Goal: Task Accomplishment & Management: Complete application form

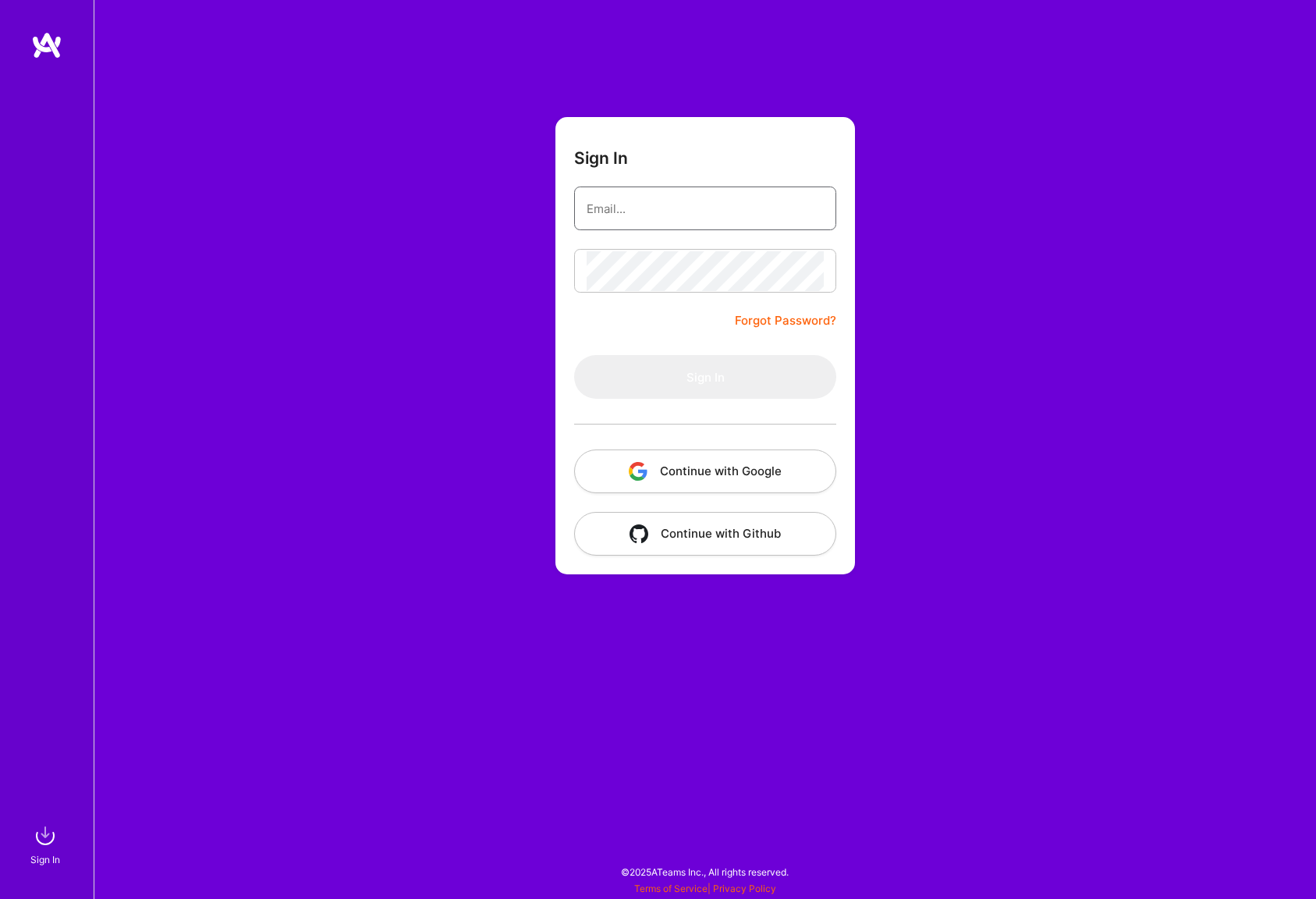
type input "[EMAIL_ADDRESS][DOMAIN_NAME]"
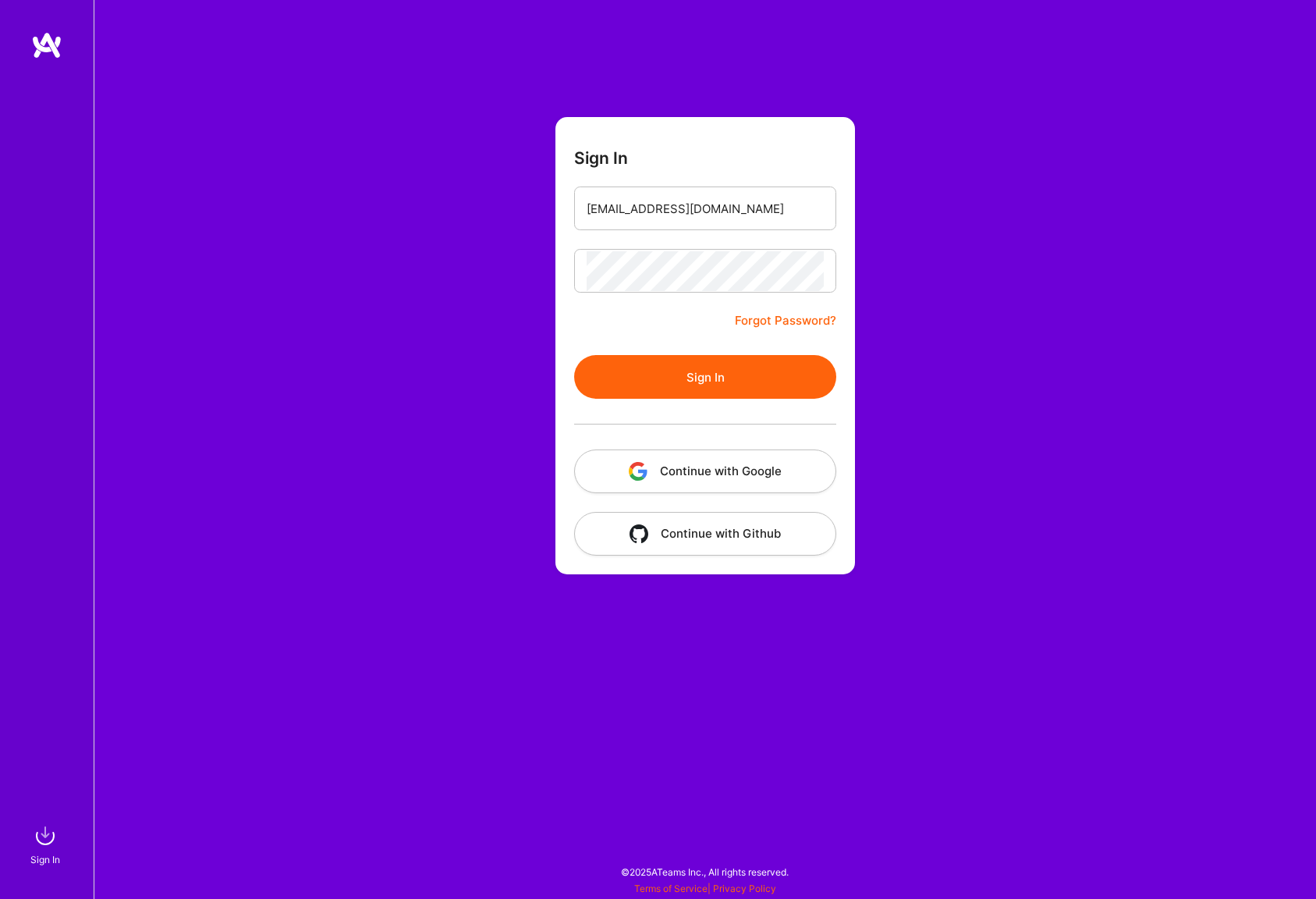
click at [663, 379] on button "Sign In" at bounding box center [705, 377] width 262 height 44
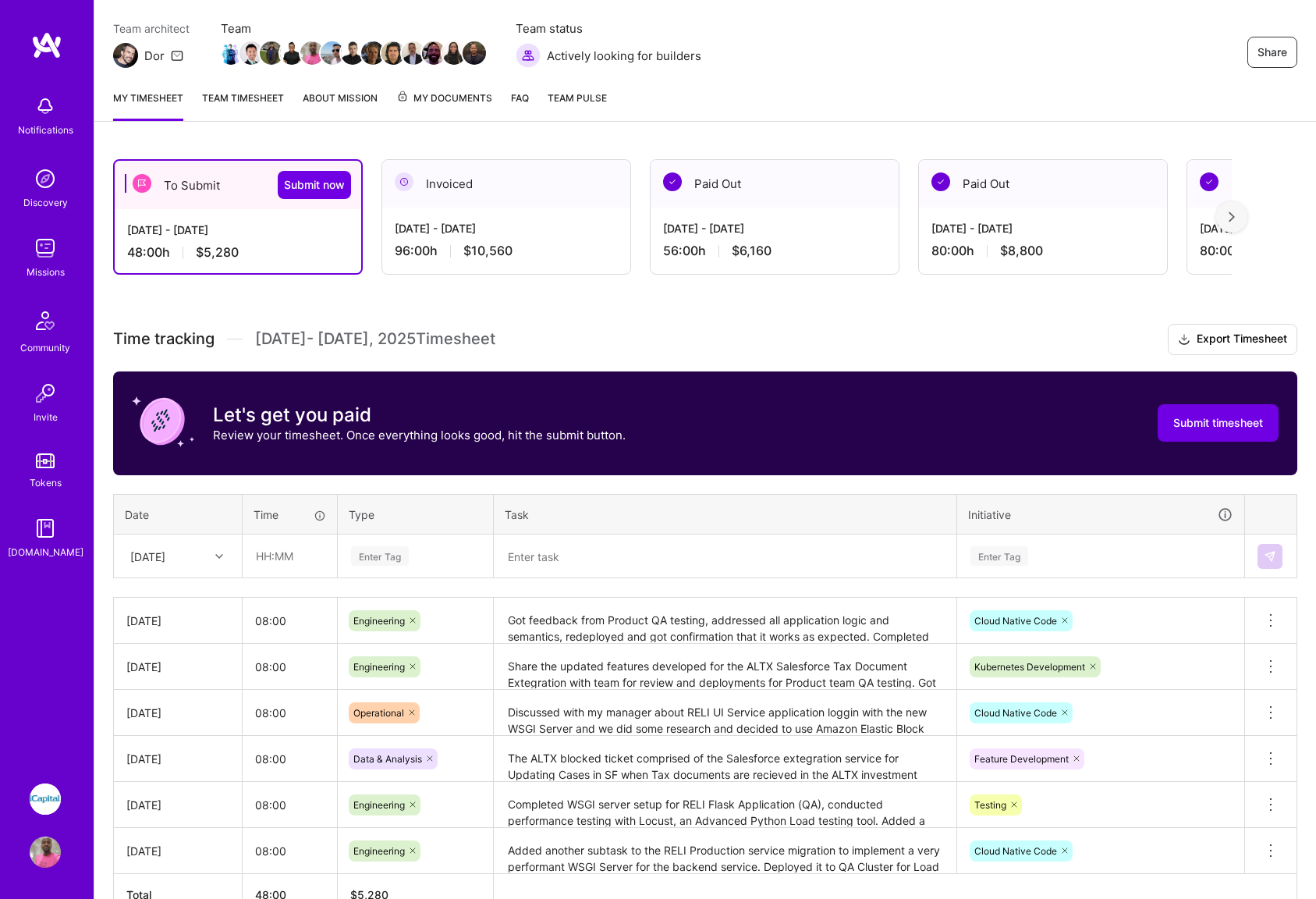
scroll to position [222, 0]
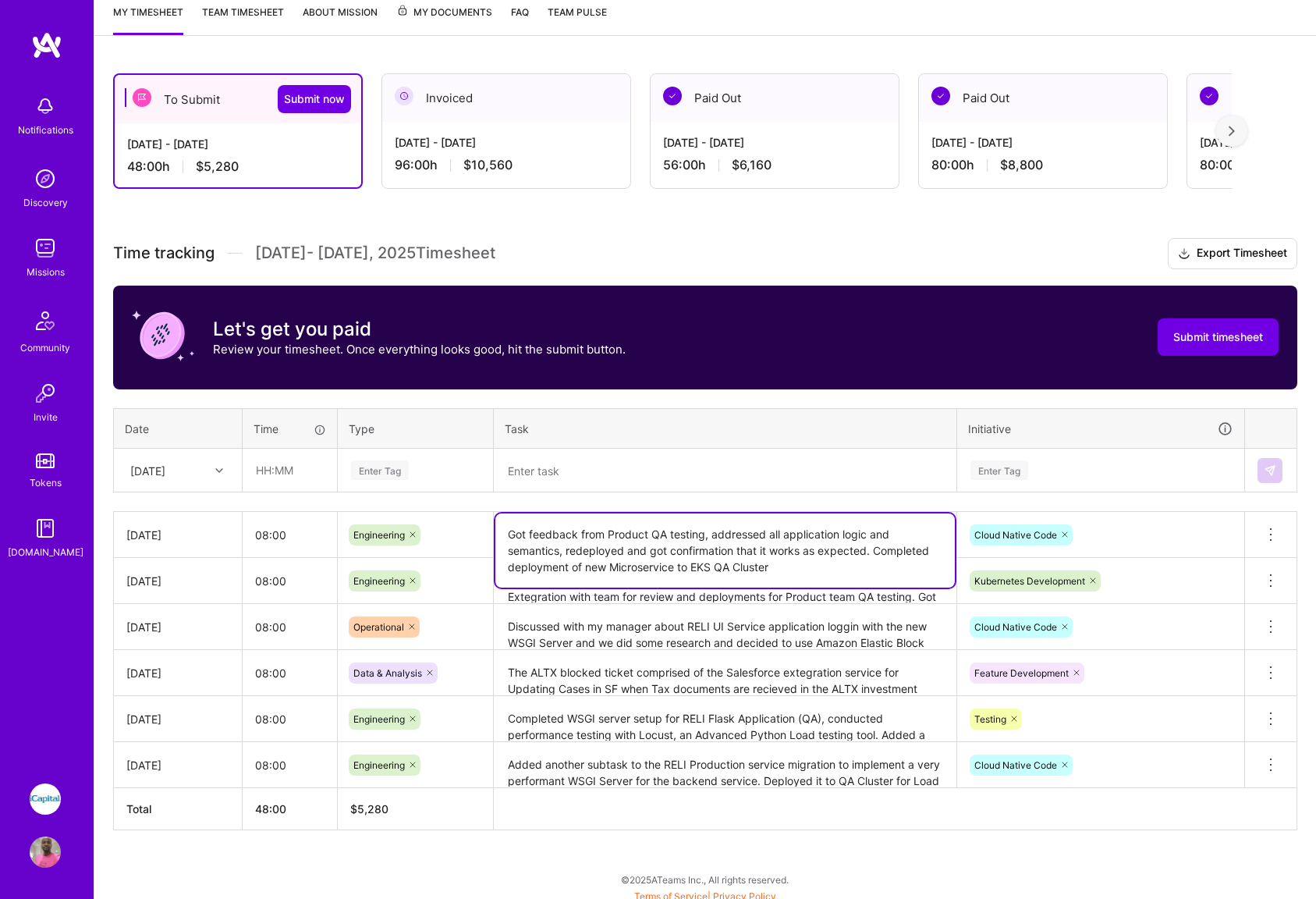
click at [745, 535] on textarea "Got feedback from Product QA testing, addressed all application logic and seman…" at bounding box center [725, 551] width 459 height 74
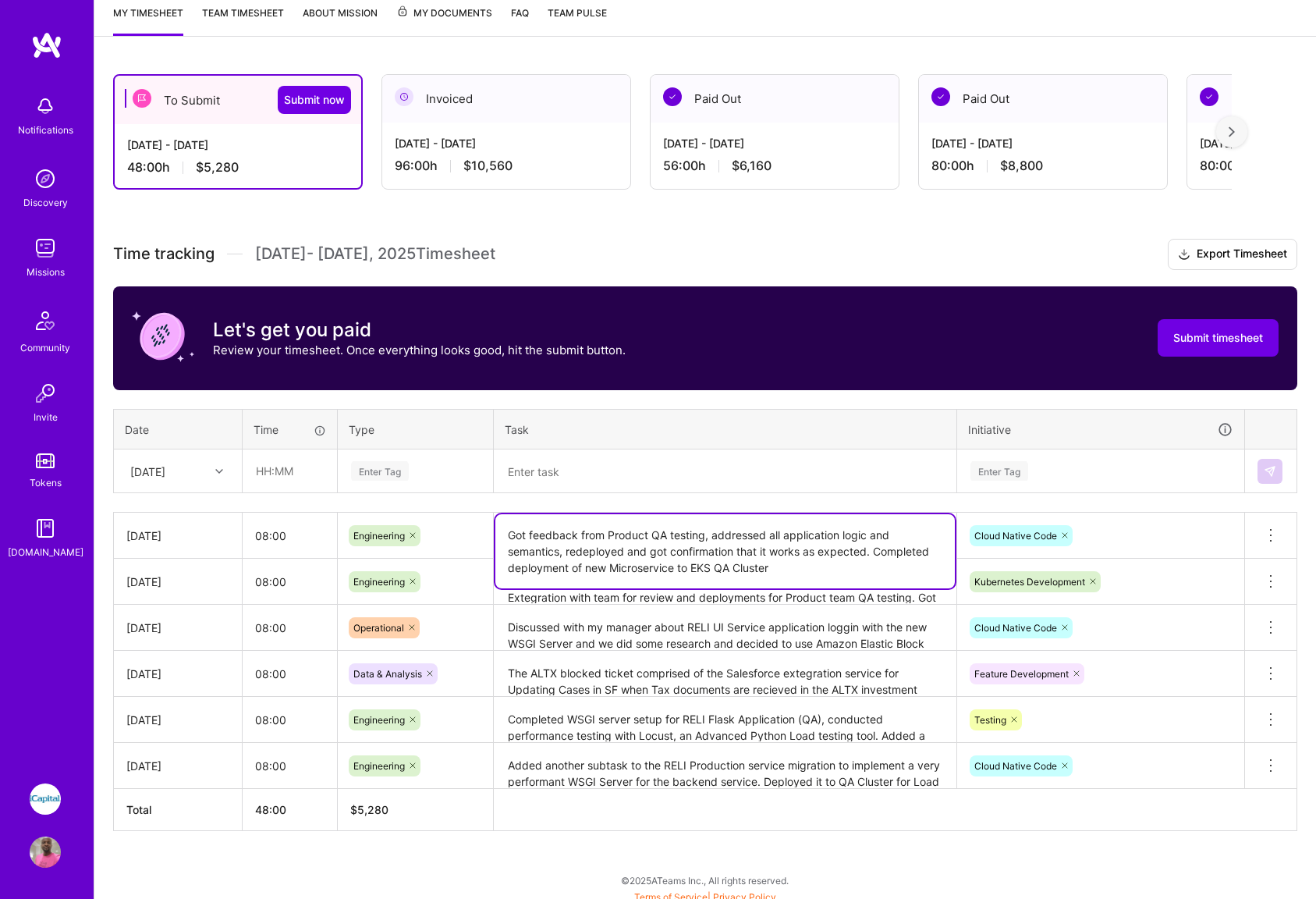
click at [767, 595] on textarea "Share the updated features developed for the ALTX Salesforce Tax Document Exteg…" at bounding box center [725, 581] width 459 height 43
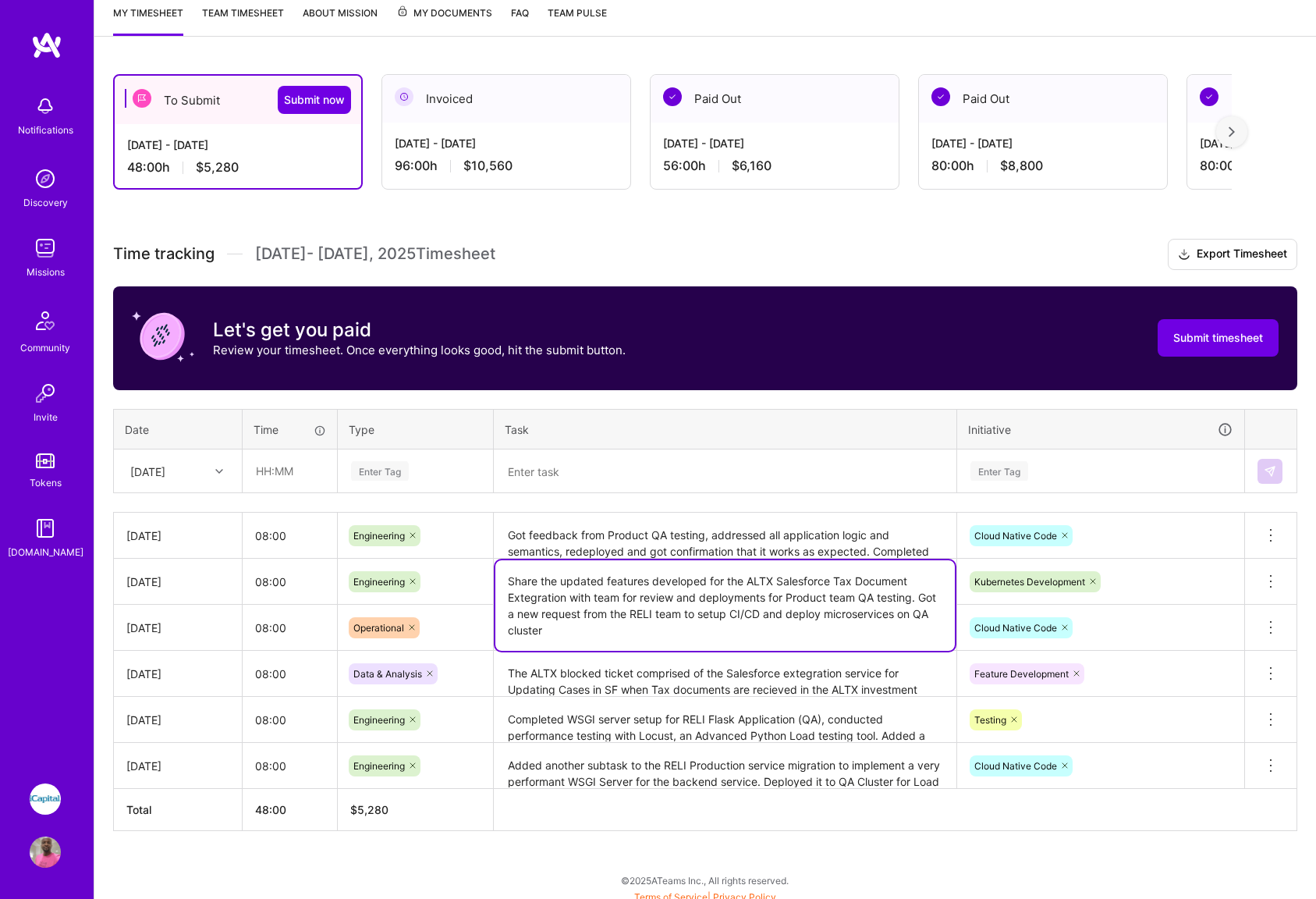
click at [700, 530] on textarea "Got feedback from Product QA testing, addressed all application logic and seman…" at bounding box center [725, 536] width 459 height 44
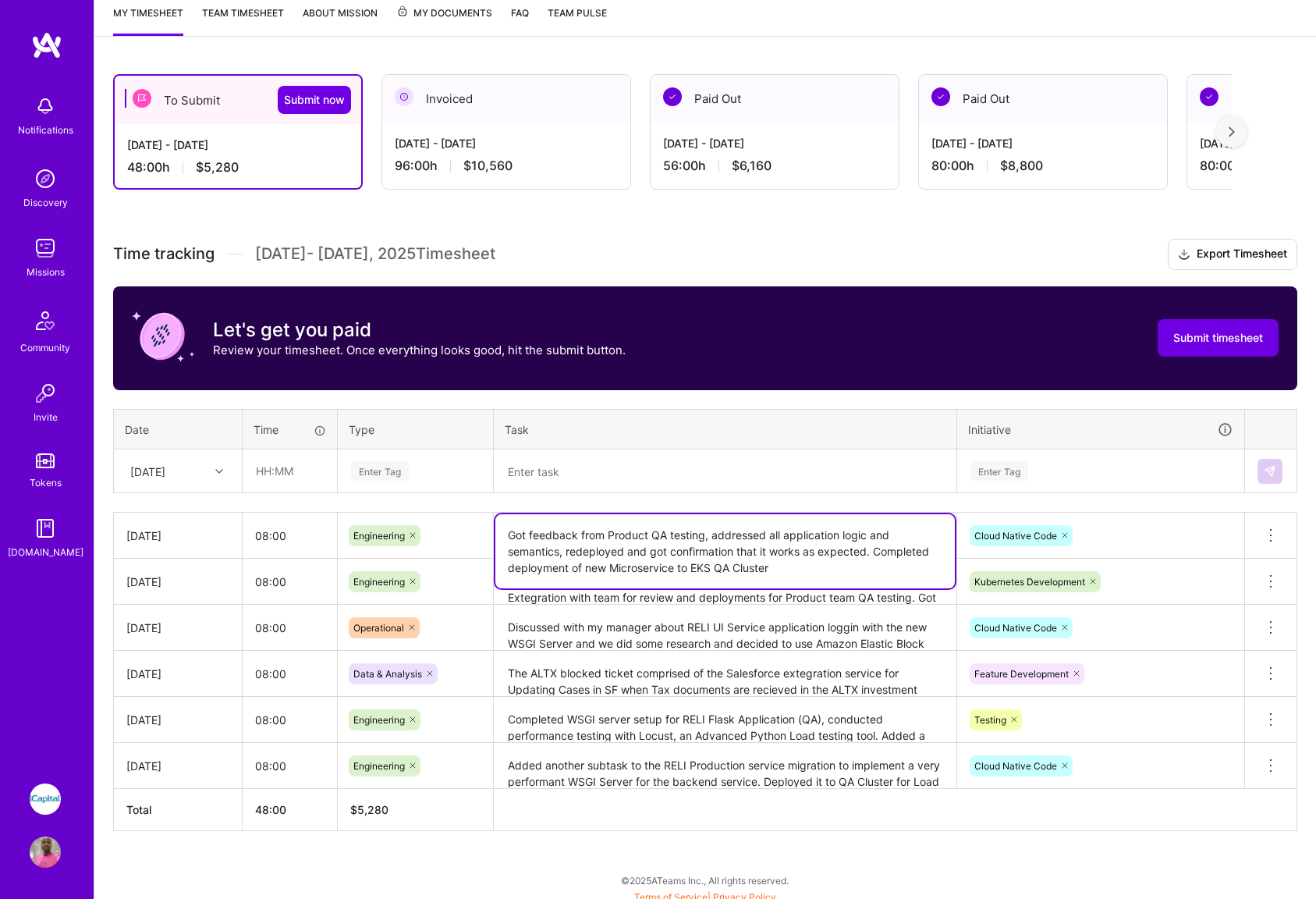
click at [726, 642] on textarea "Discussed with my manager about RELI UI Service application loggin with the new…" at bounding box center [725, 627] width 459 height 43
click at [613, 536] on textarea "Got feedback from Product QA testing, addressed all application logic and seman…" at bounding box center [725, 552] width 459 height 74
click at [606, 534] on textarea "Got feedback from Product QA testing, addressed all application logic and seman…" at bounding box center [725, 552] width 459 height 74
click at [867, 577] on textarea "Got feedback from Salesforce Product QA testing, addressed all application logi…" at bounding box center [725, 552] width 459 height 74
type textarea "Got feedback from Salesforce Product QA testing, addressed all application logi…"
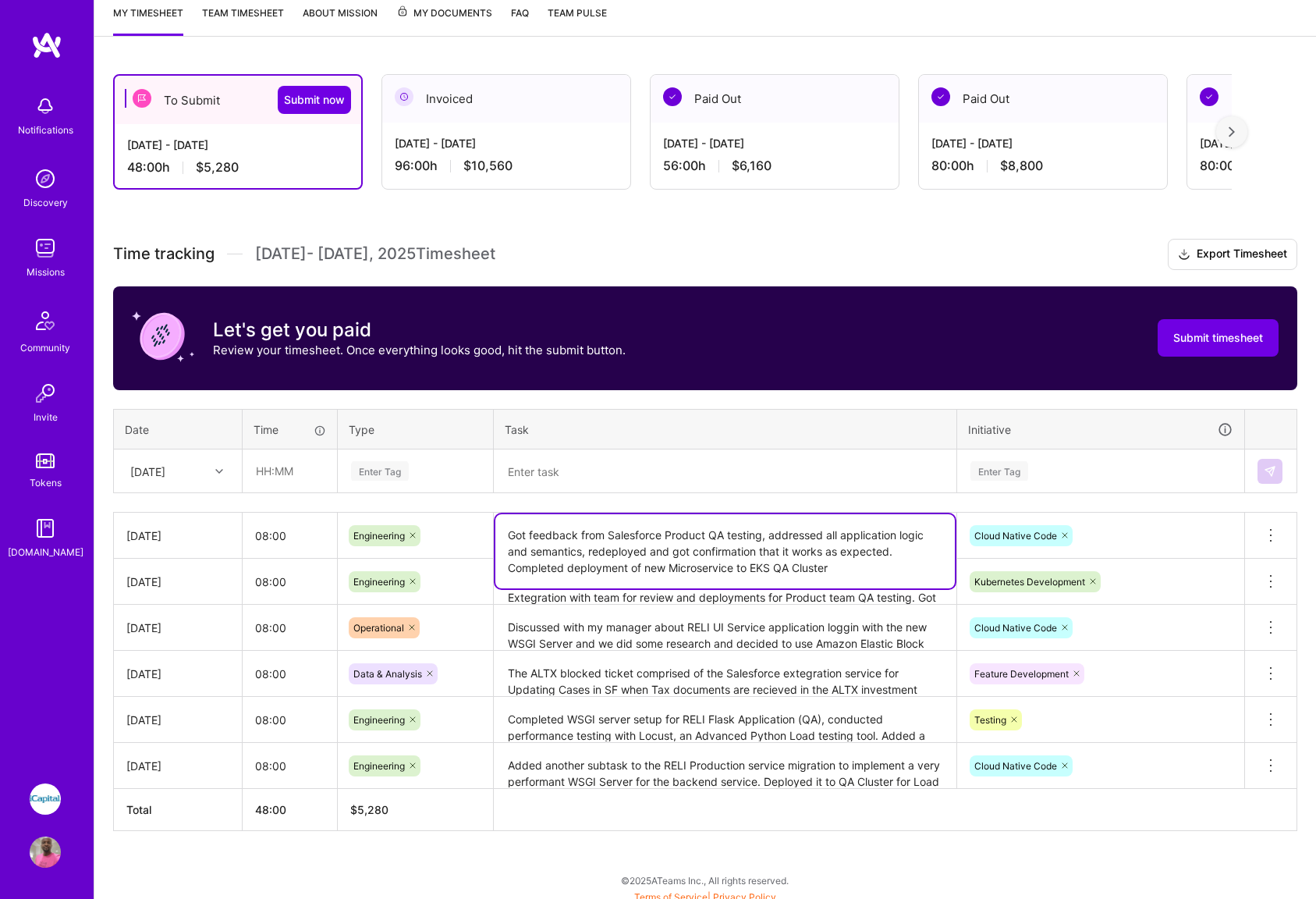
click at [749, 495] on div "Time tracking [DATE] - [DATE] Timesheet Export Timesheet Let's get you paid Rev…" at bounding box center [705, 535] width 1184 height 592
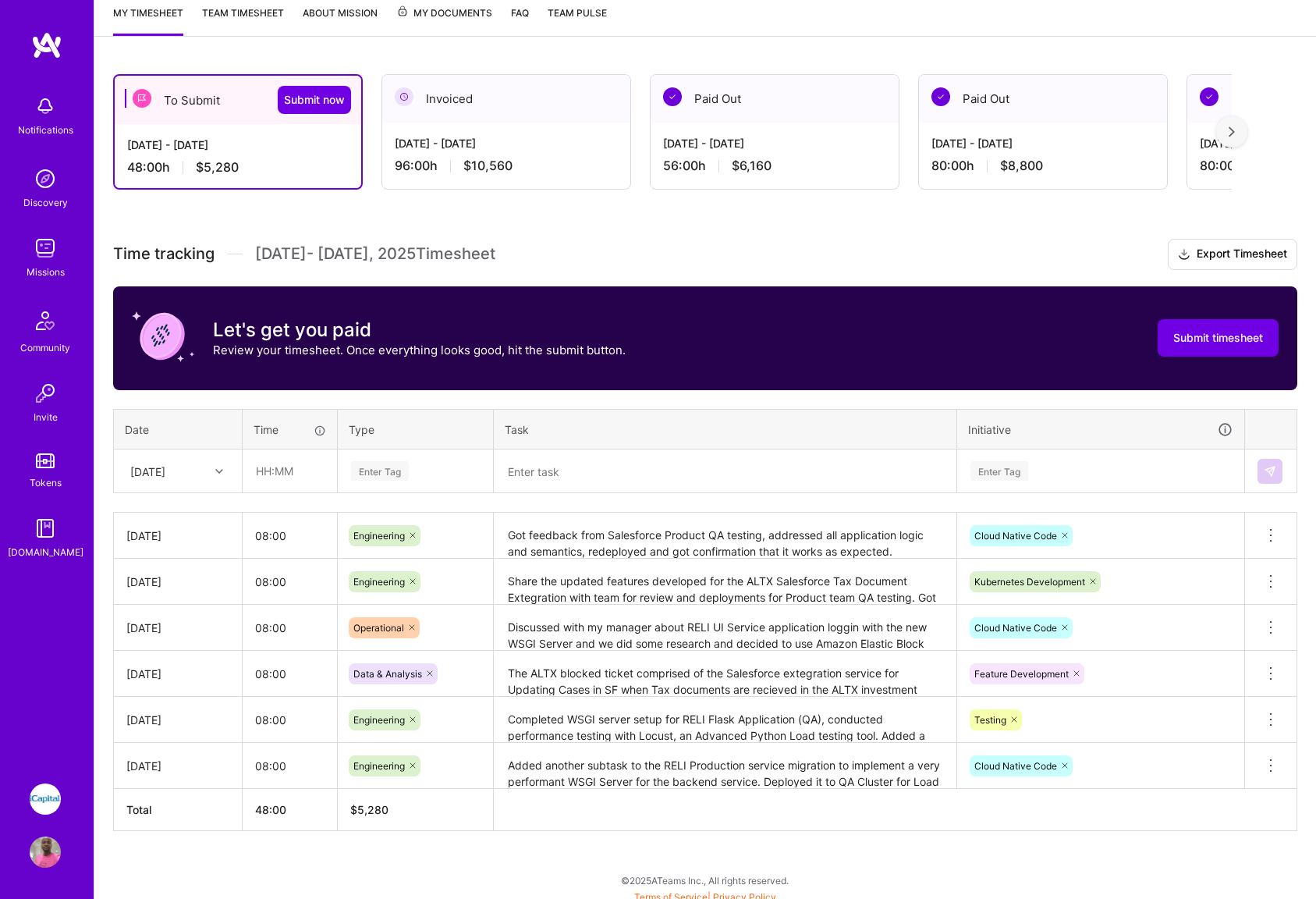
click at [220, 476] on div at bounding box center [220, 471] width 24 height 20
click at [168, 630] on div "[DATE]" at bounding box center [177, 629] width 126 height 28
click at [269, 473] on input "text" at bounding box center [290, 471] width 93 height 42
type input "08:00"
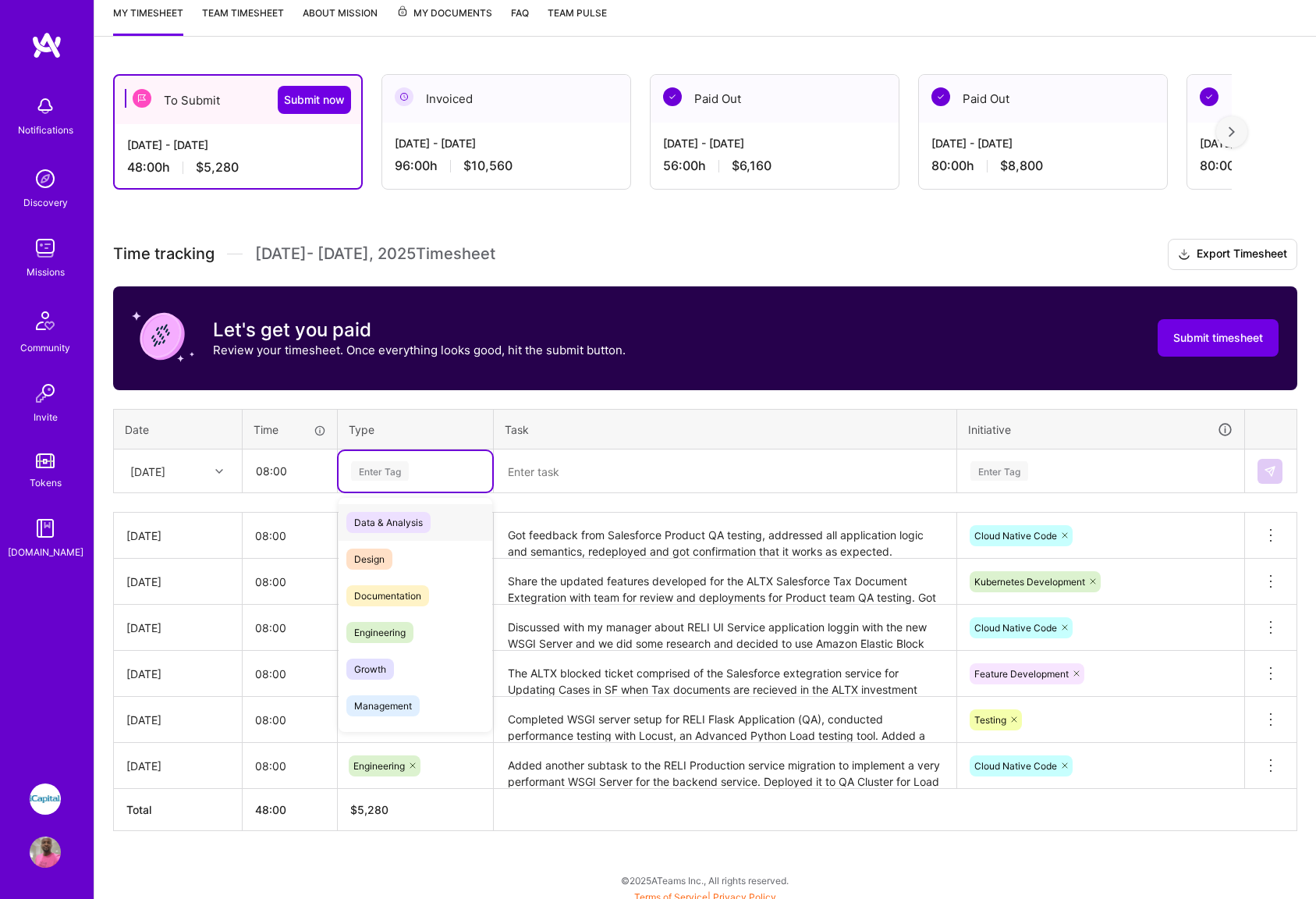
click at [435, 481] on div "Enter Tag" at bounding box center [416, 471] width 154 height 41
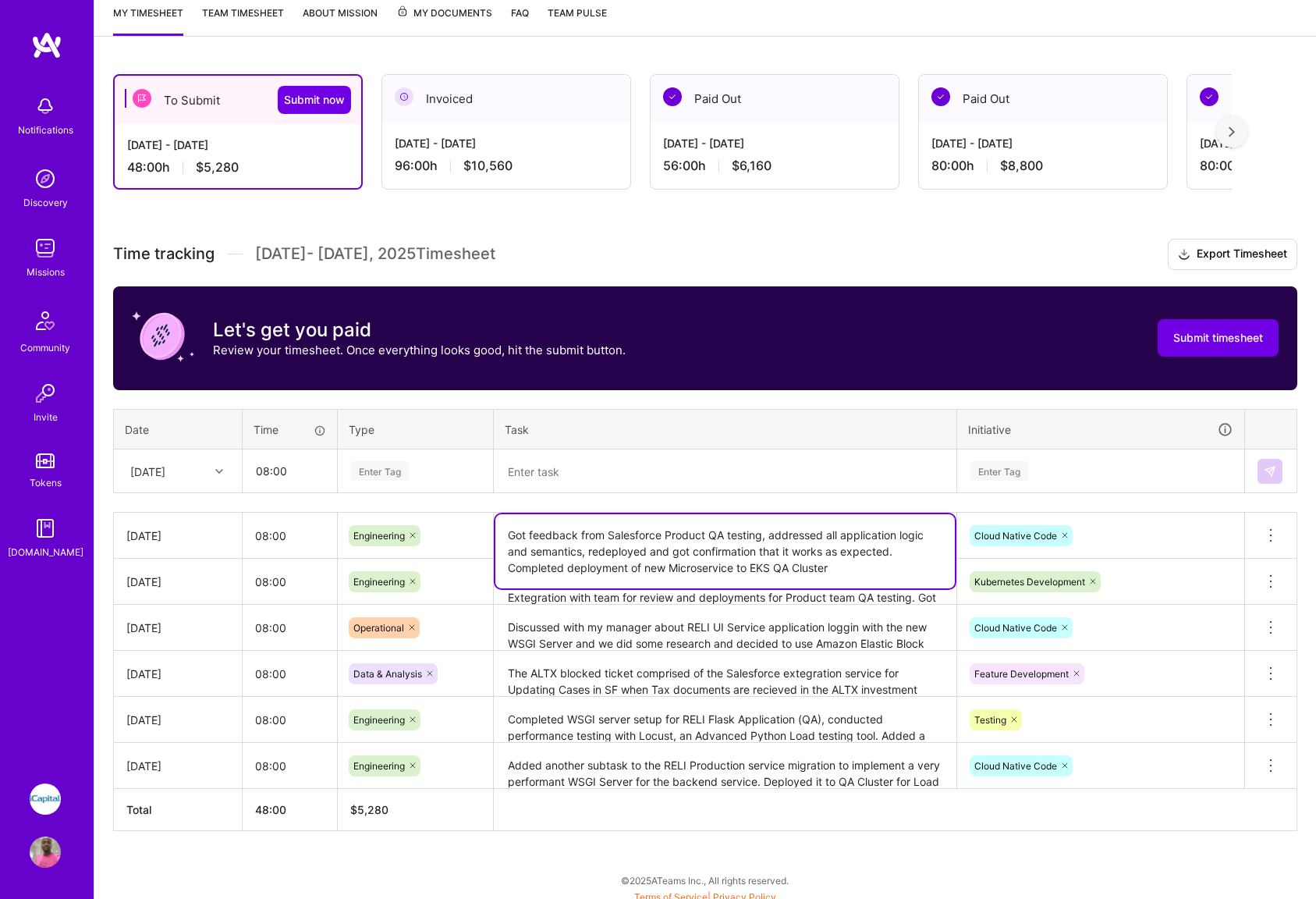
click at [762, 534] on textarea "Got feedback from Salesforce Product QA testing, addressed all application logi…" at bounding box center [725, 552] width 459 height 74
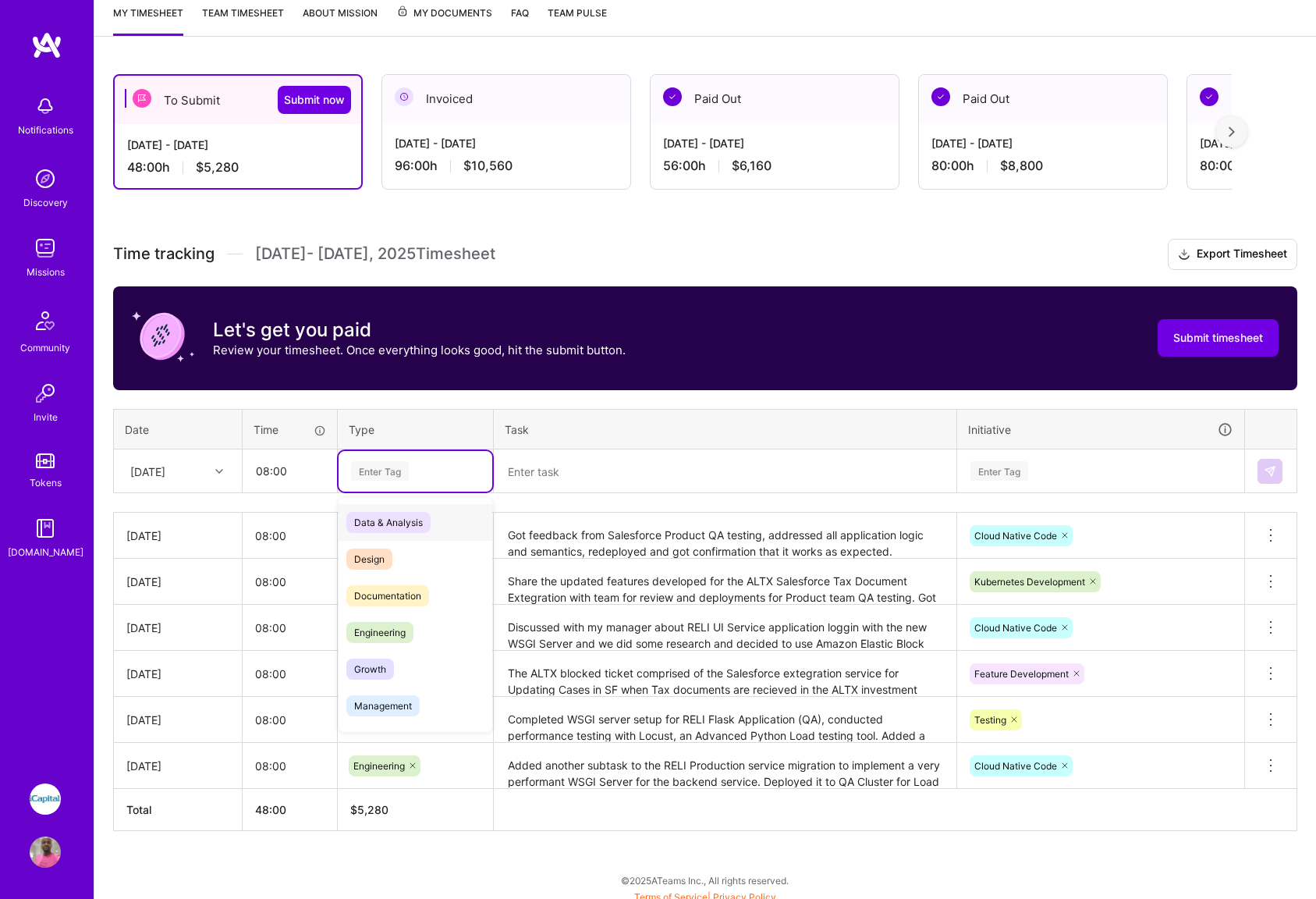
click at [436, 479] on div "Enter Tag" at bounding box center [415, 471] width 132 height 20
click at [560, 477] on textarea at bounding box center [725, 471] width 459 height 41
click at [377, 475] on div "Enter Tag" at bounding box center [380, 471] width 58 height 24
drag, startPoint x: 394, startPoint y: 633, endPoint x: 409, endPoint y: 630, distance: 15.3
click at [394, 633] on span "Engineering" at bounding box center [380, 632] width 67 height 21
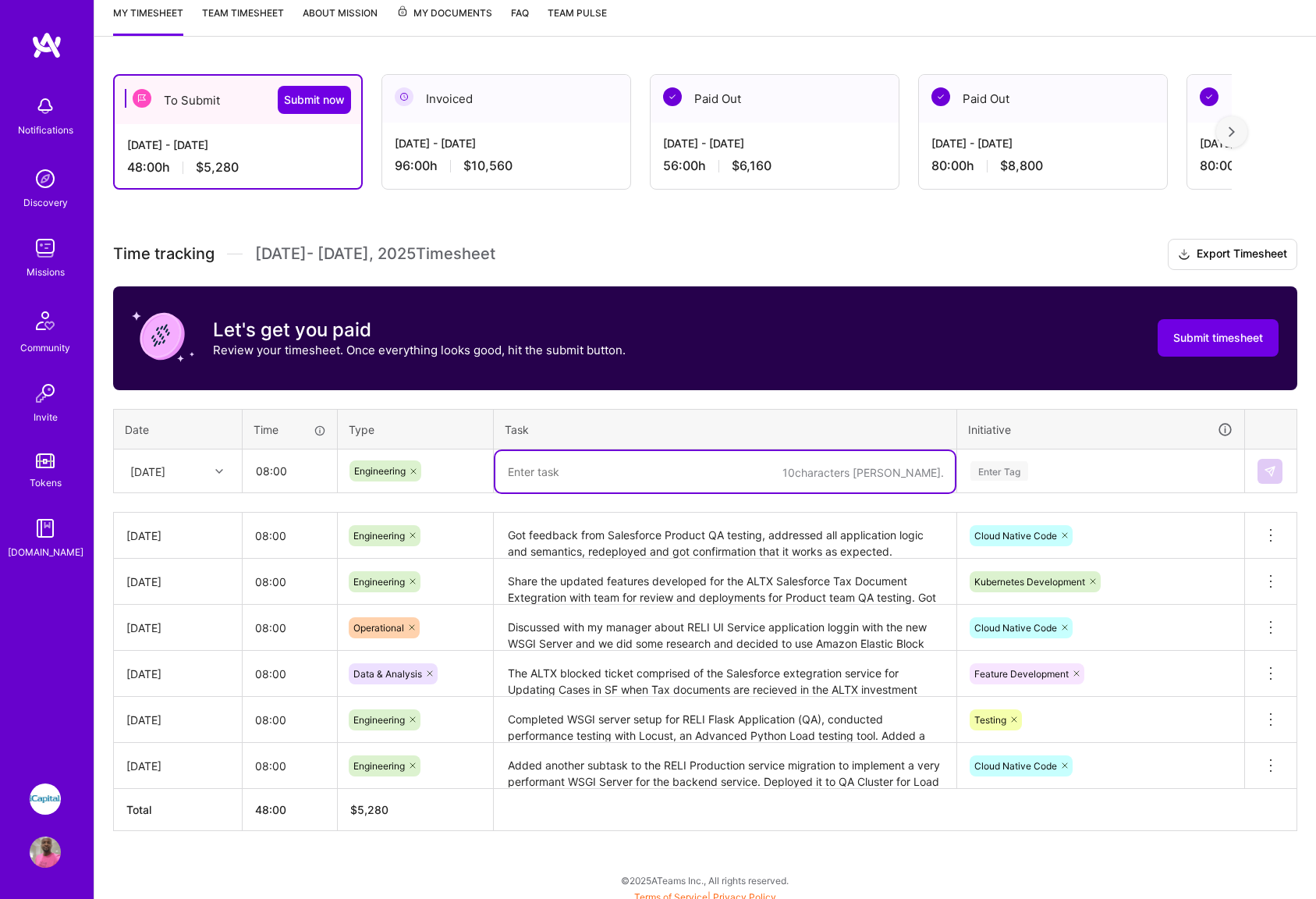
click at [556, 468] on textarea at bounding box center [725, 472] width 459 height 42
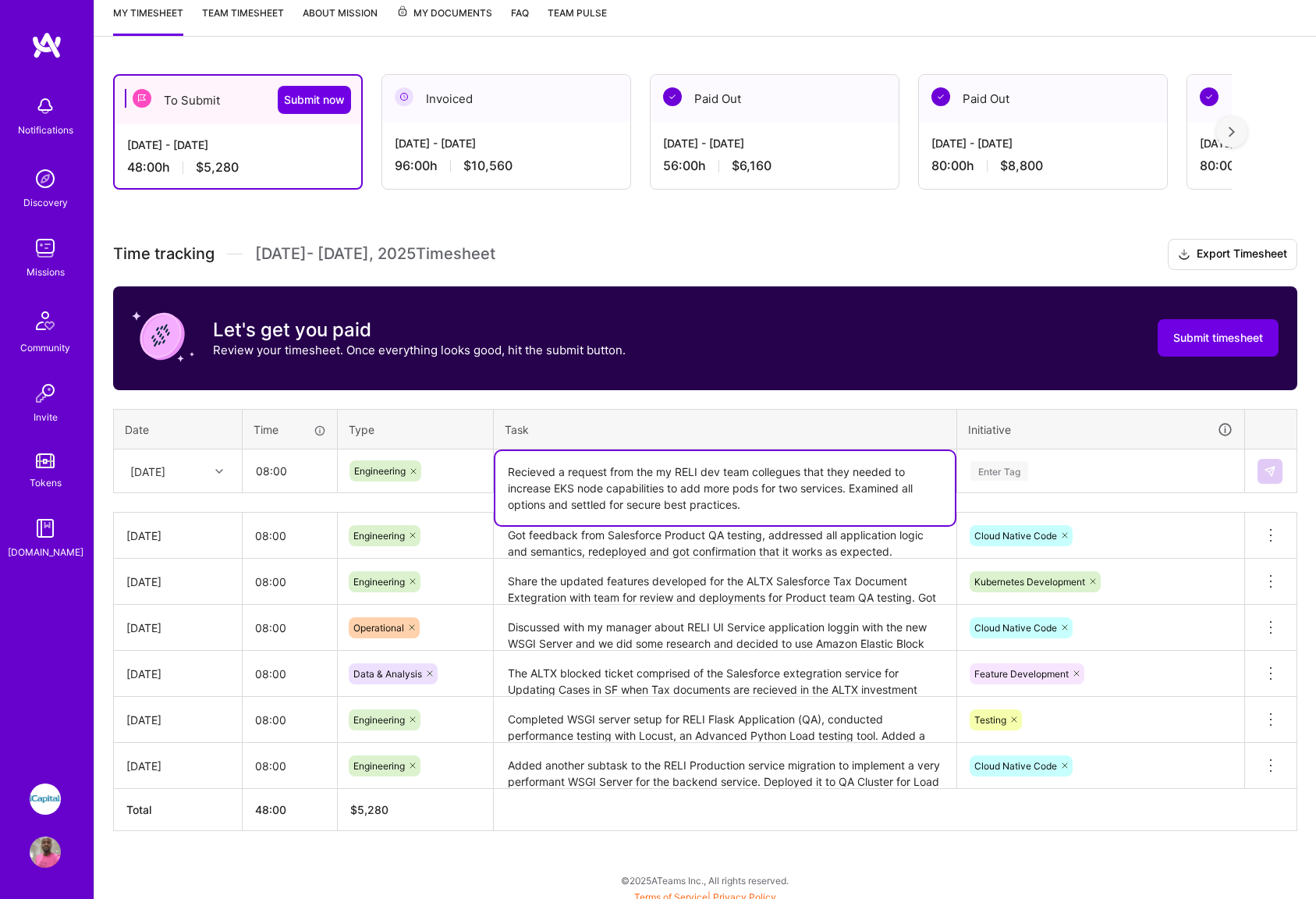
type textarea "Recieved a request from the my RELI dev team collegues that they needed to incr…"
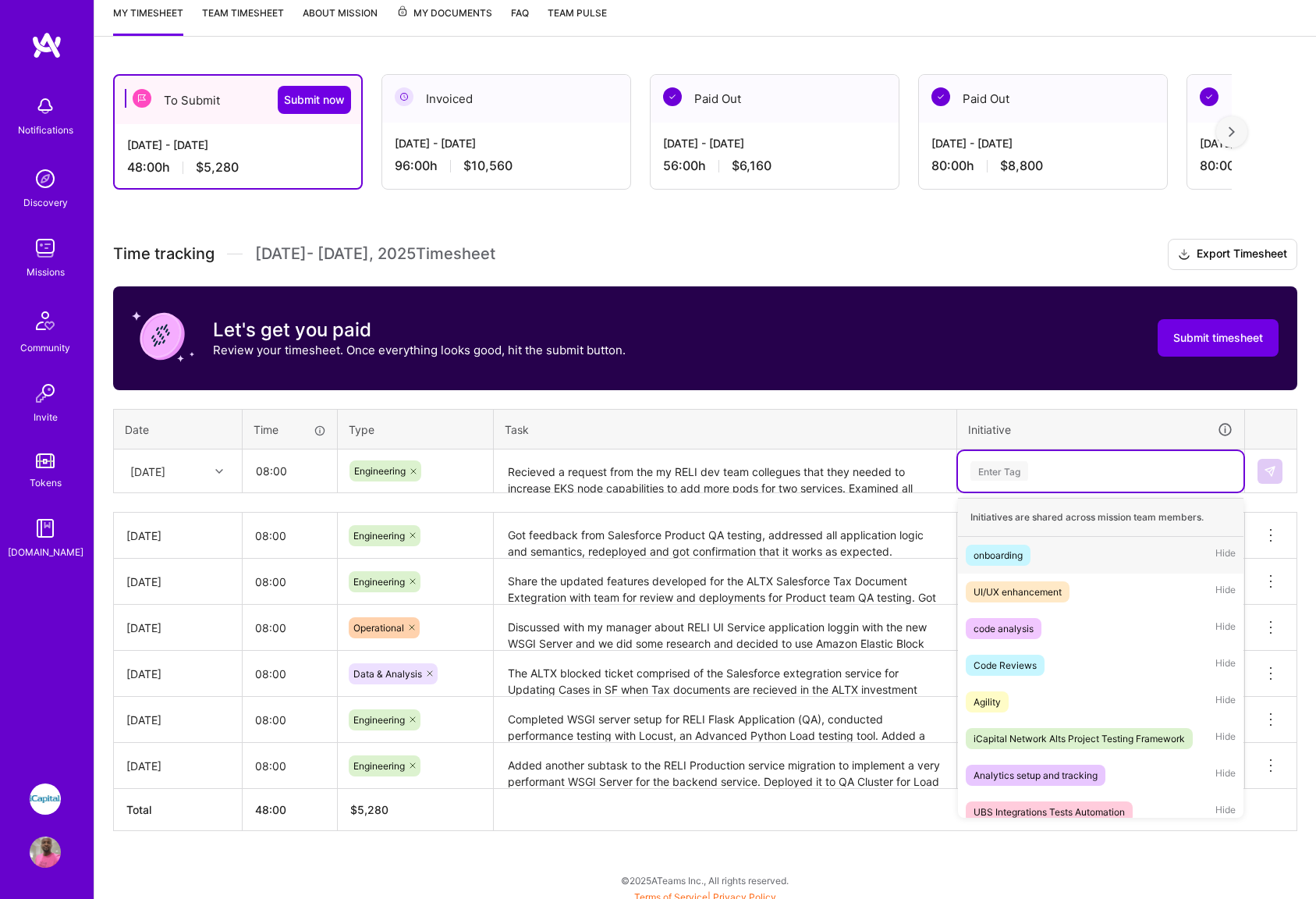
click at [1061, 487] on div "Enter Tag" at bounding box center [1101, 471] width 286 height 41
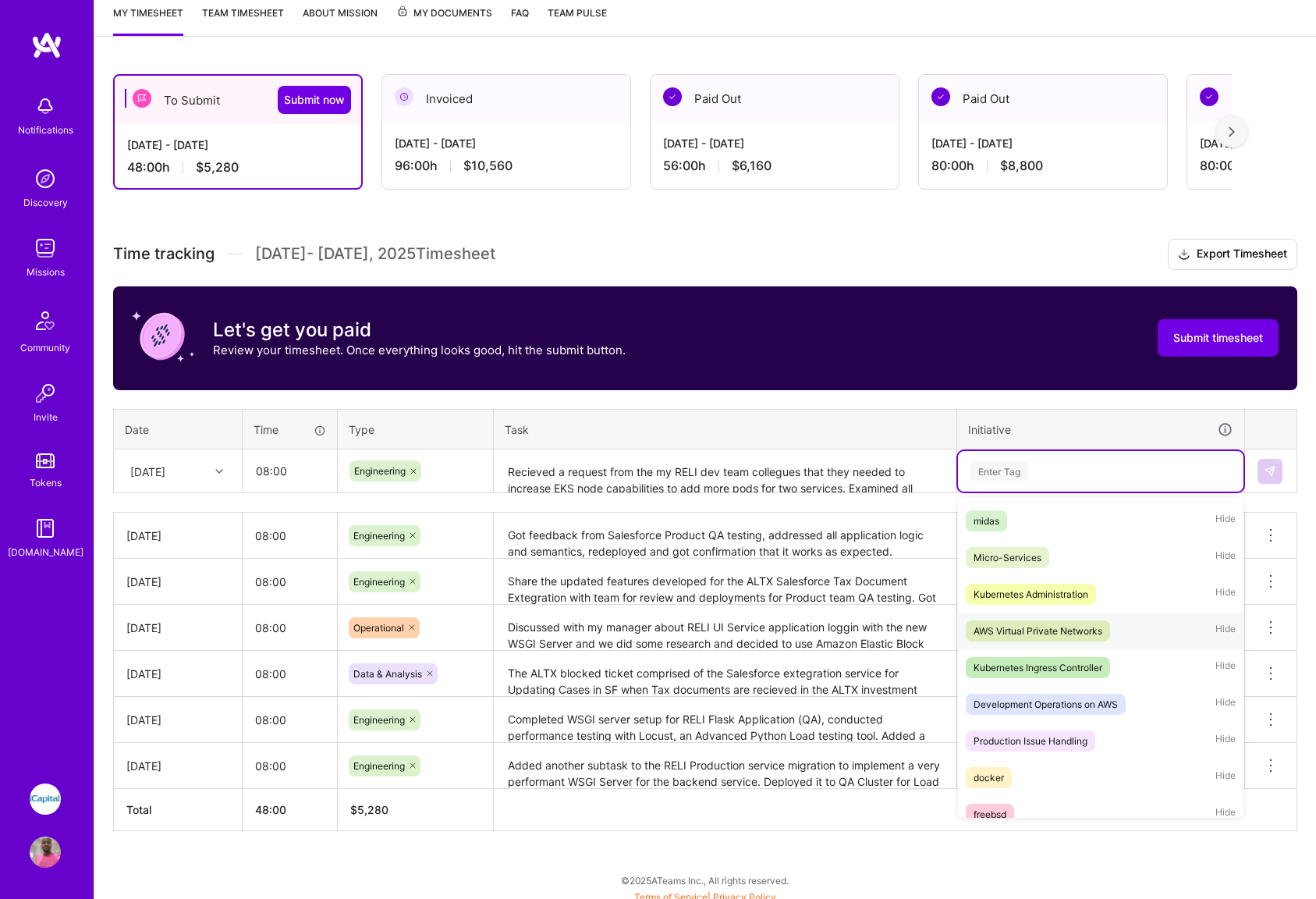
scroll to position [1210, 0]
click at [1017, 591] on div "Kubernetes Administration" at bounding box center [1030, 592] width 115 height 16
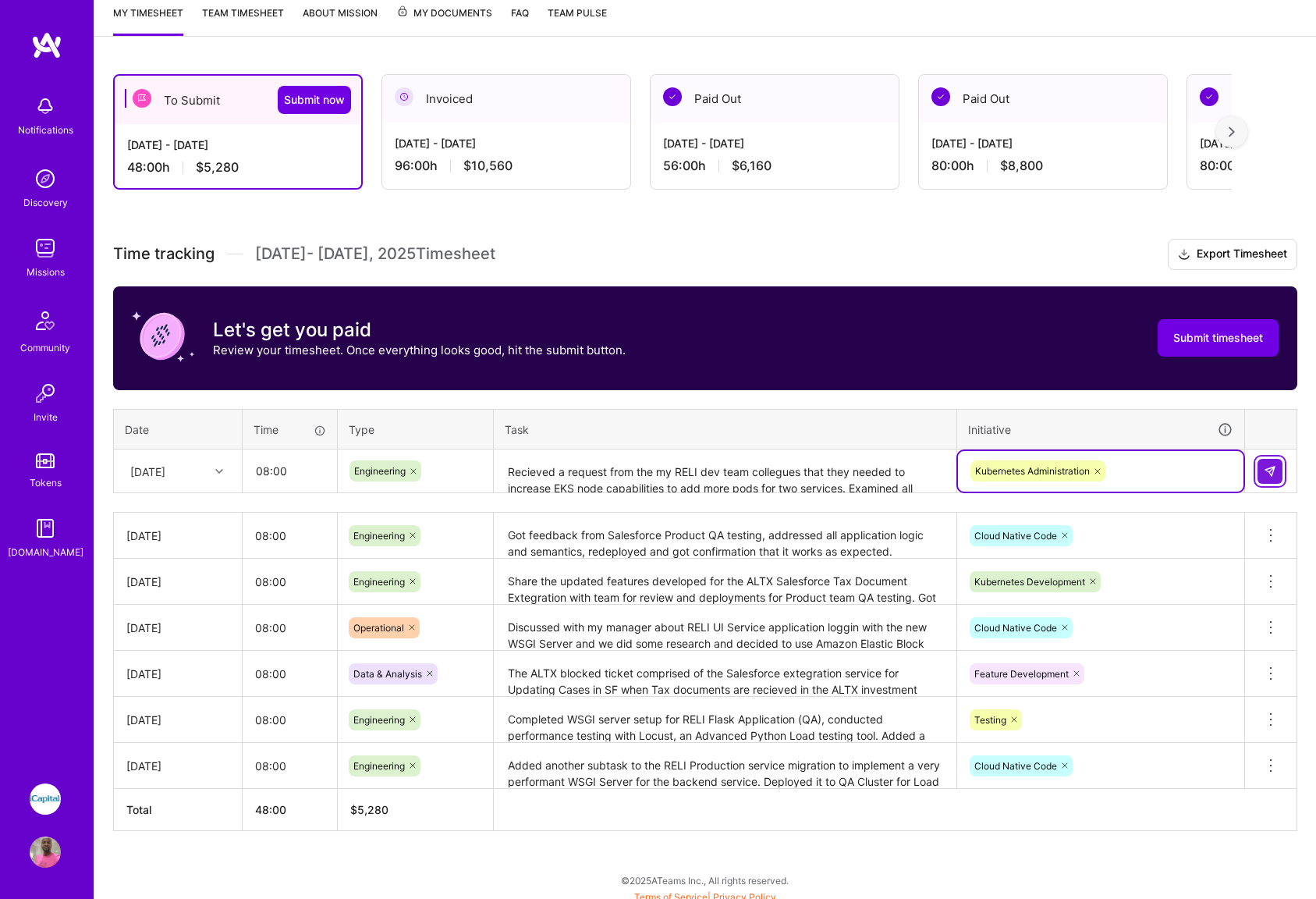
click at [1267, 478] on button at bounding box center [1270, 472] width 25 height 25
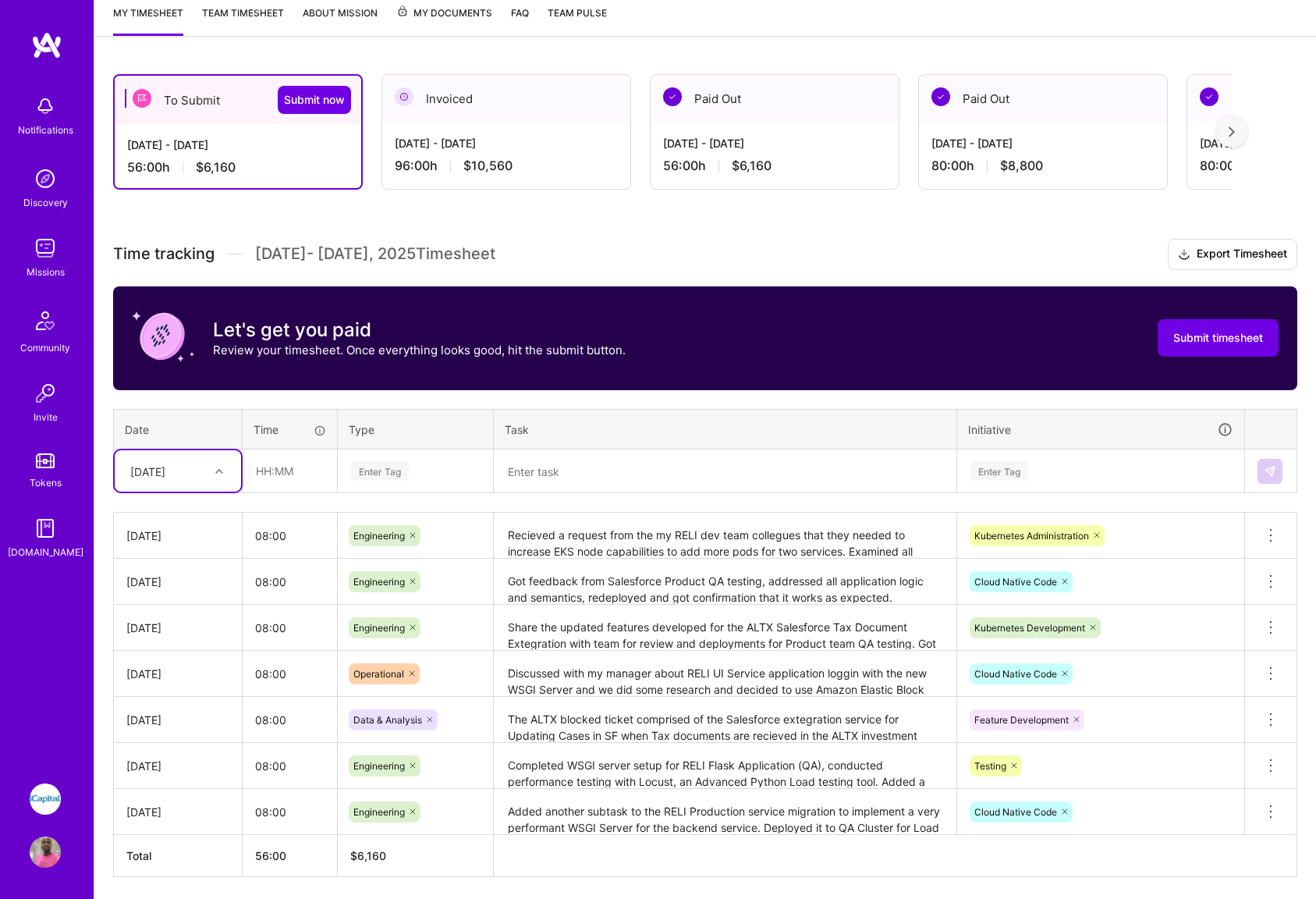
scroll to position [268, 0]
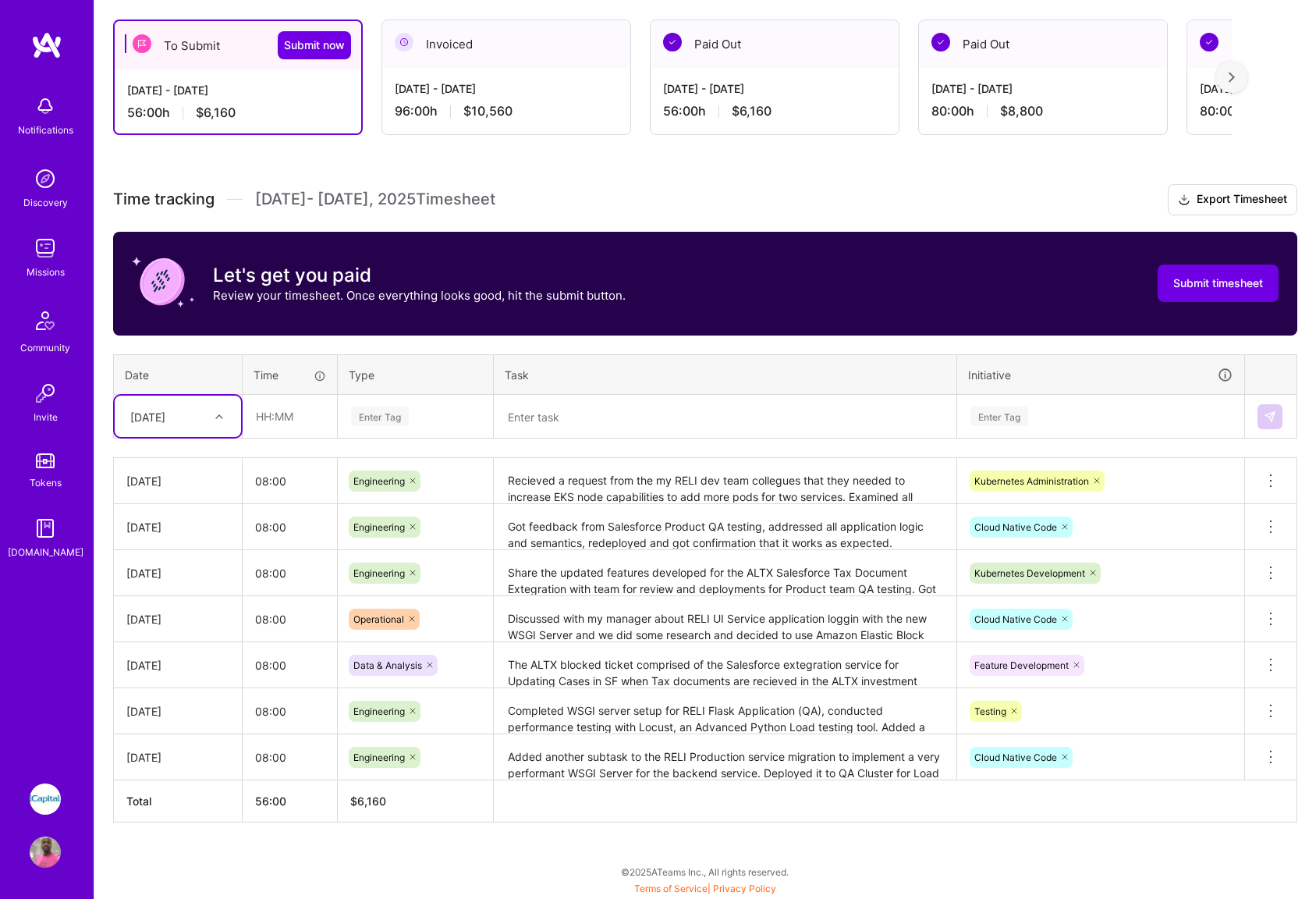
click at [215, 420] on icon at bounding box center [219, 417] width 8 height 8
click at [159, 572] on div "[DATE]" at bounding box center [177, 573] width 126 height 28
click at [290, 415] on input "text" at bounding box center [290, 417] width 93 height 42
type input "08:00"
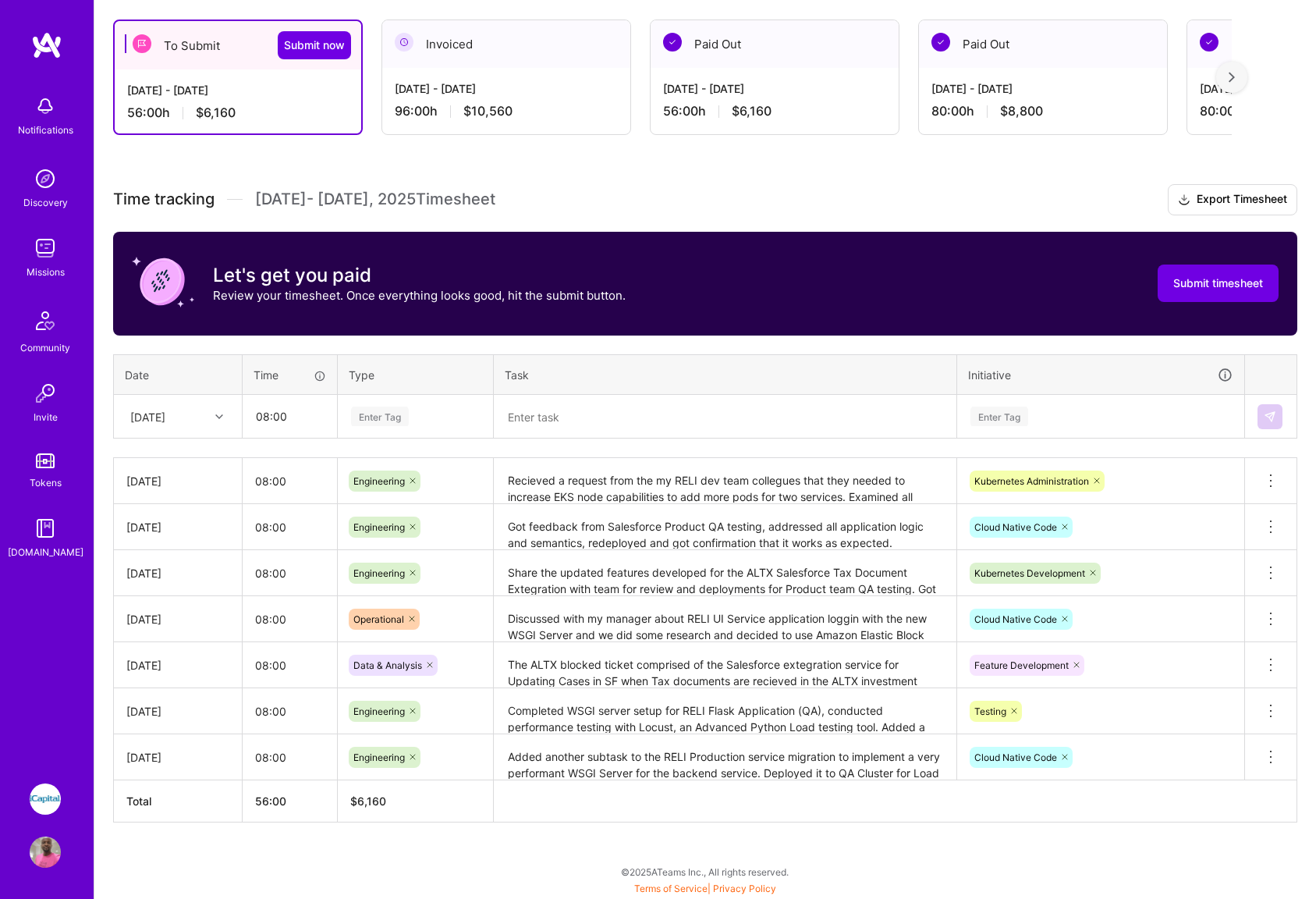
click at [426, 424] on div "Enter Tag" at bounding box center [415, 416] width 132 height 20
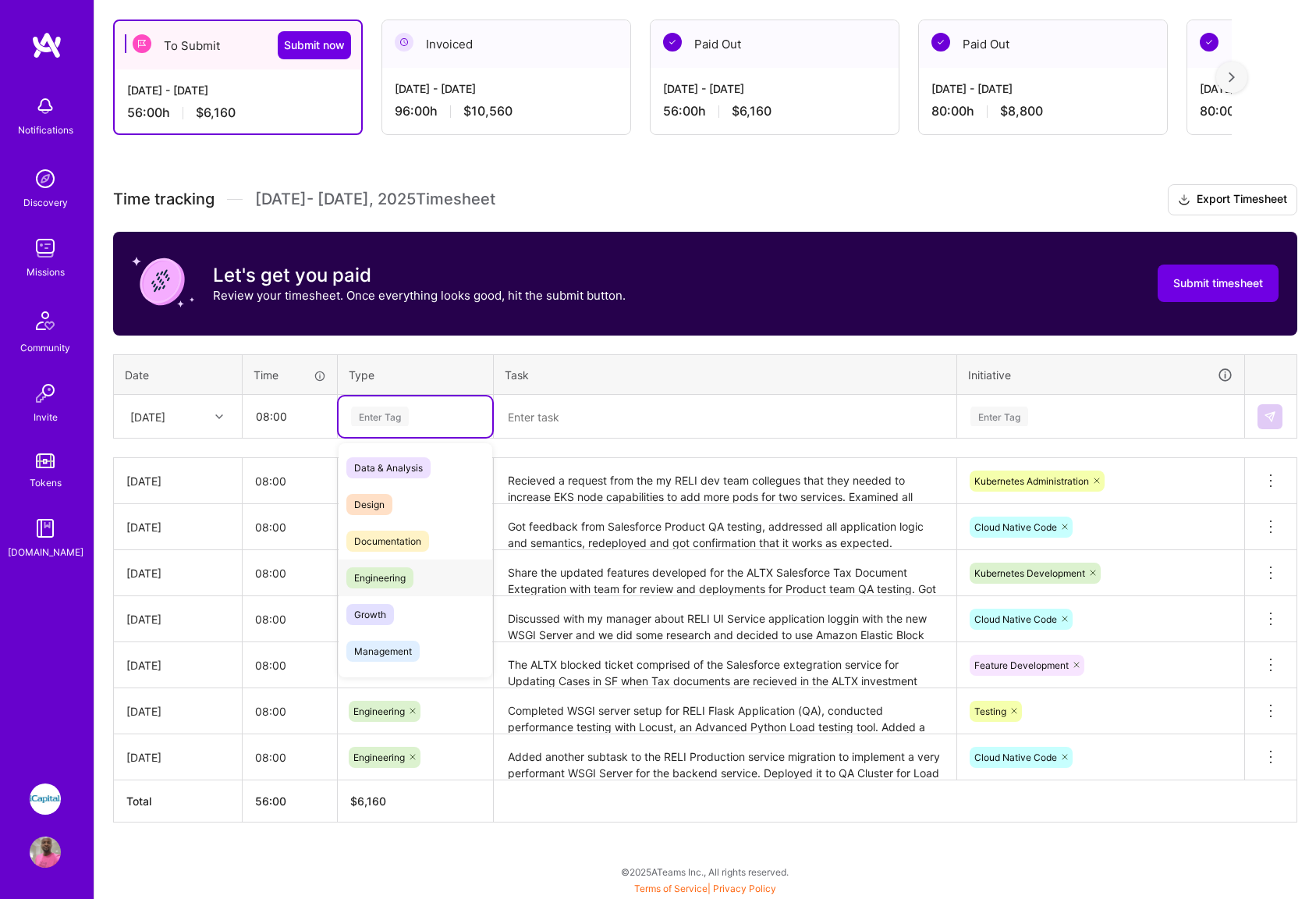
click at [388, 578] on span "Engineering" at bounding box center [380, 578] width 67 height 21
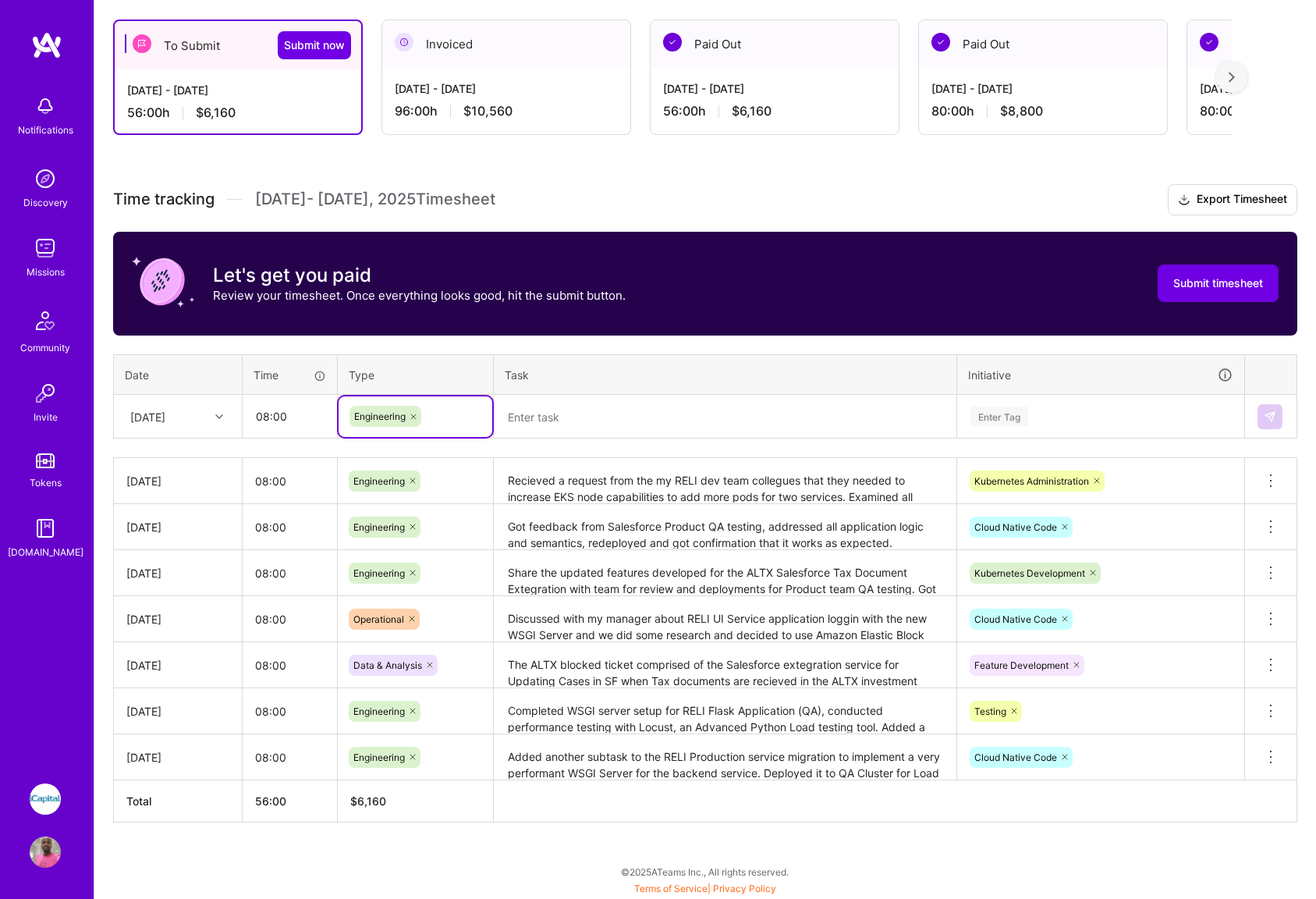
click at [564, 419] on textarea at bounding box center [725, 418] width 459 height 42
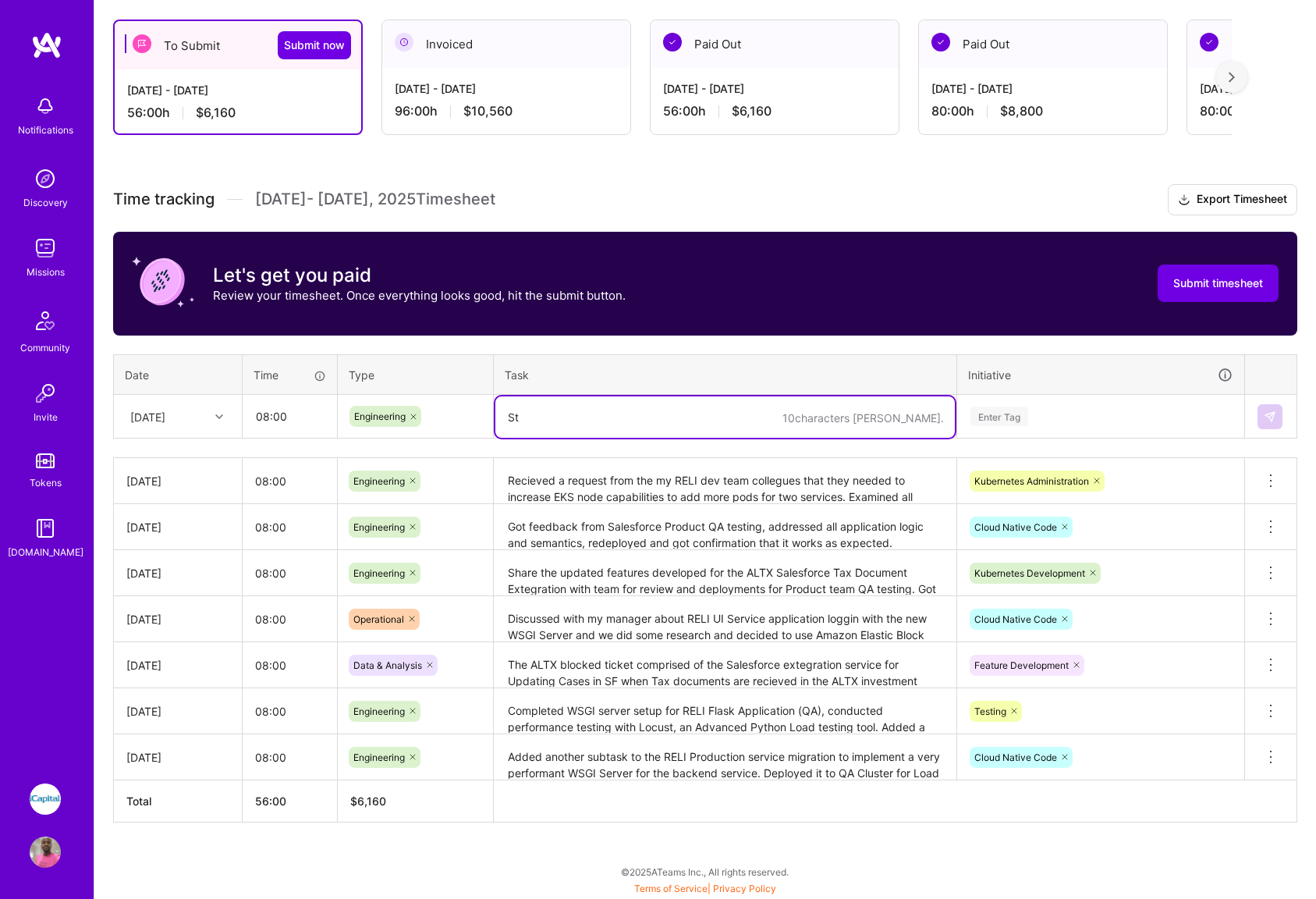
type textarea "S"
type textarea "T"
type textarea "B"
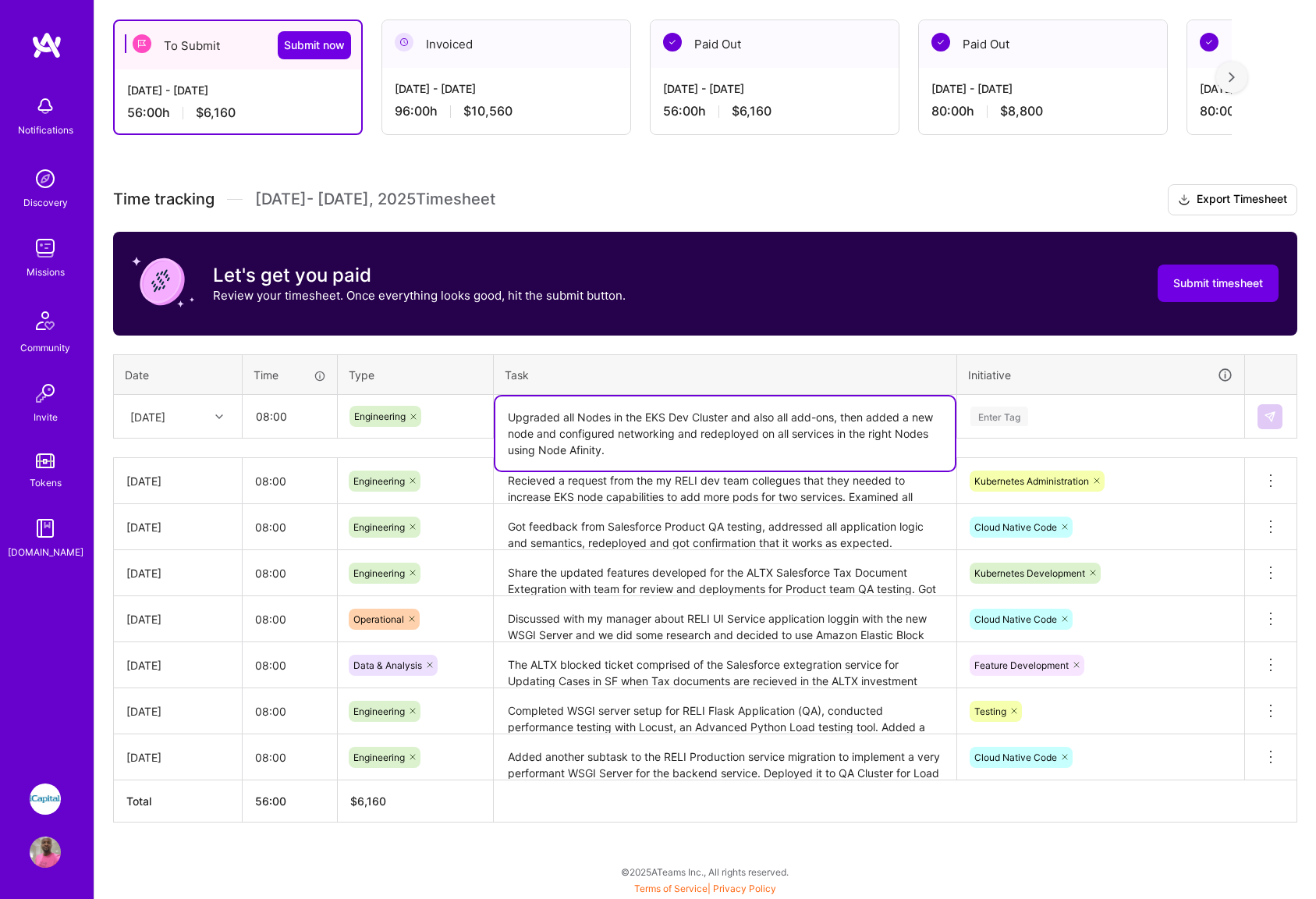
type textarea "Upgraded all Nodes in the EKS Dev Cluster and also all add-ons, then added a ne…"
click at [1082, 426] on div "Enter Tag" at bounding box center [1101, 417] width 286 height 41
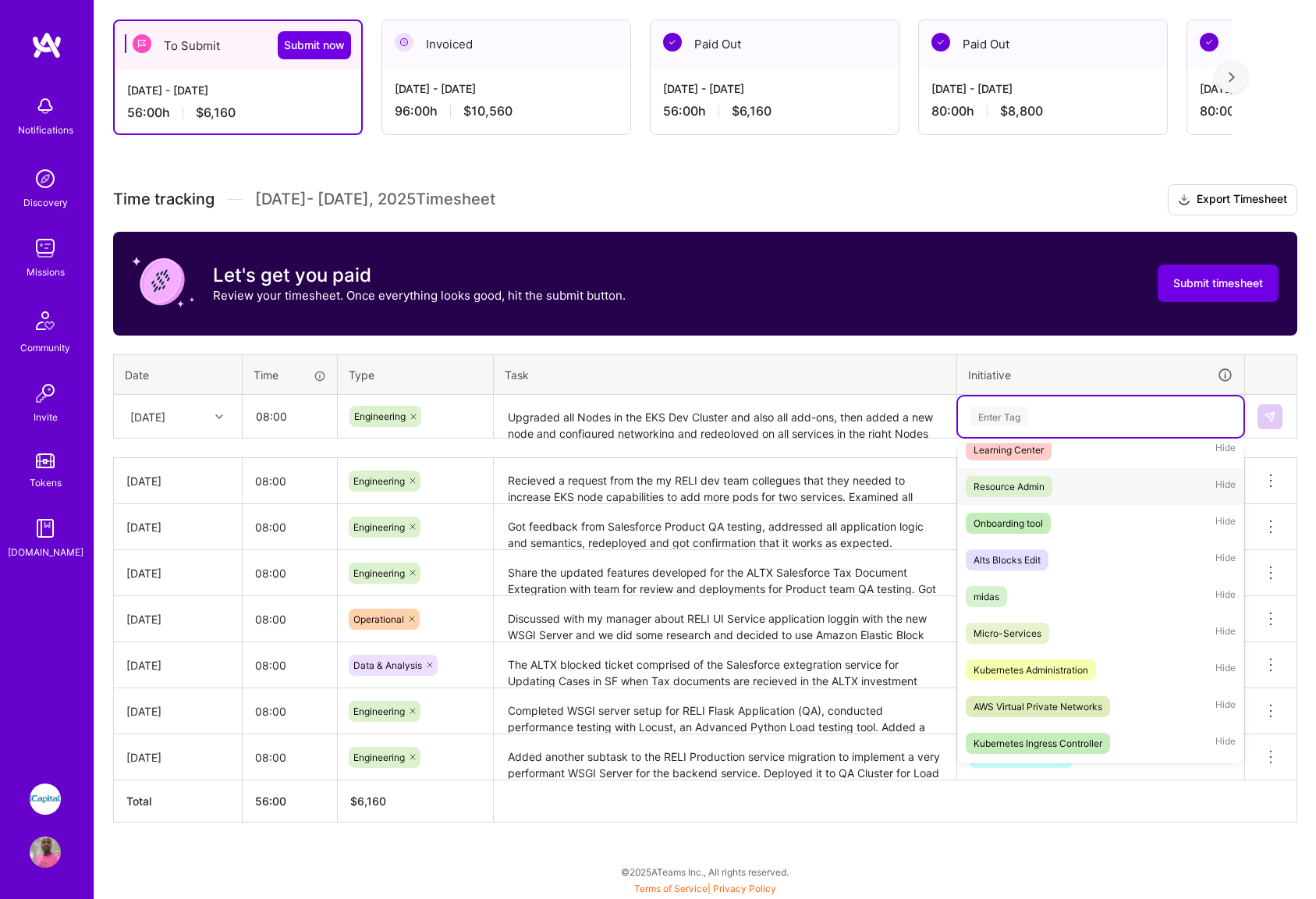
scroll to position [1083, 0]
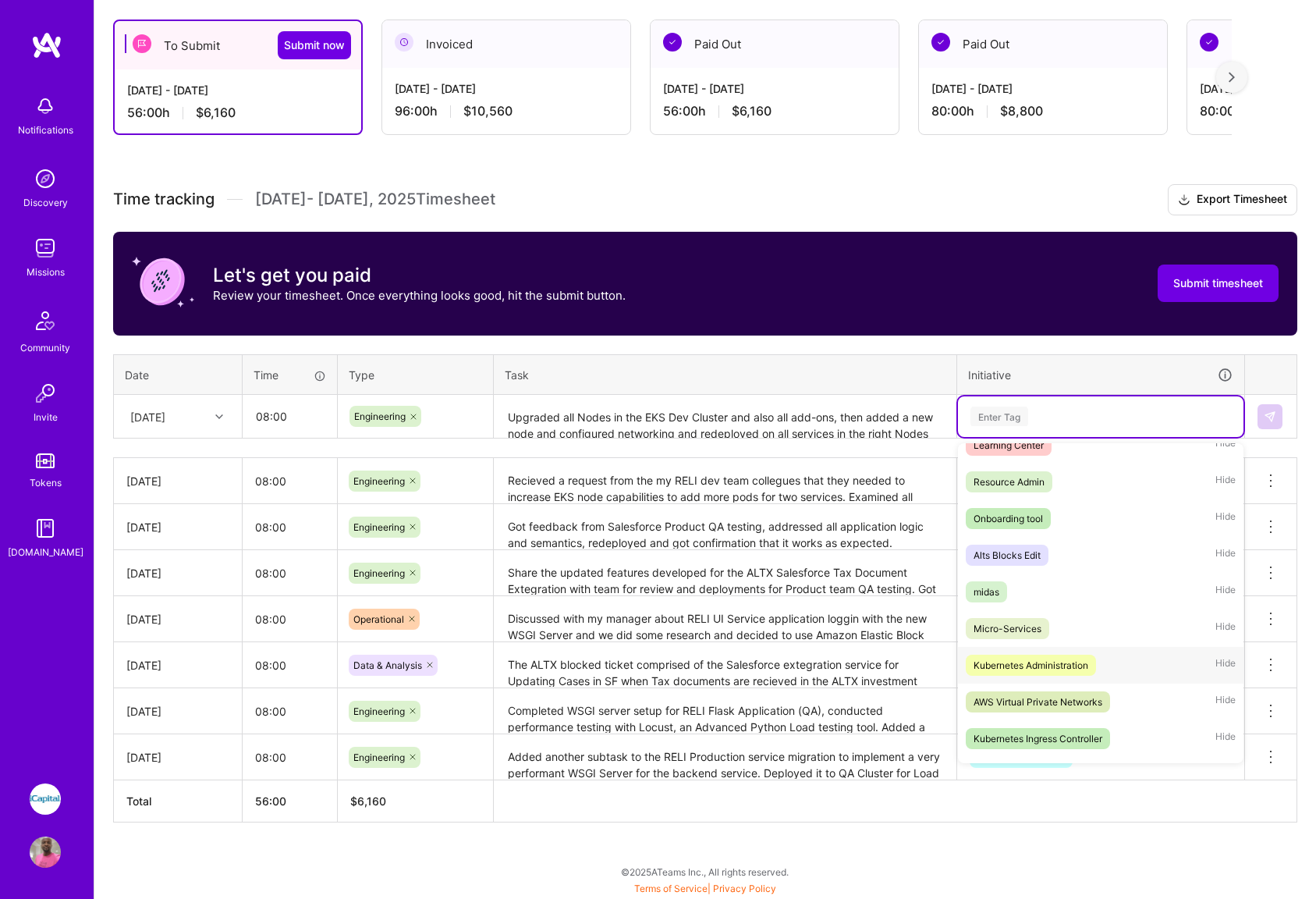
click at [1031, 667] on div "Kubernetes Administration" at bounding box center [1030, 665] width 115 height 16
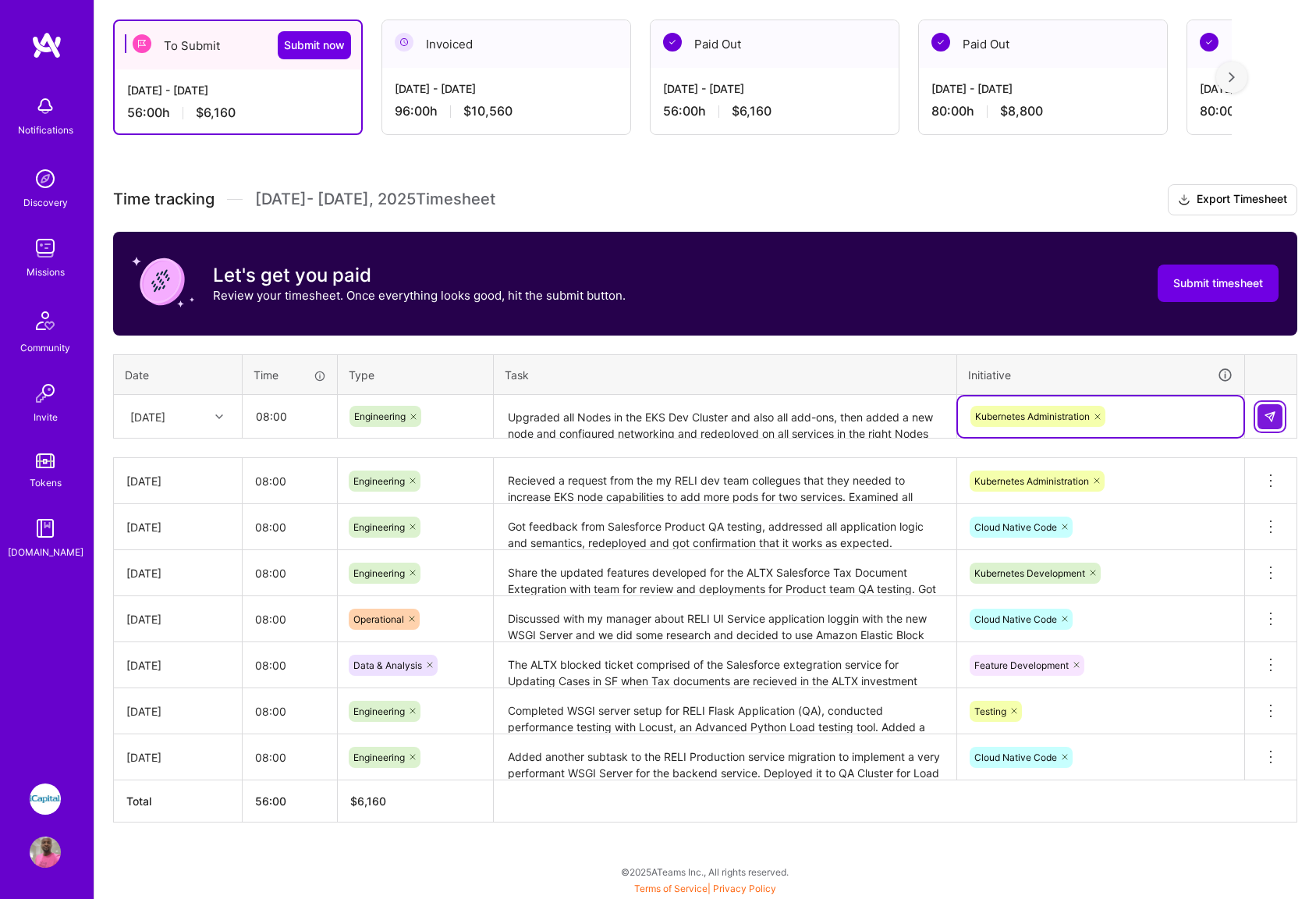
click at [1270, 423] on button at bounding box center [1270, 417] width 25 height 25
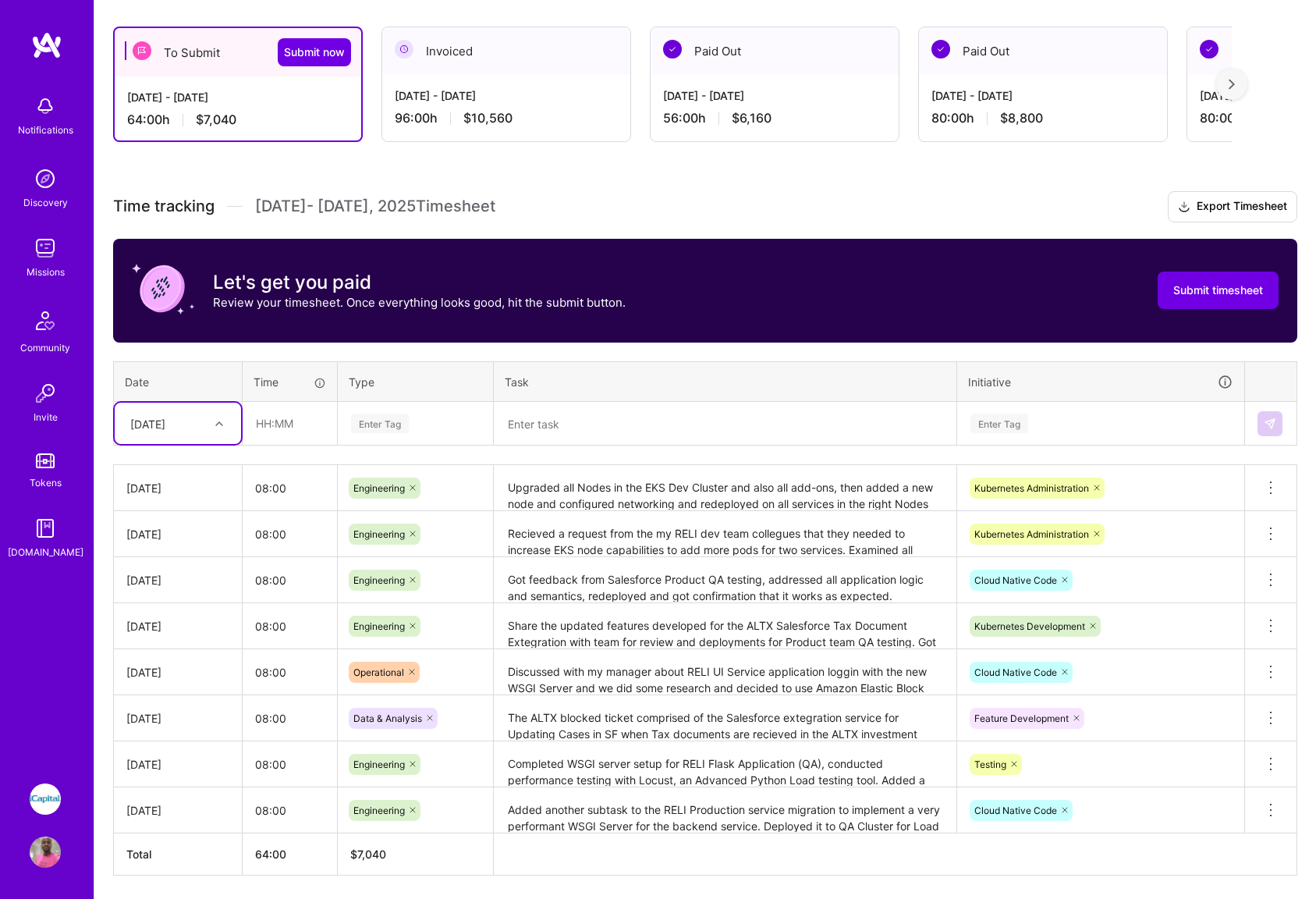
scroll to position [314, 0]
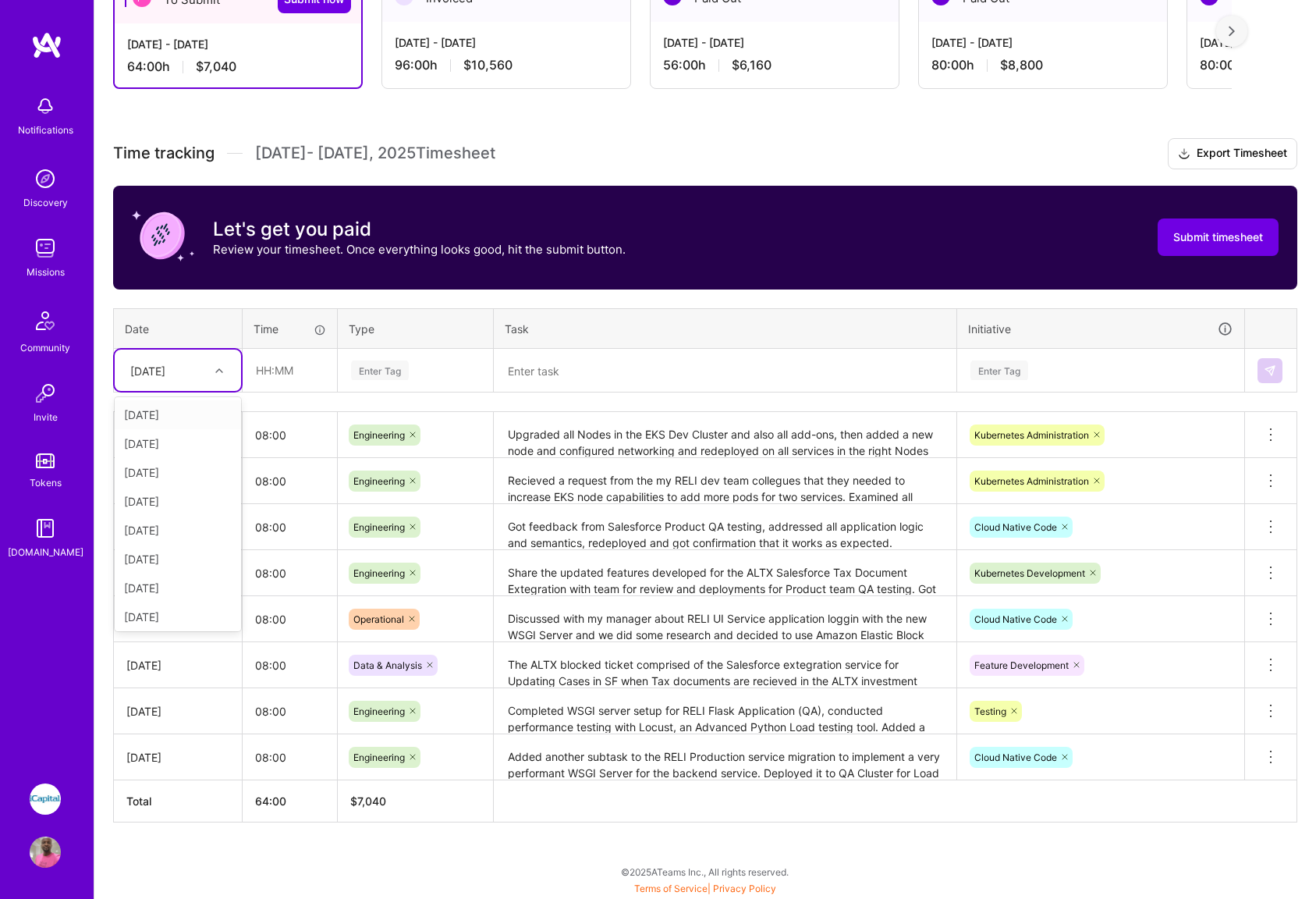
click at [220, 371] on icon at bounding box center [219, 370] width 8 height 8
click at [166, 558] on div "[DATE]" at bounding box center [177, 556] width 126 height 28
click at [289, 374] on input "text" at bounding box center [290, 370] width 93 height 42
type input "08:00"
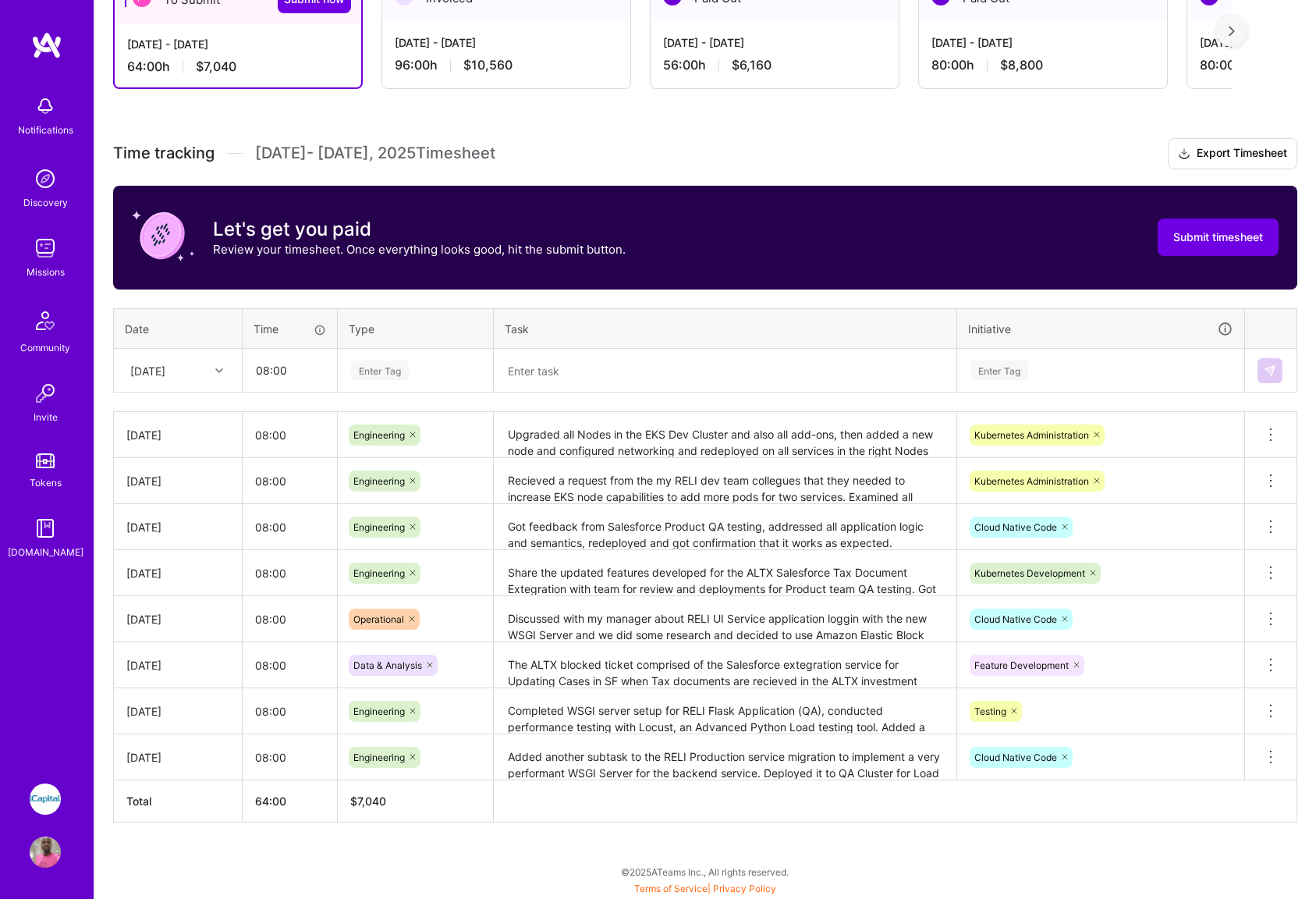
click at [401, 381] on div "Enter Tag" at bounding box center [416, 370] width 154 height 41
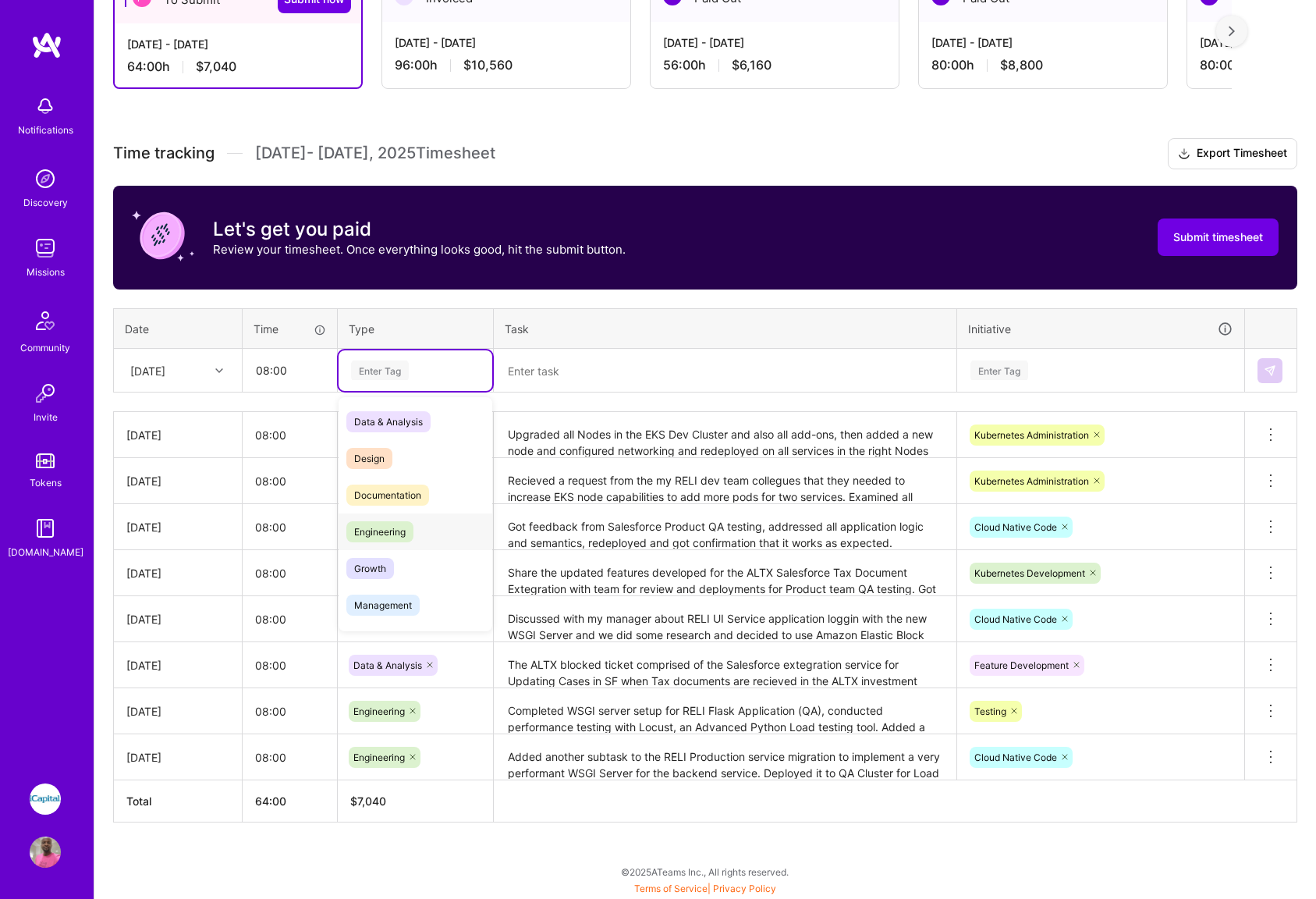
click at [392, 532] on span "Engineering" at bounding box center [380, 532] width 67 height 21
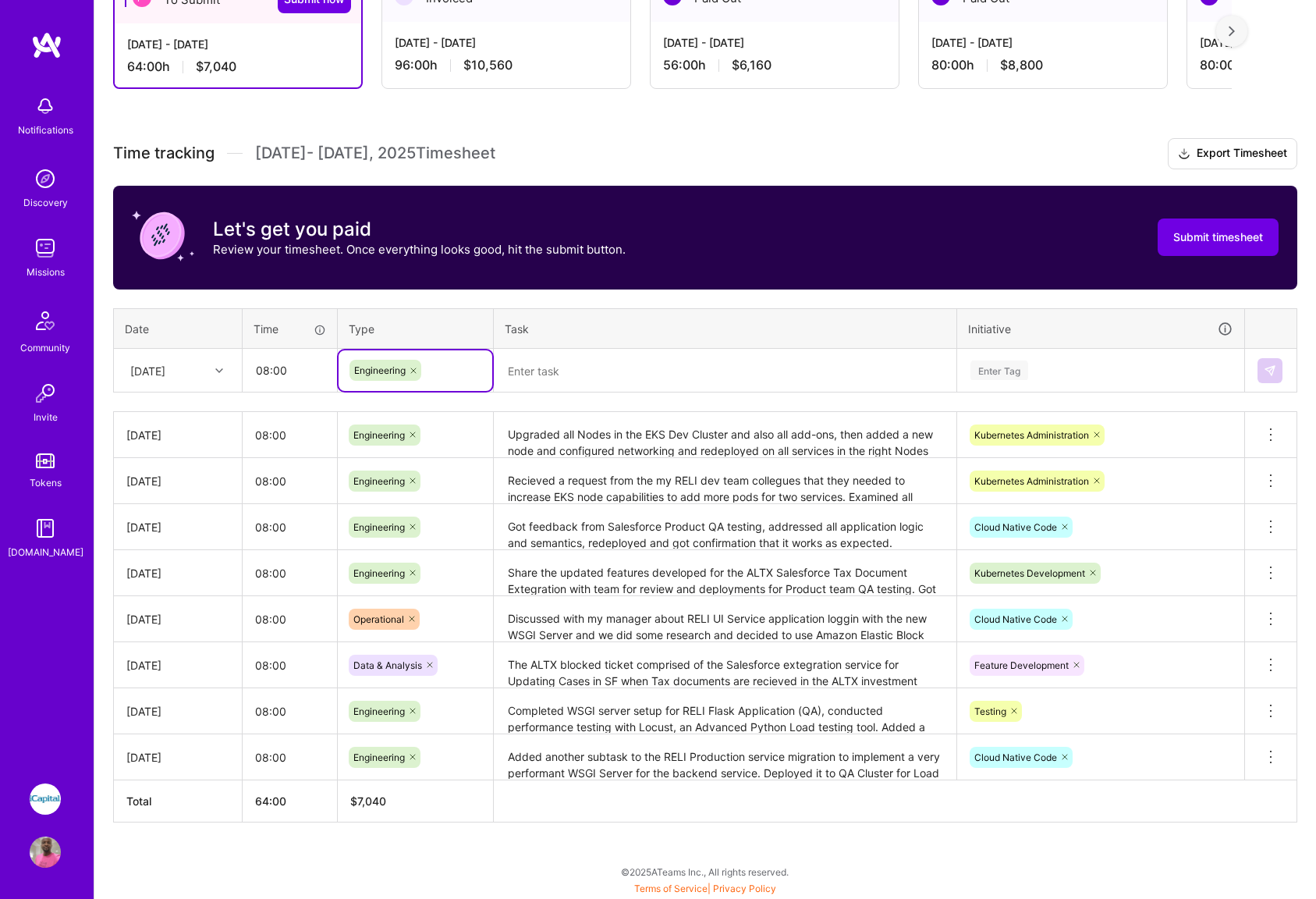
click at [564, 376] on textarea at bounding box center [725, 371] width 459 height 42
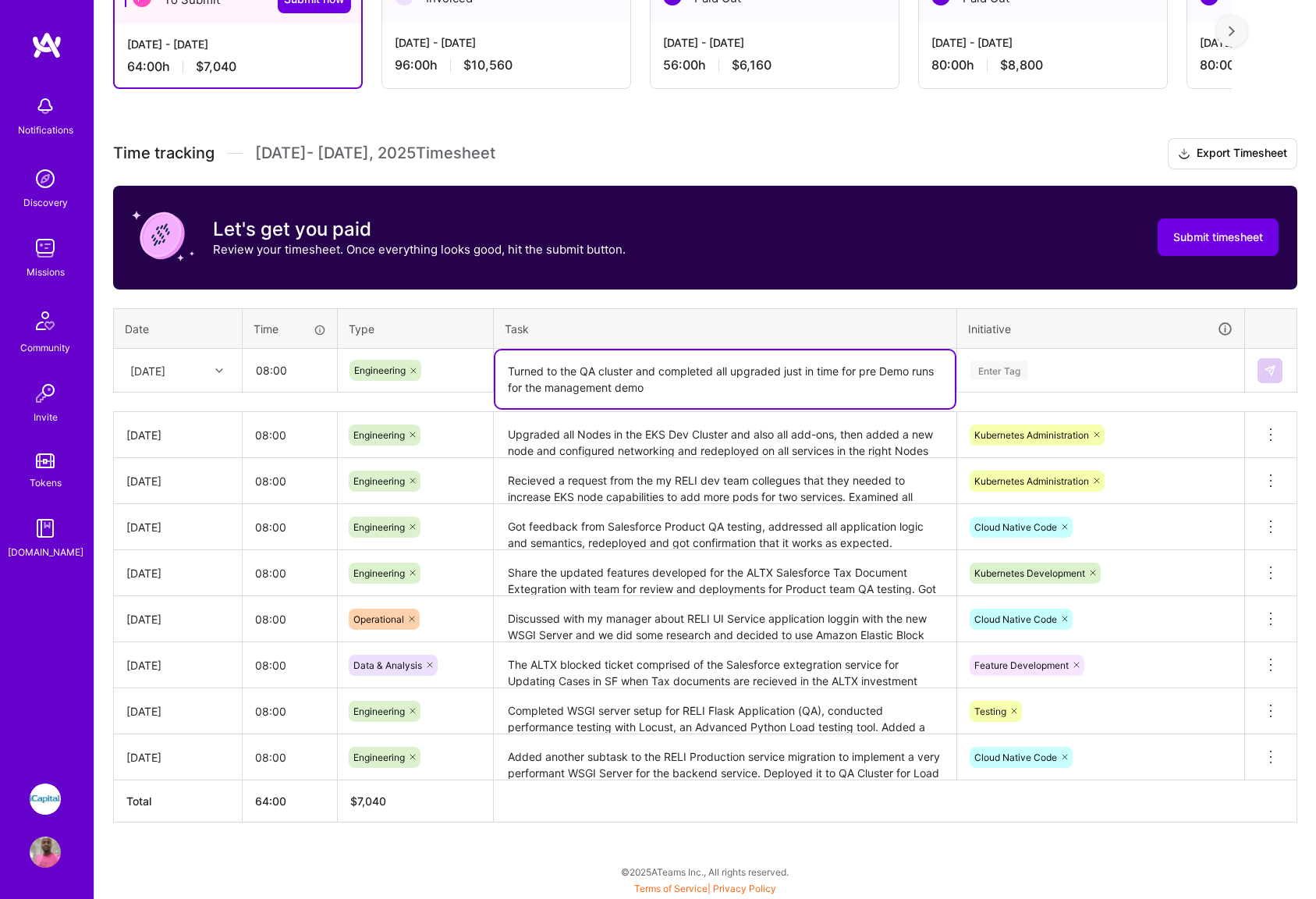
click at [889, 367] on textarea "Turned to the QA cluster and completed all upgraded just in time for pre Demo r…" at bounding box center [725, 379] width 459 height 58
click at [943, 372] on textarea "Turned to the QA cluster and completed all upgraded just in time for pre demo r…" at bounding box center [725, 379] width 459 height 58
click at [744, 386] on textarea "Turned to the QA cluster and completed all upgraded just in time for pre demo r…" at bounding box center [725, 379] width 459 height 58
type textarea "Turned to the QA cluster and completed all upgraded just in time for pre demo r…"
click at [1087, 384] on div "Enter Tag" at bounding box center [1101, 370] width 286 height 41
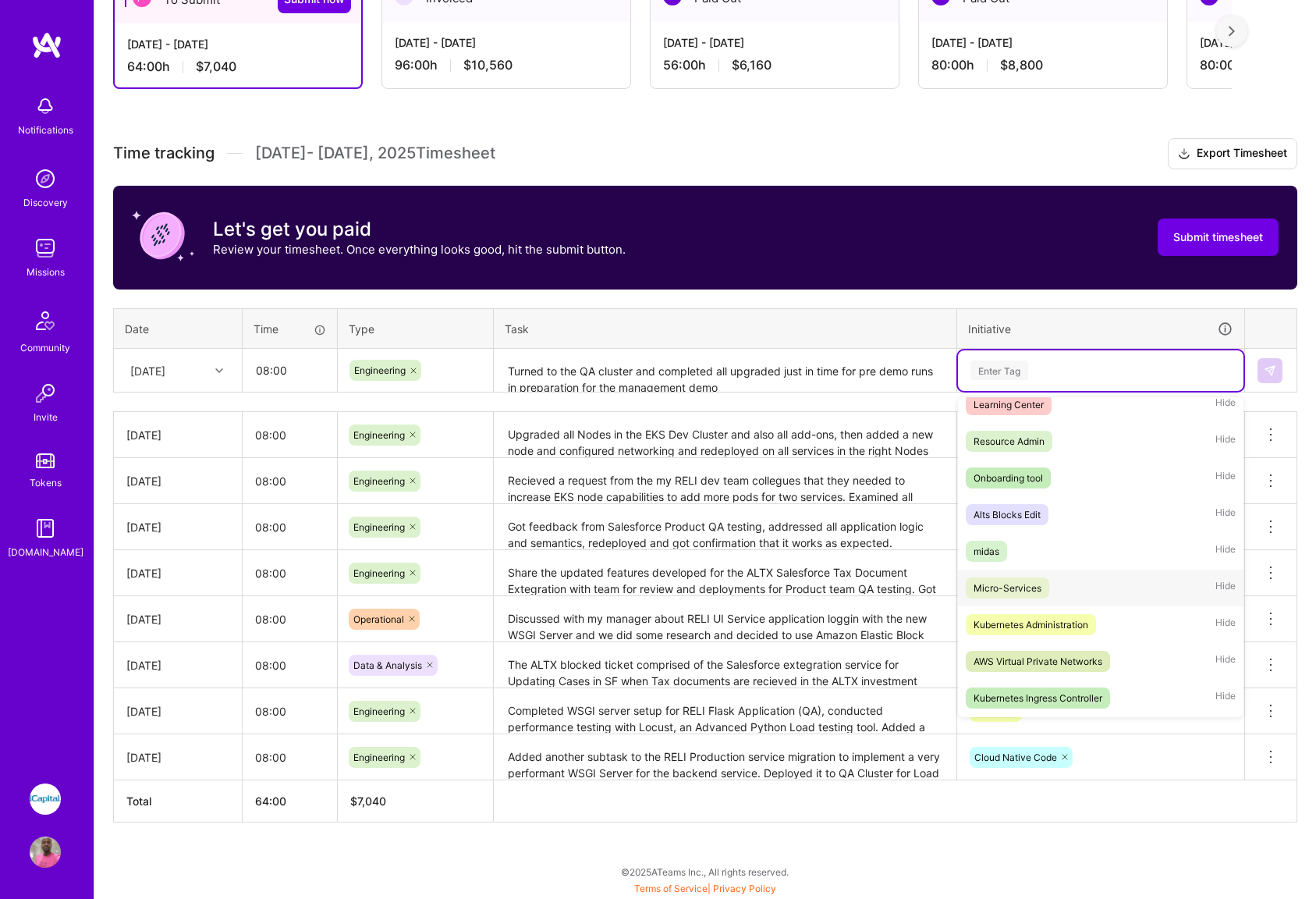
scroll to position [1089, 0]
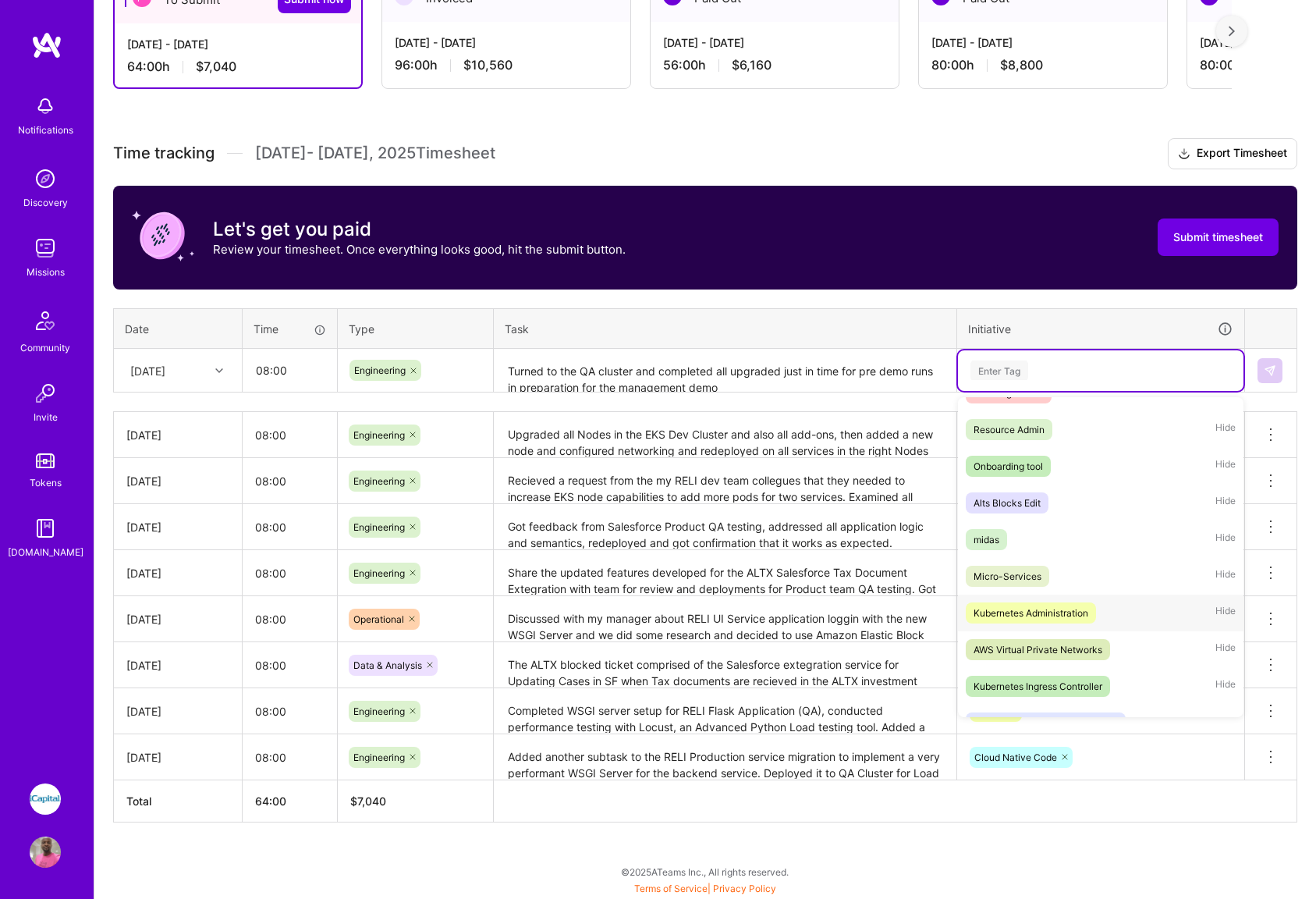
click at [1051, 616] on div "Kubernetes Administration" at bounding box center [1030, 612] width 115 height 16
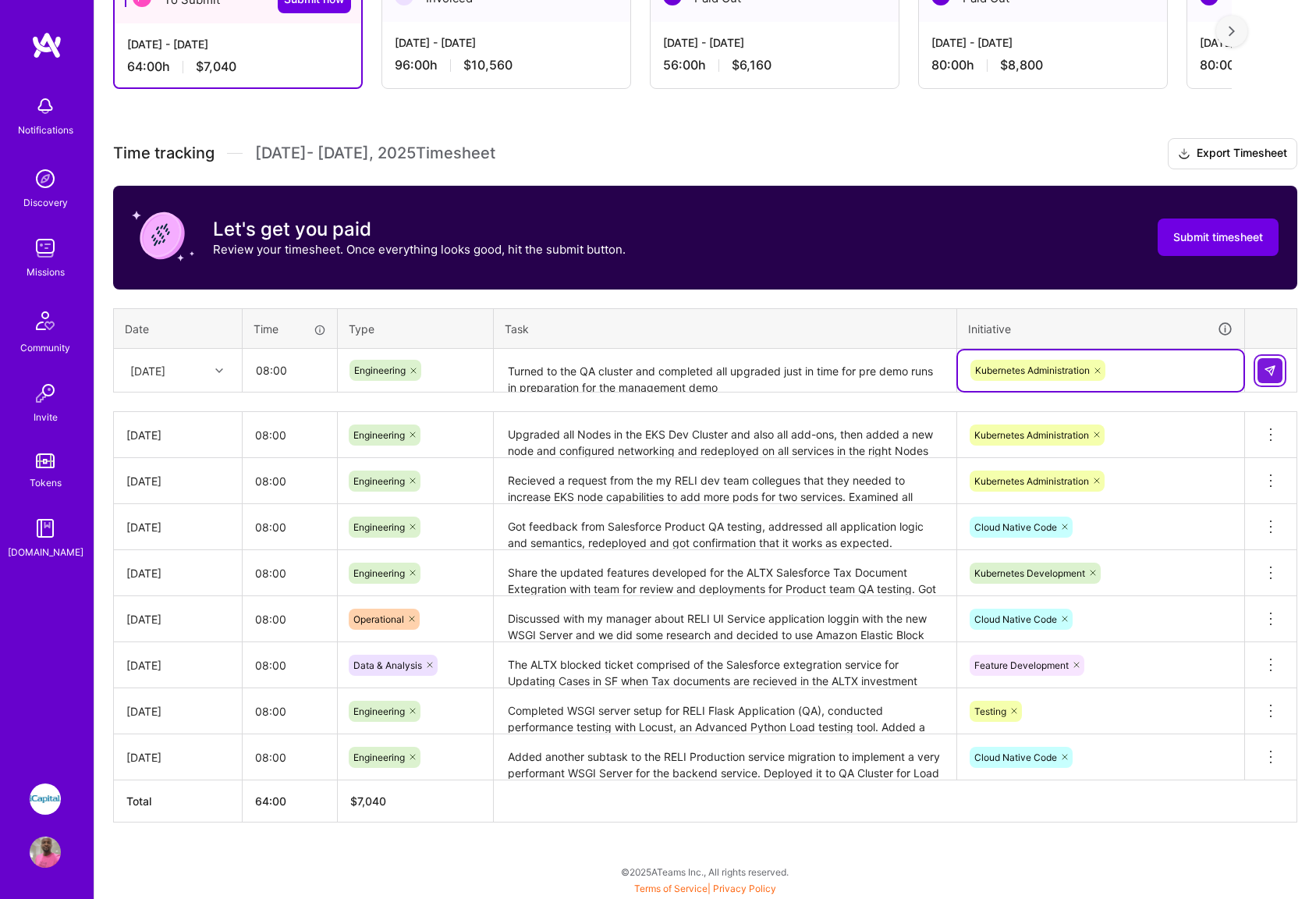
click at [1269, 371] on img at bounding box center [1270, 370] width 12 height 12
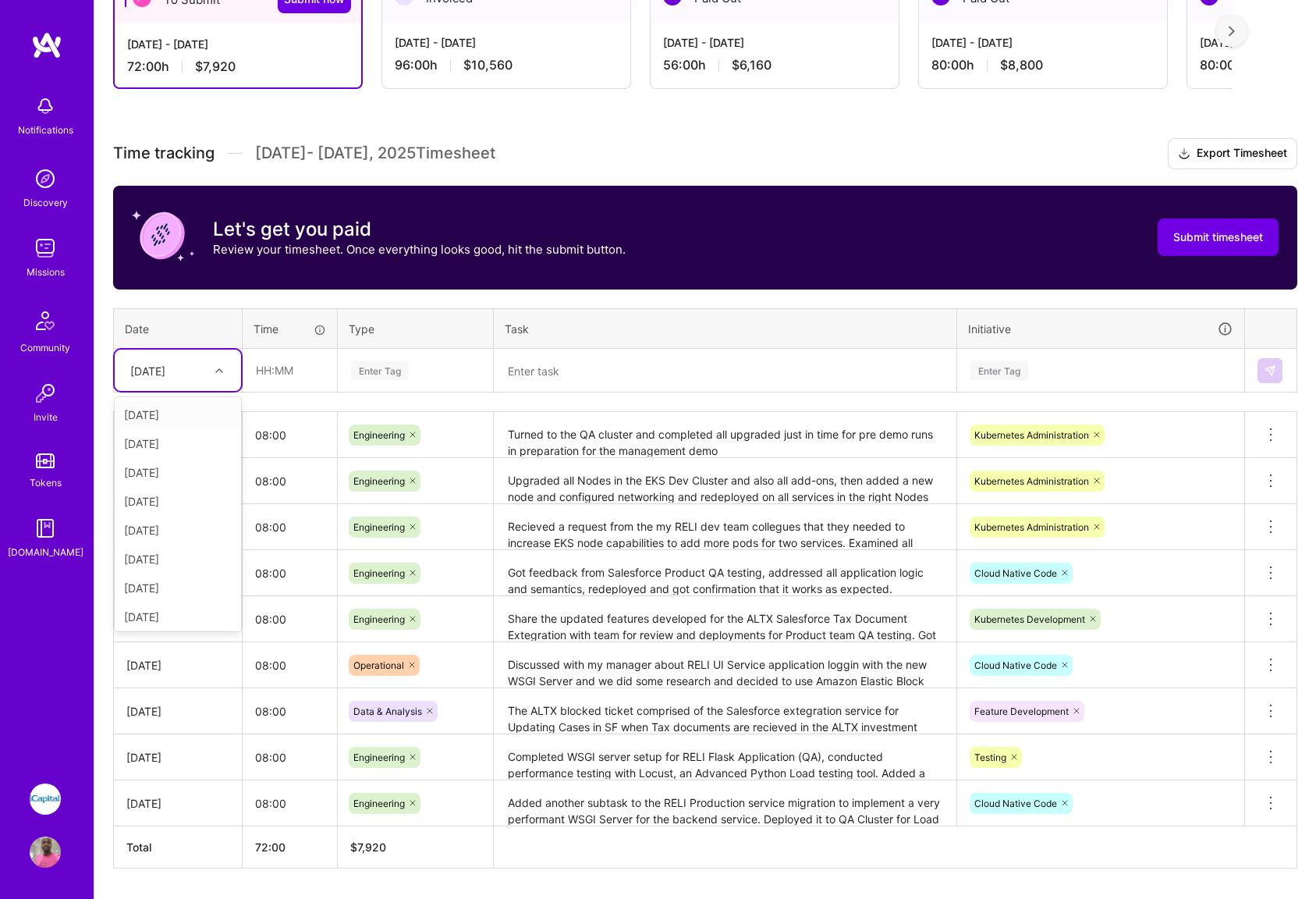
click at [217, 371] on icon at bounding box center [219, 370] width 8 height 8
click at [170, 588] on div "[DATE]" at bounding box center [177, 585] width 126 height 28
click at [262, 373] on input "text" at bounding box center [290, 370] width 93 height 42
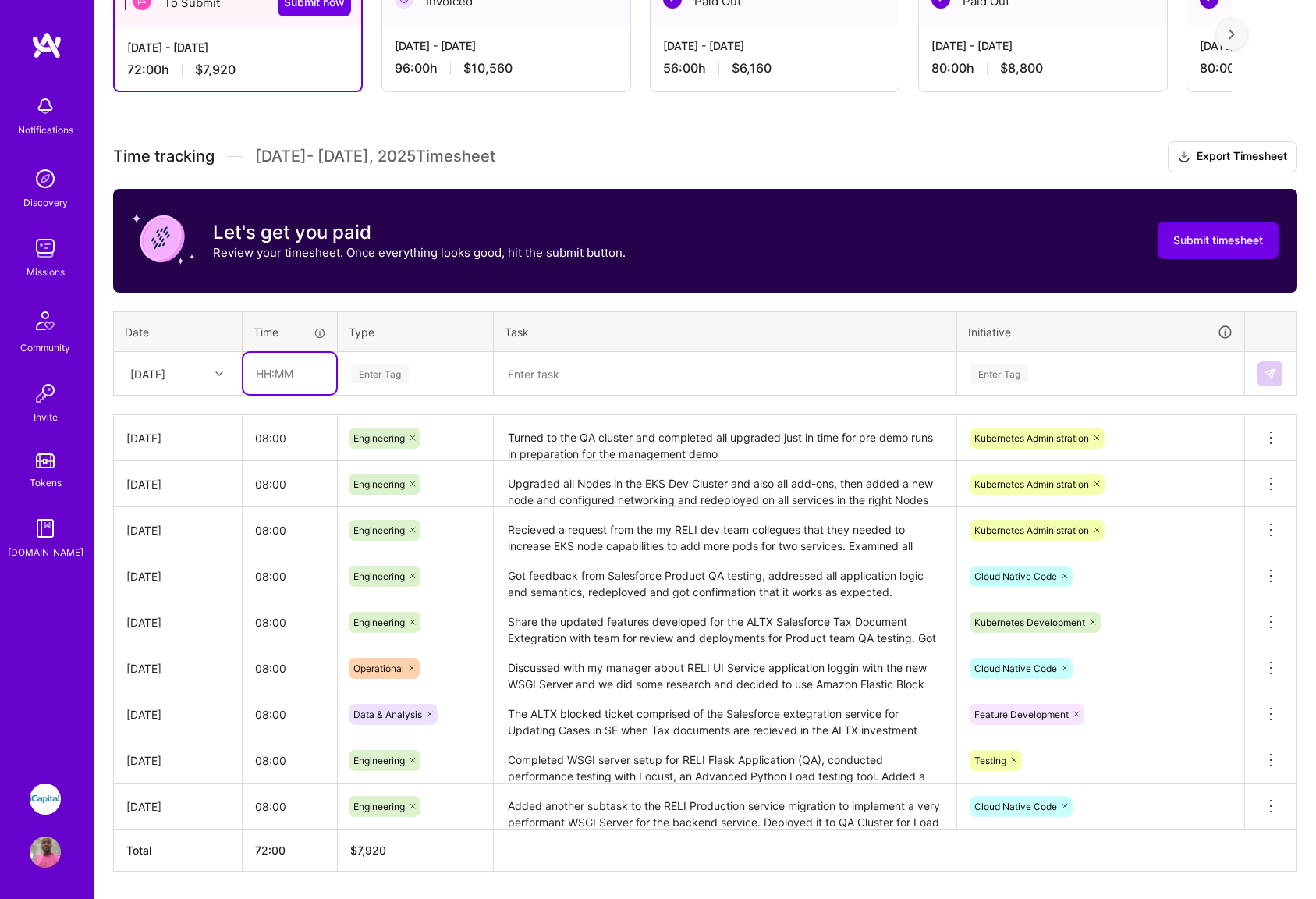
click at [274, 371] on input "text" at bounding box center [290, 374] width 93 height 42
type input "08:00"
click at [417, 379] on div "Enter Tag" at bounding box center [415, 373] width 132 height 20
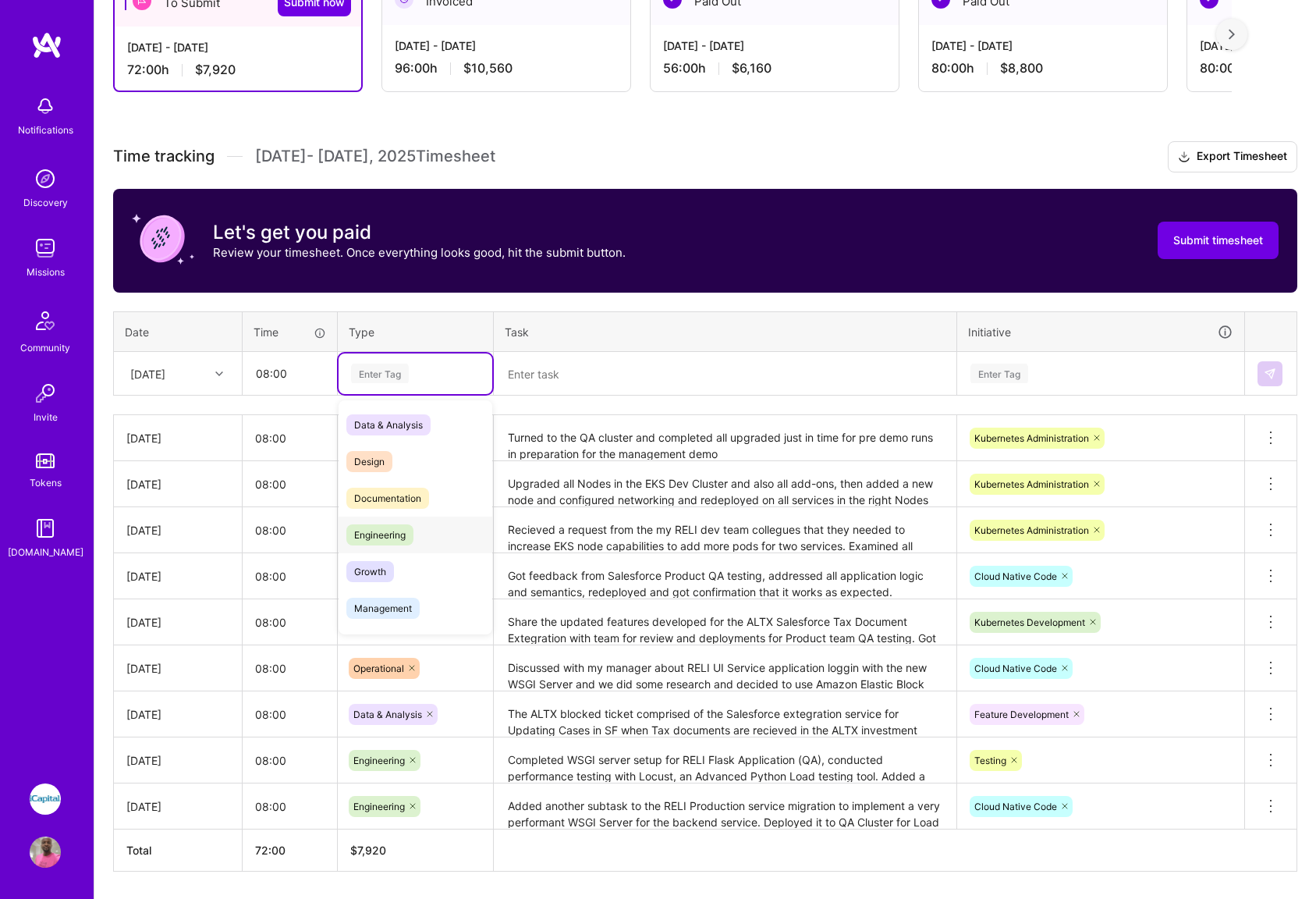
click at [387, 538] on span "Engineering" at bounding box center [380, 535] width 67 height 21
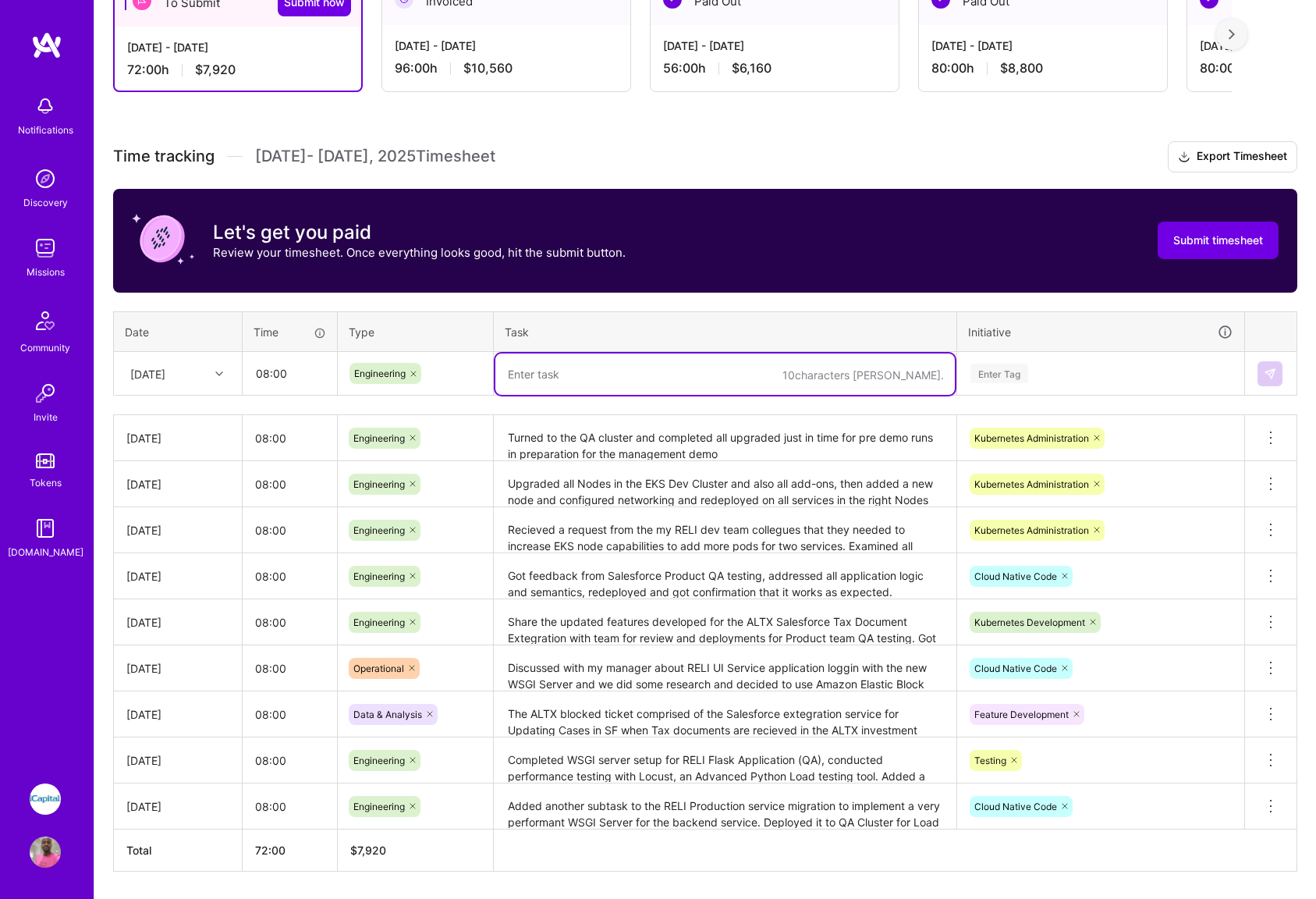
click at [600, 371] on textarea at bounding box center [725, 375] width 459 height 42
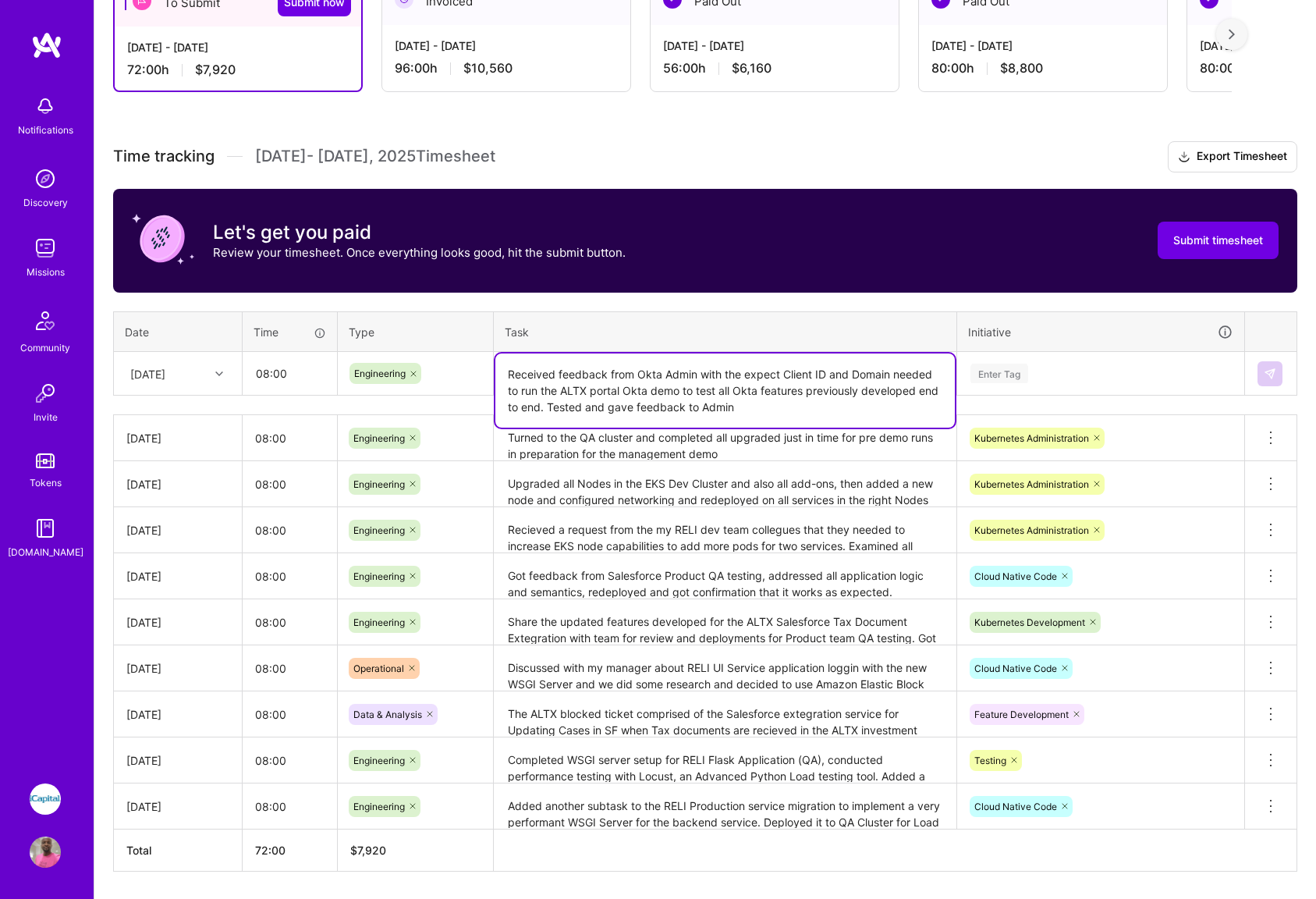
type textarea "Received feedback from Okta Admin with the expect Client ID and Domain needed t…"
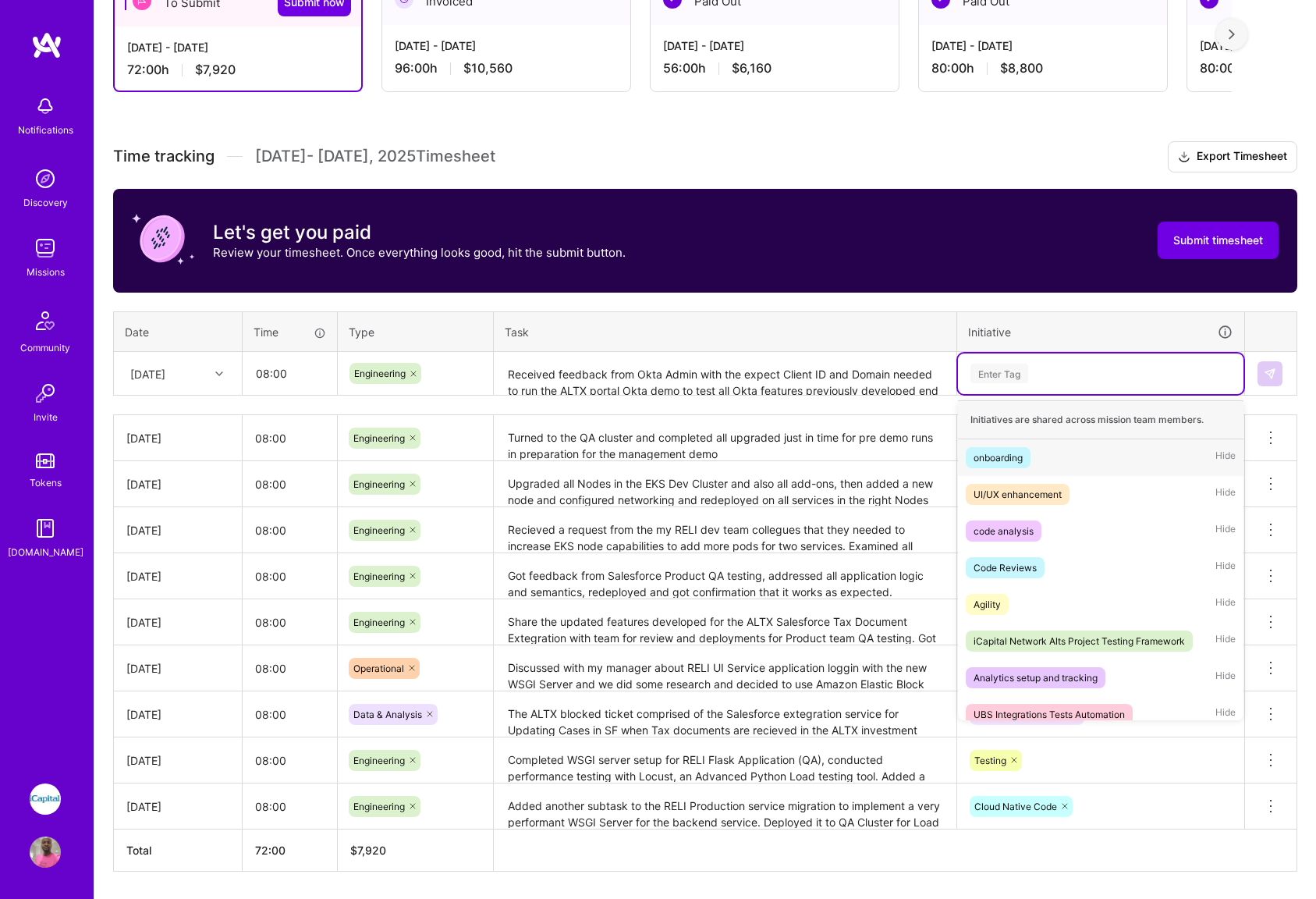
click at [1063, 376] on div "Enter Tag" at bounding box center [1101, 373] width 264 height 20
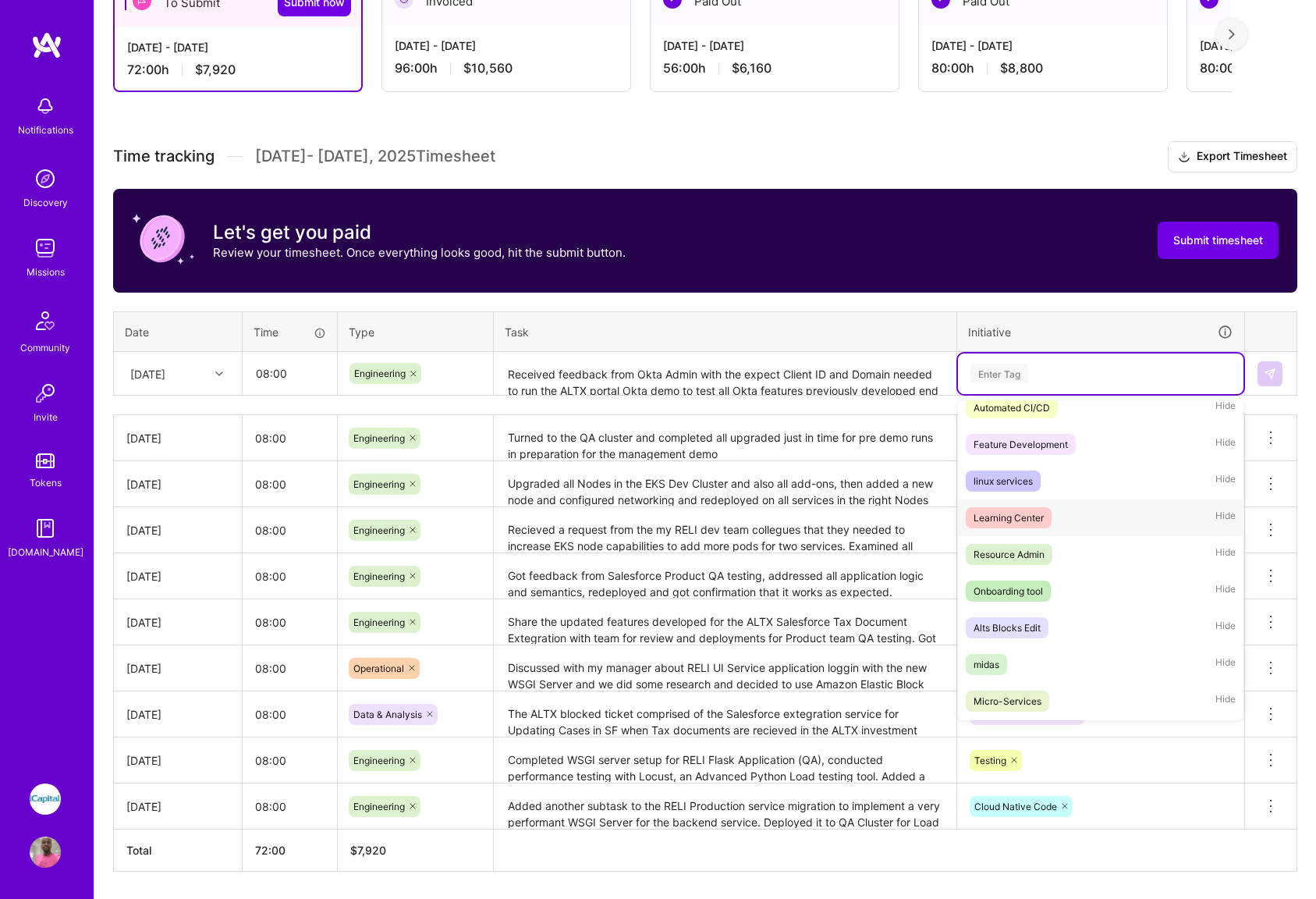
scroll to position [969, 0]
click at [1034, 440] on div "Feature Development" at bounding box center [1021, 441] width 95 height 16
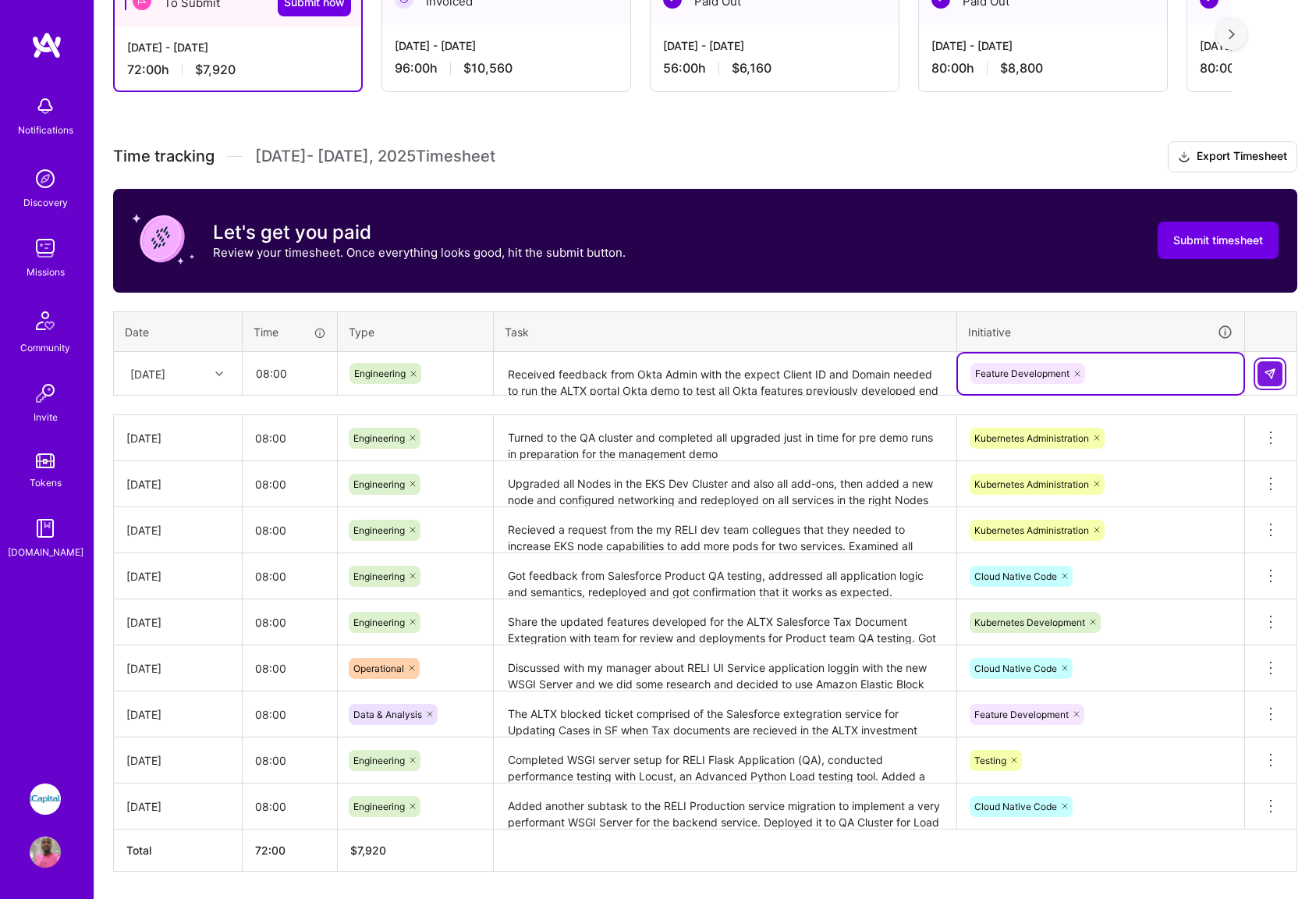
click at [1273, 376] on img at bounding box center [1270, 373] width 12 height 12
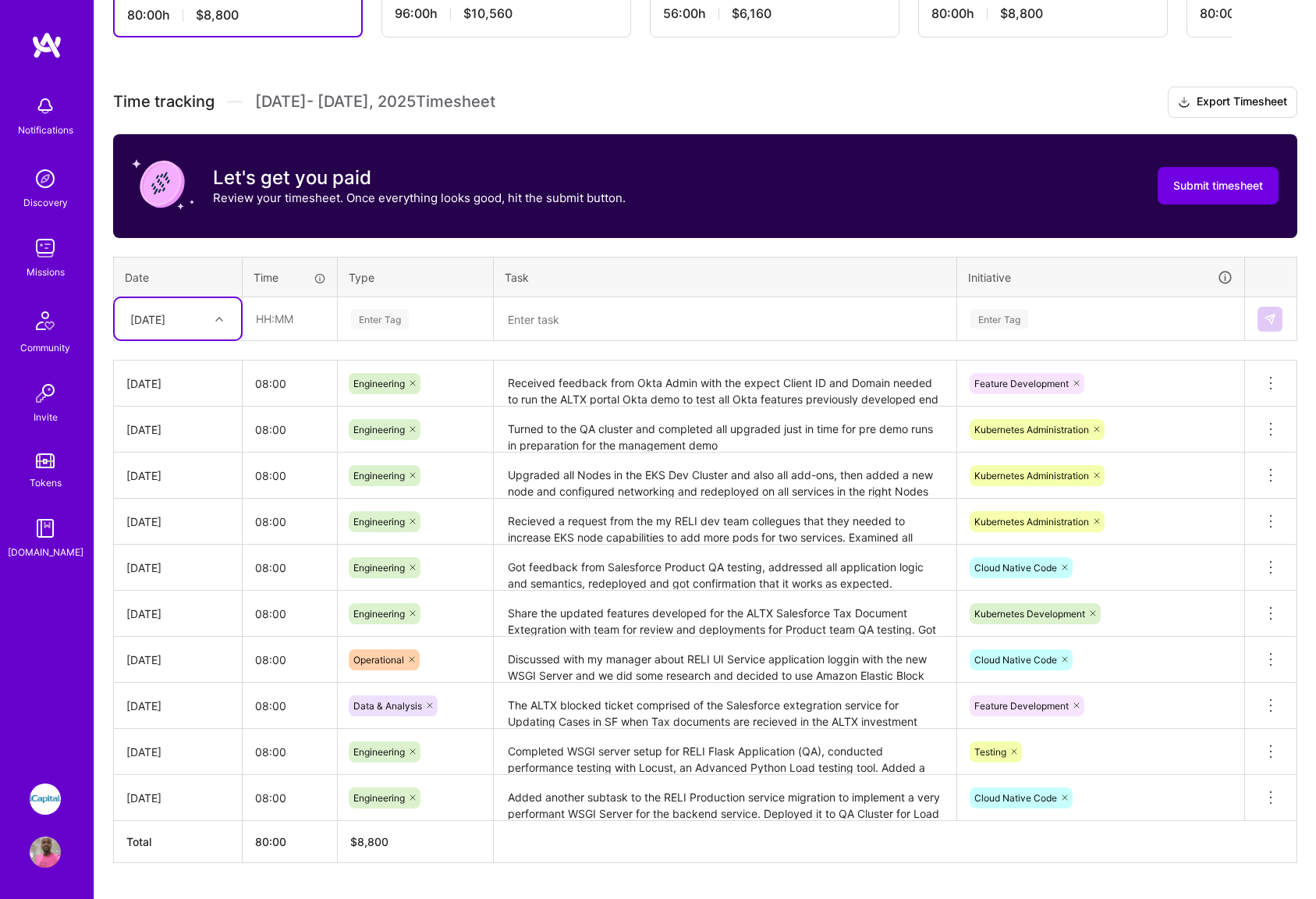
scroll to position [352, 0]
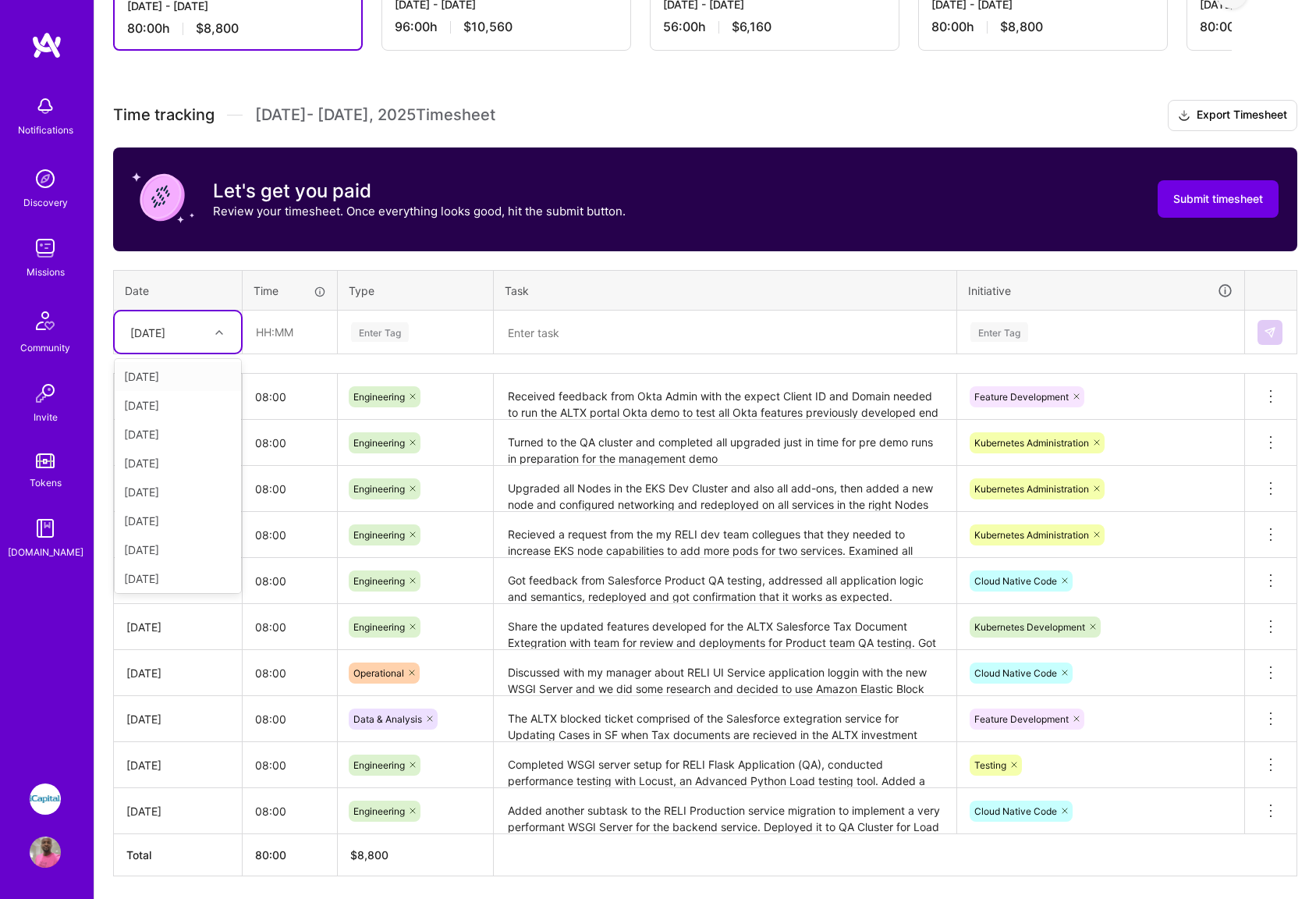
click at [222, 333] on icon at bounding box center [219, 332] width 8 height 8
click at [165, 575] on div "[DATE]" at bounding box center [177, 575] width 126 height 28
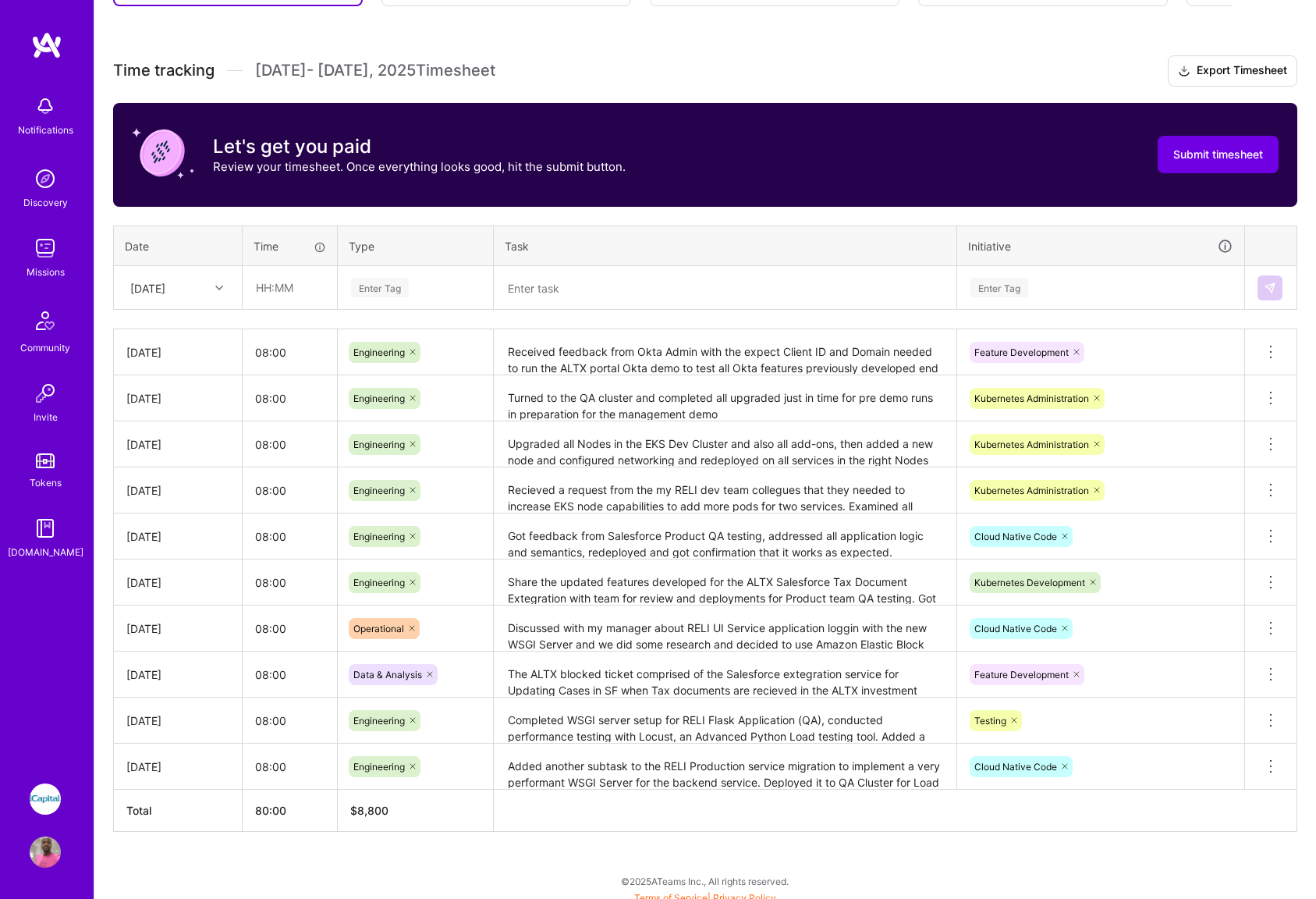
scroll to position [406, 0]
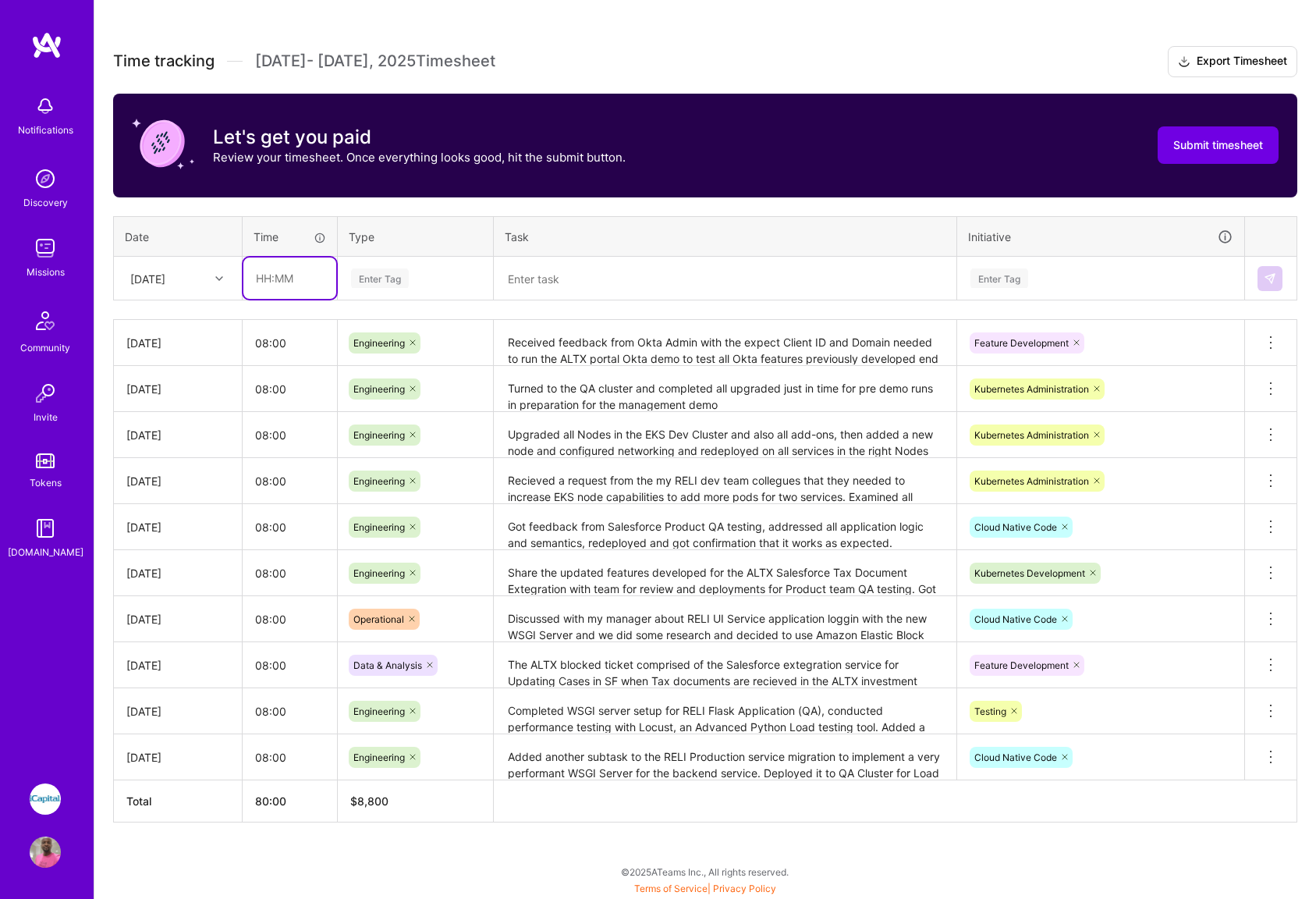
click at [279, 280] on input "text" at bounding box center [290, 278] width 93 height 42
type input "08:00"
click at [402, 285] on div "Enter Tag" at bounding box center [380, 277] width 58 height 24
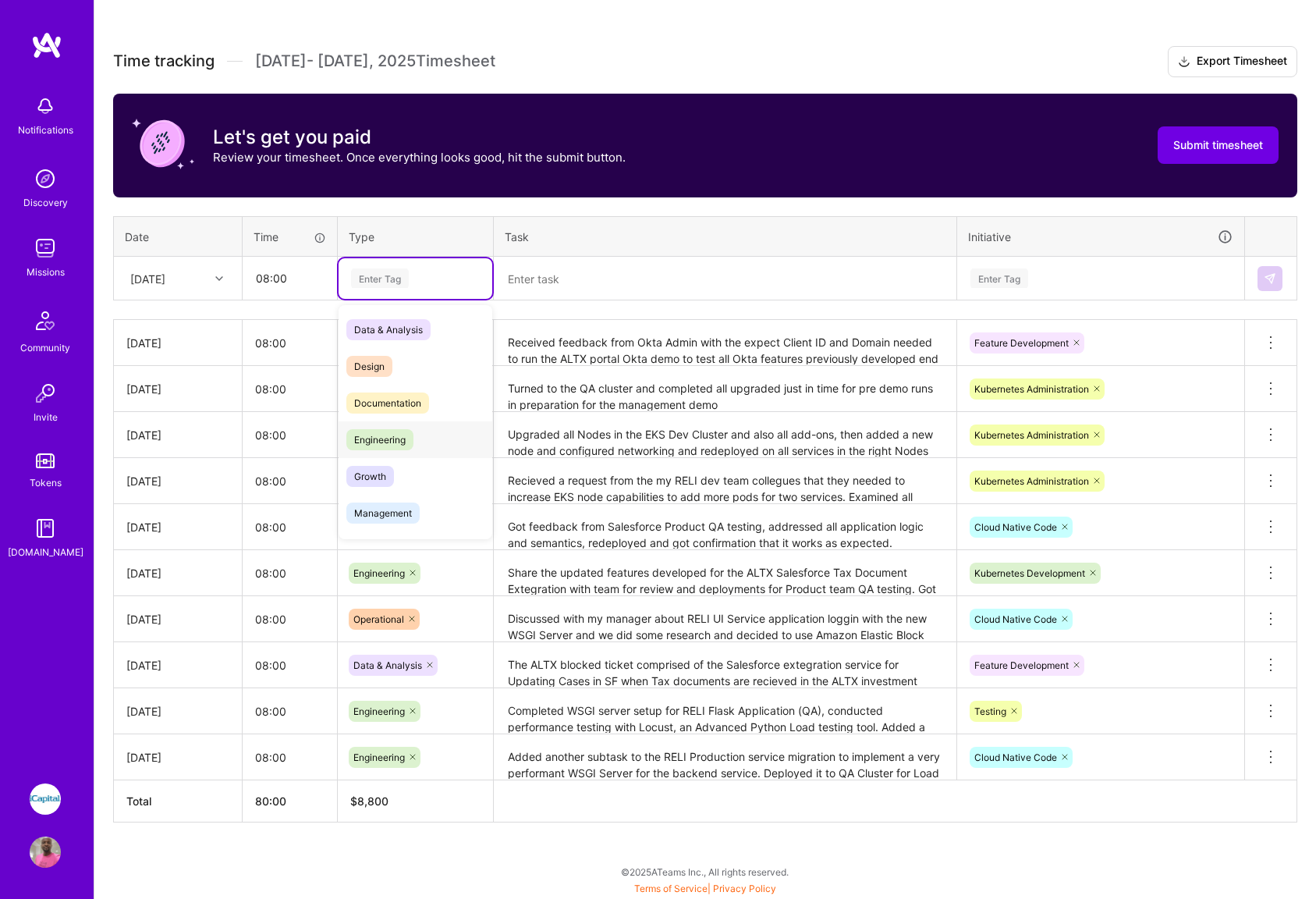
click at [378, 437] on span "Engineering" at bounding box center [380, 440] width 67 height 21
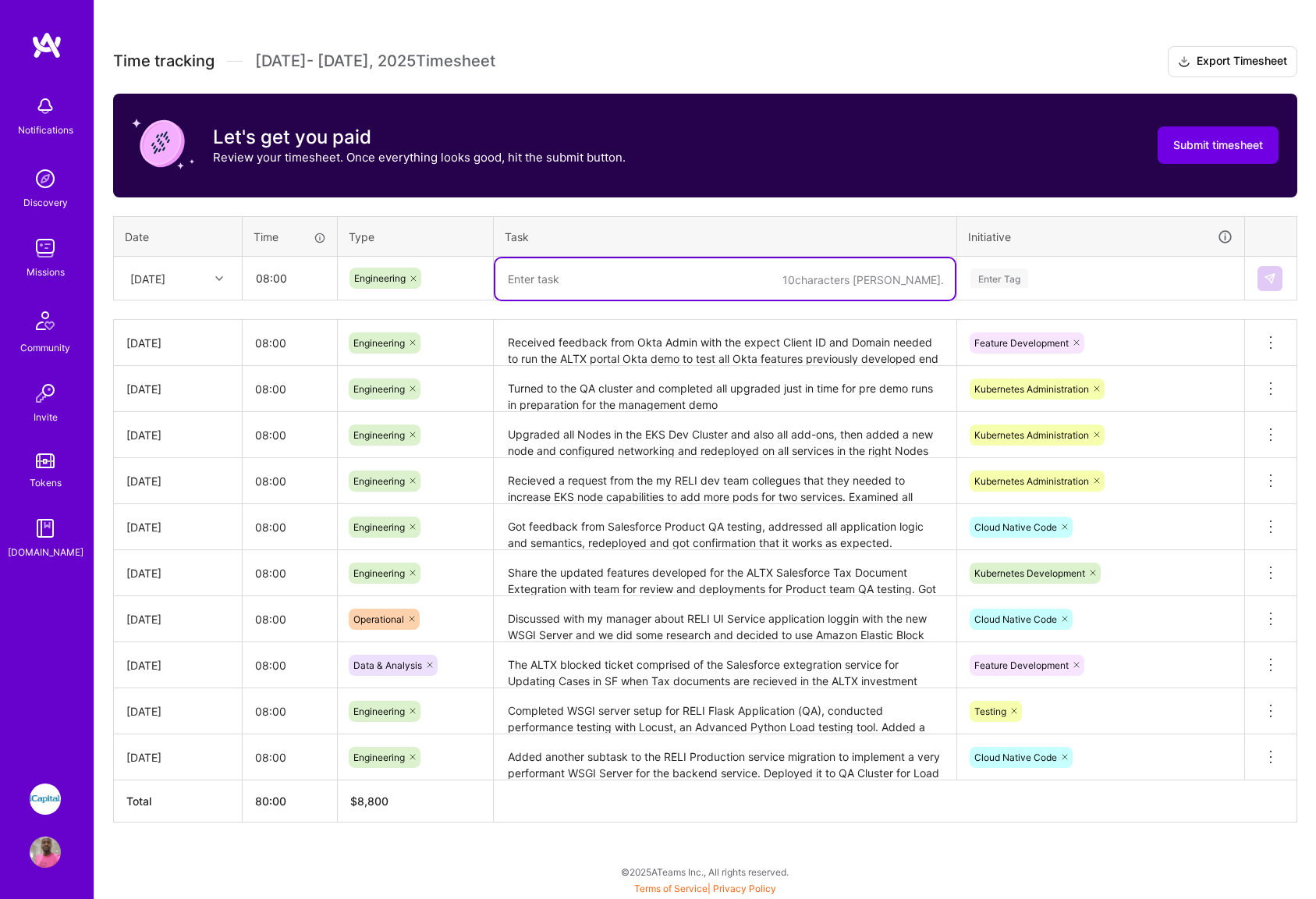
click at [584, 283] on textarea at bounding box center [725, 279] width 459 height 42
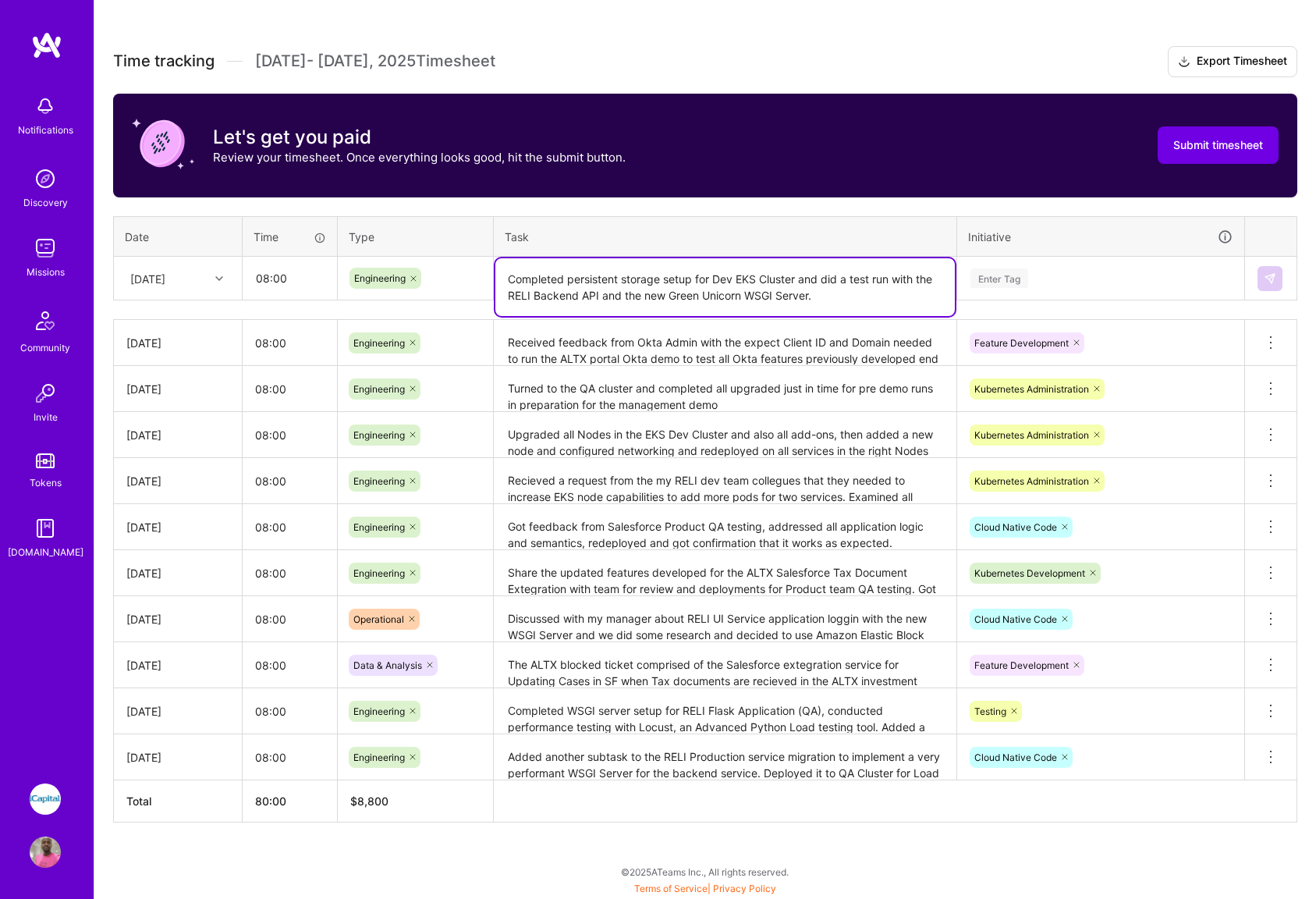
type textarea "Completed persistent storage setup for Dev EKS Cluster and did a test run with …"
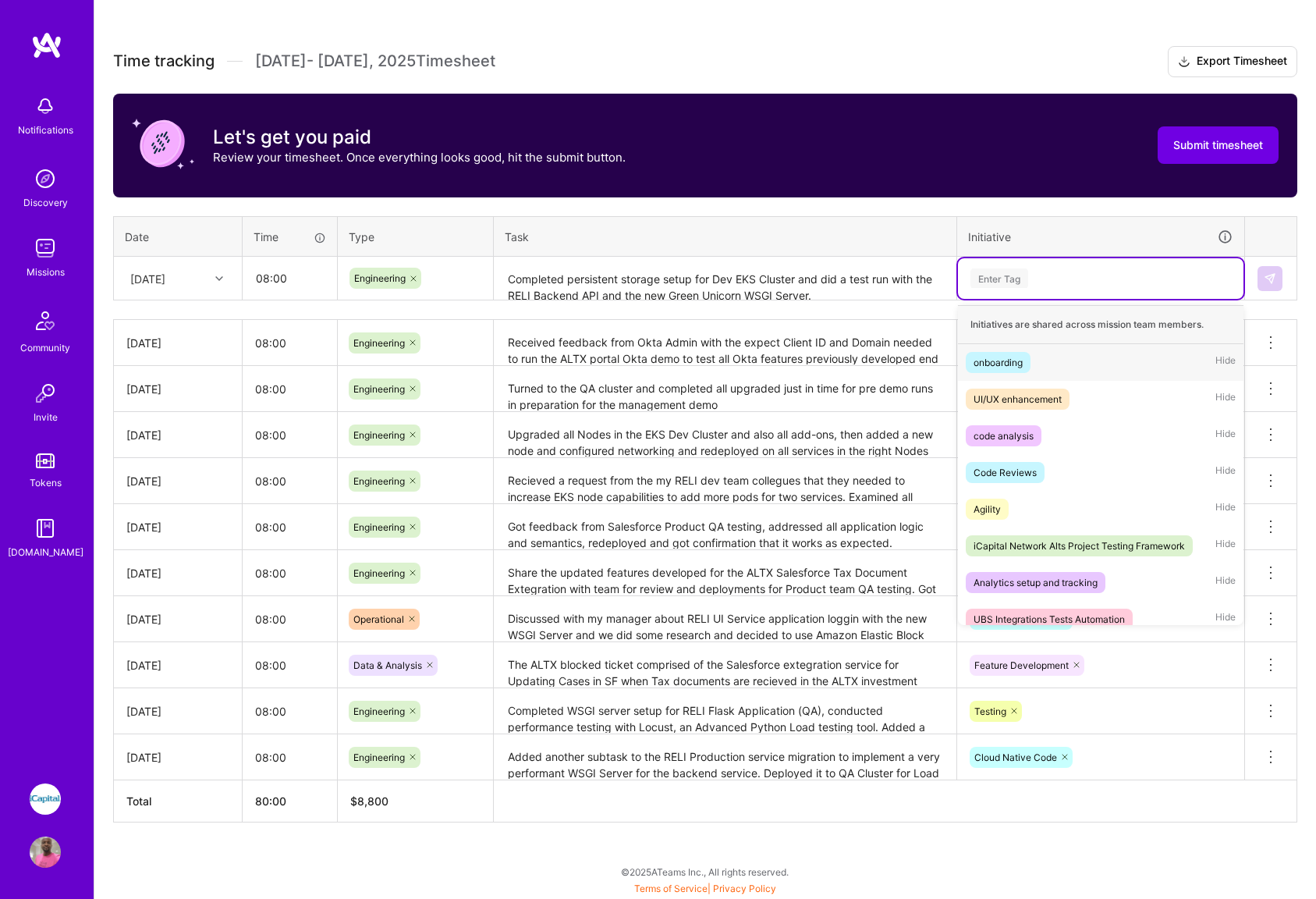
click at [1091, 267] on div "Enter Tag" at bounding box center [1101, 278] width 286 height 41
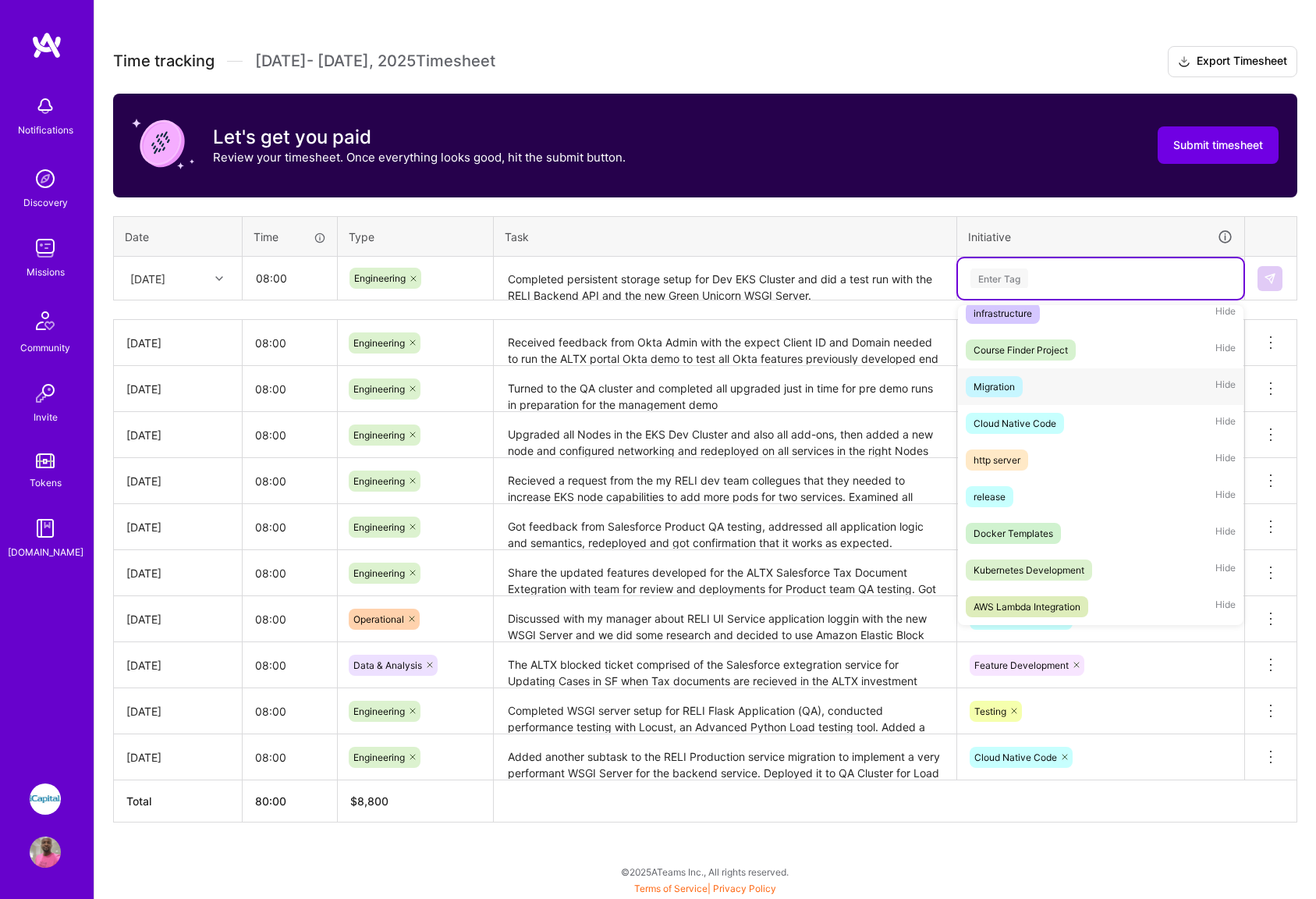
scroll to position [428, 0]
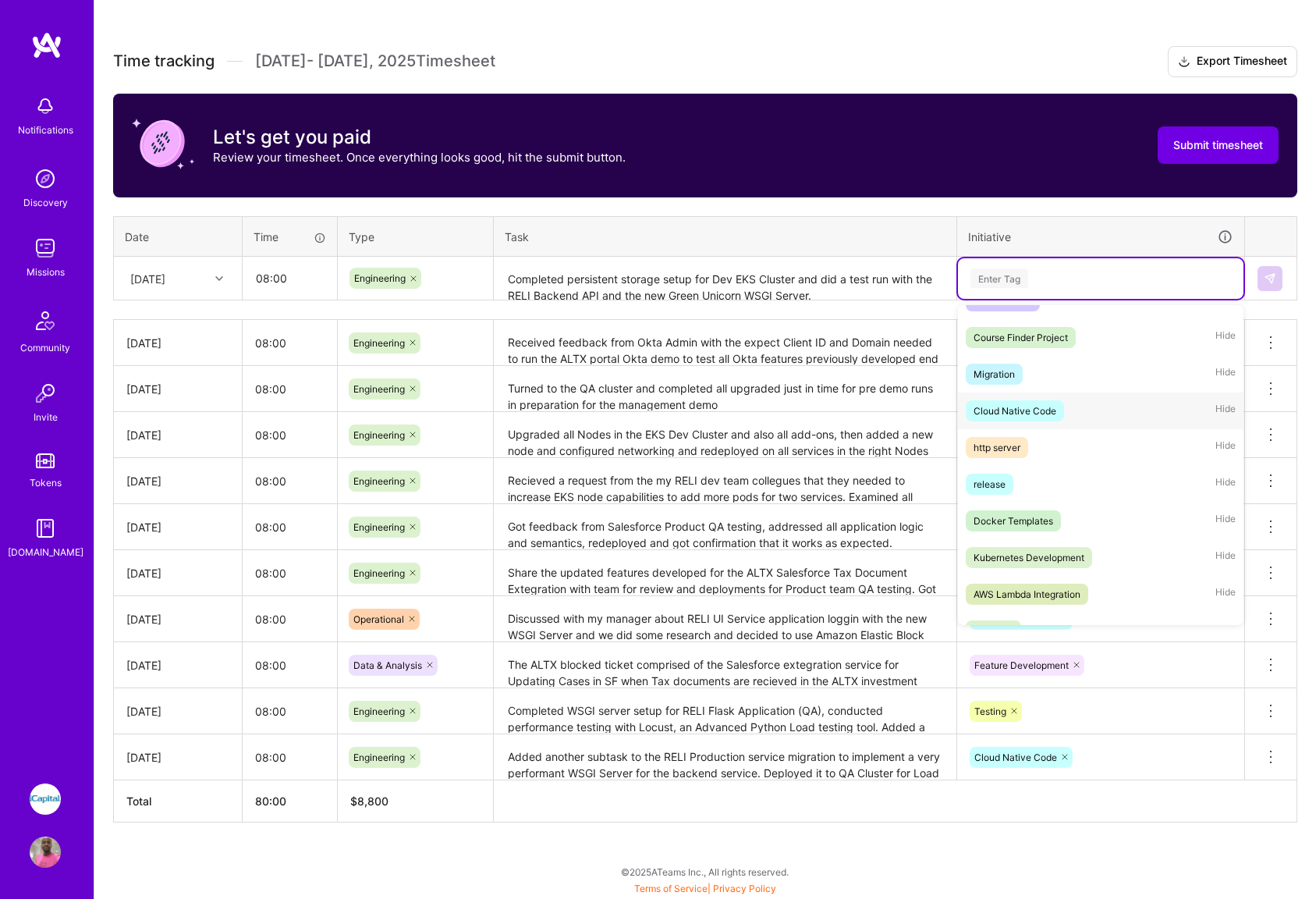
click at [1027, 413] on div "Cloud Native Code" at bounding box center [1014, 410] width 83 height 16
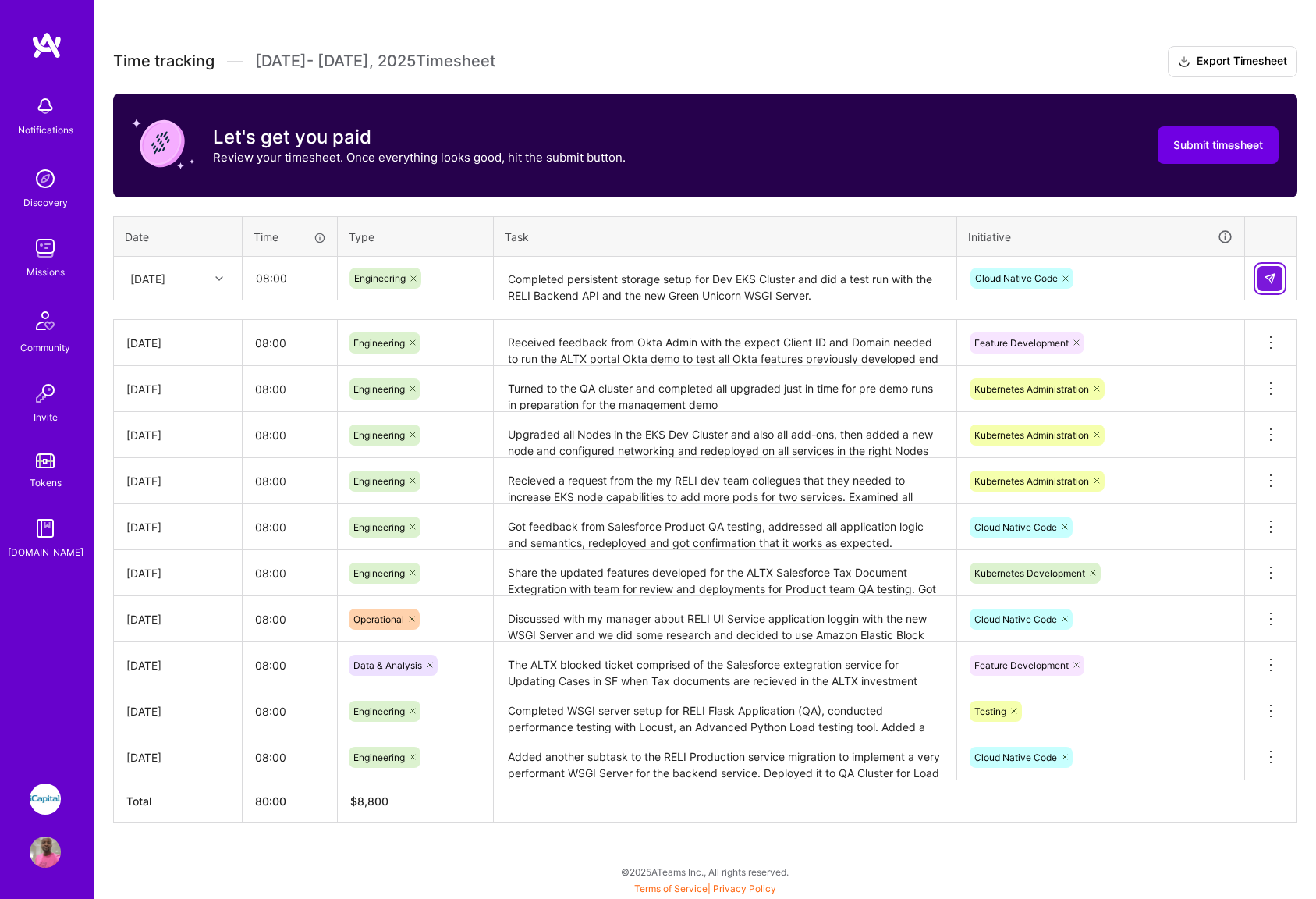
click at [1270, 282] on img at bounding box center [1270, 278] width 12 height 12
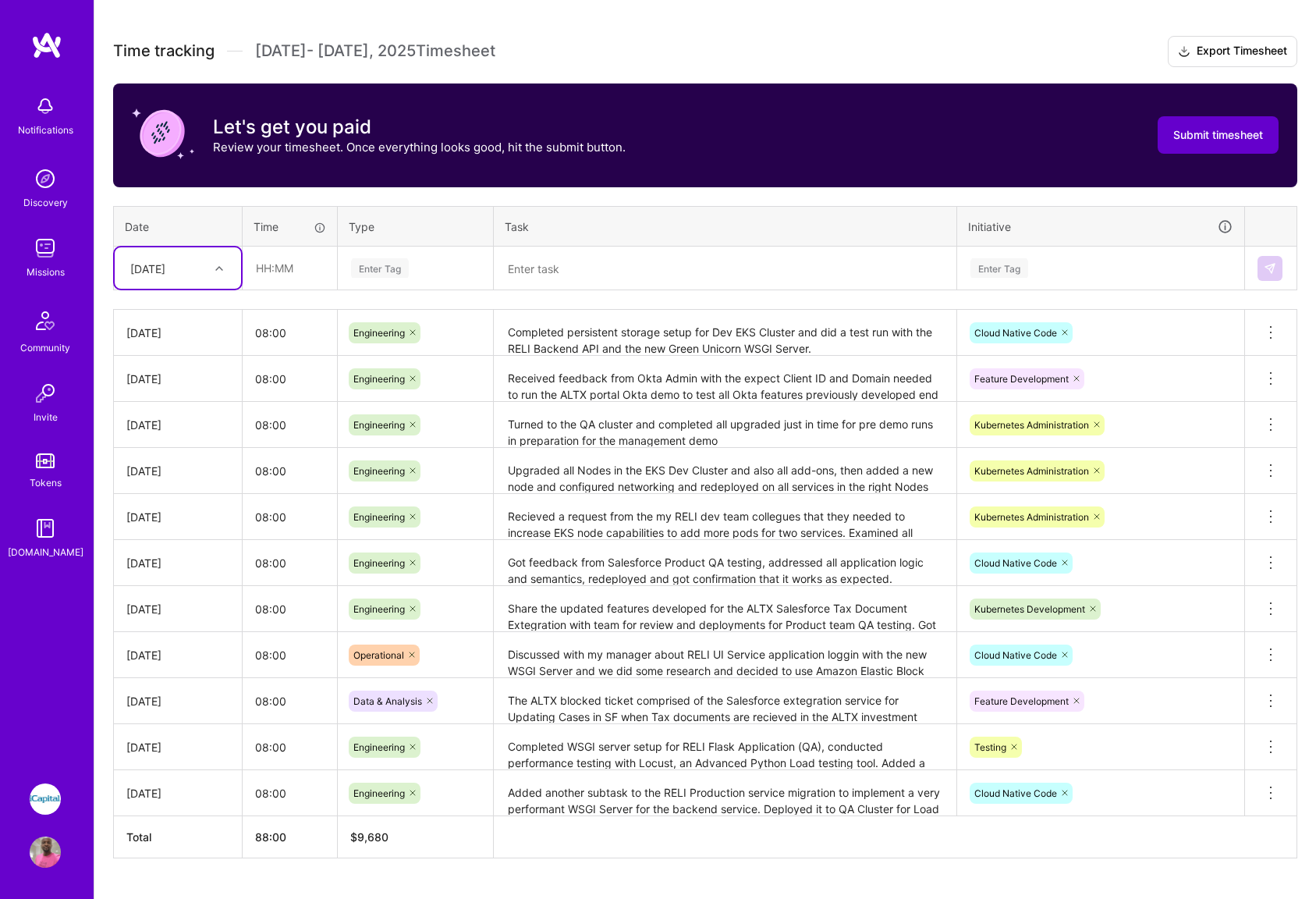
scroll to position [422, 0]
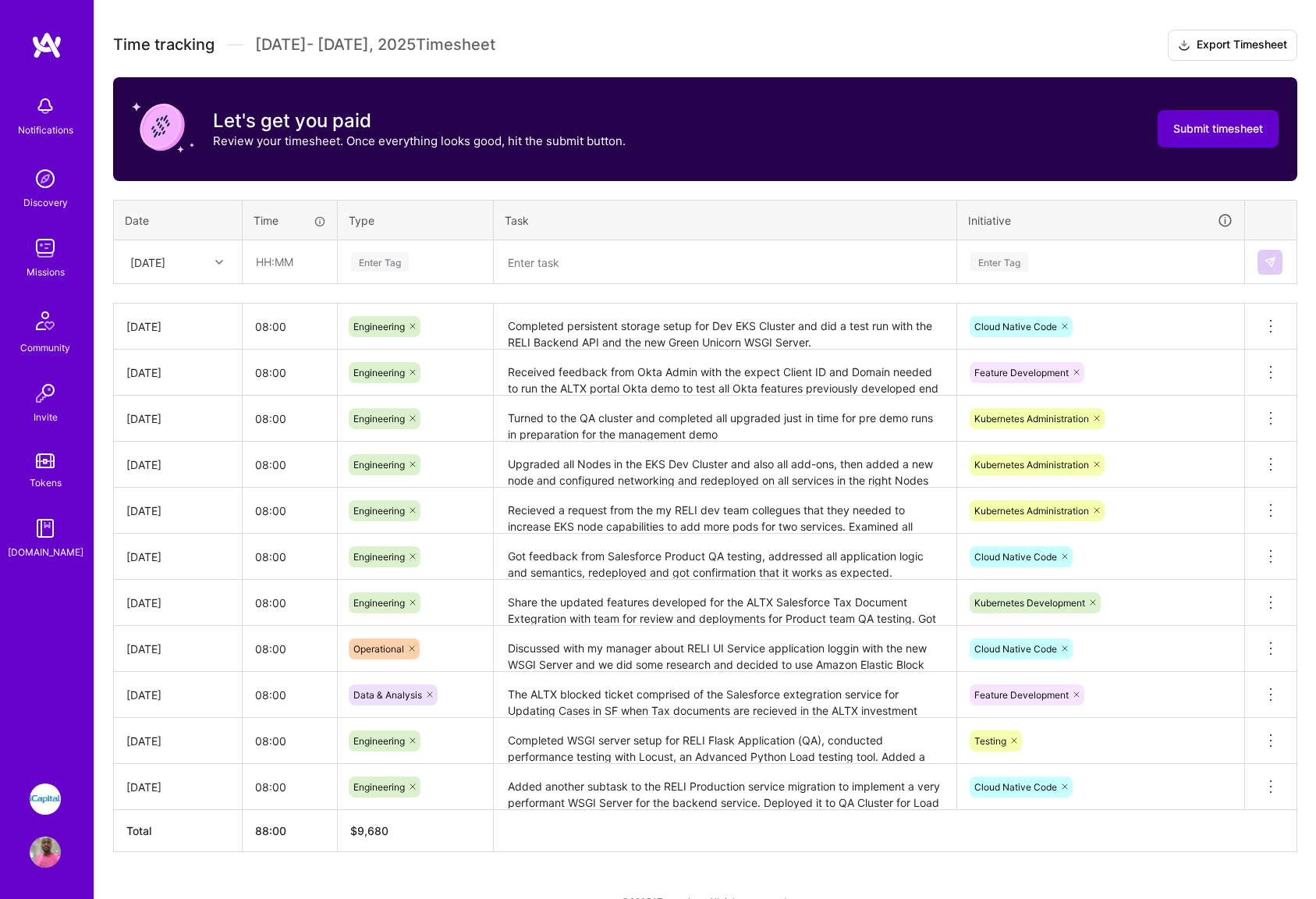
click at [1200, 129] on span "Submit timesheet" at bounding box center [1218, 128] width 90 height 15
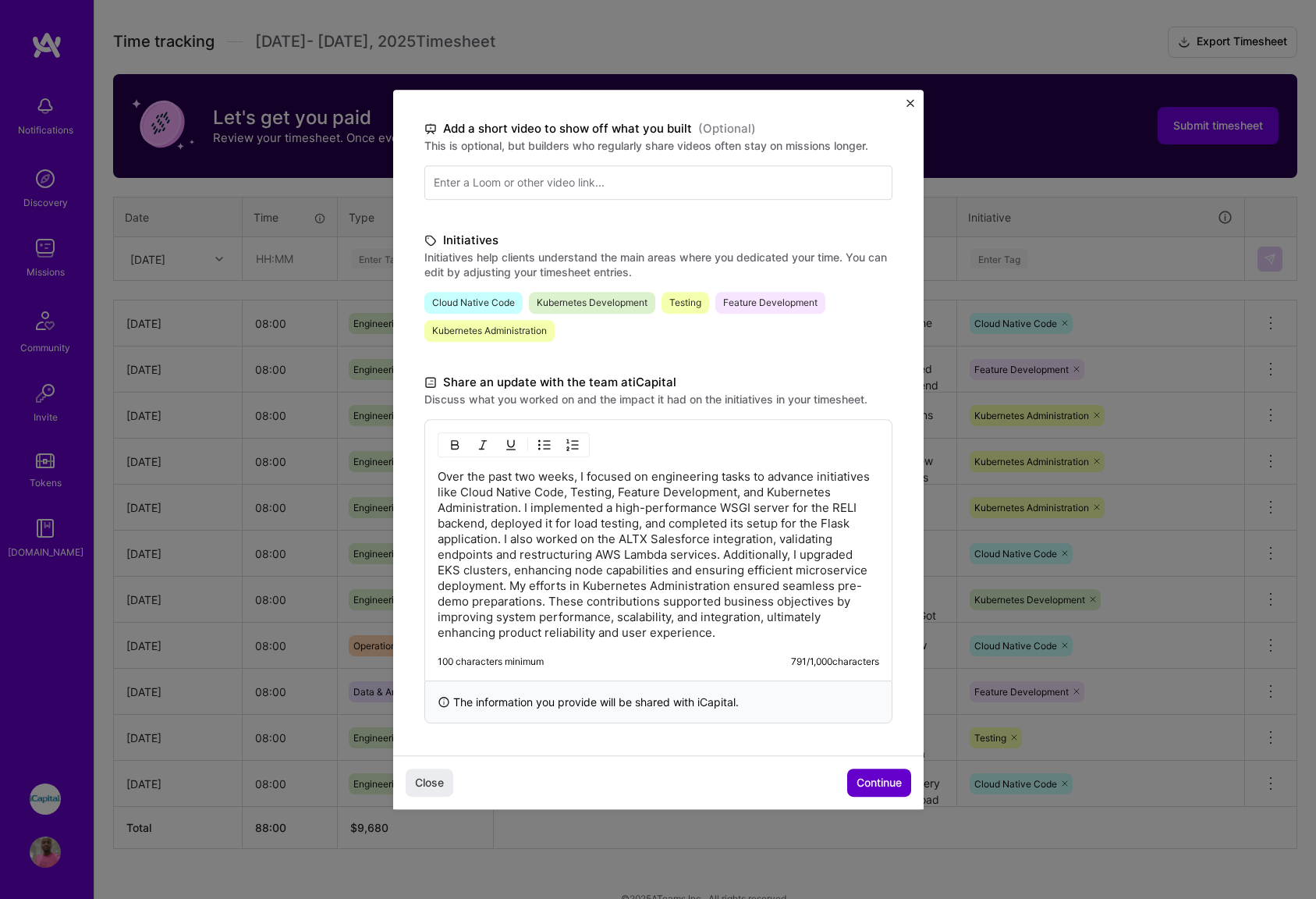
scroll to position [424, 0]
click at [879, 783] on span "Continue" at bounding box center [880, 783] width 46 height 15
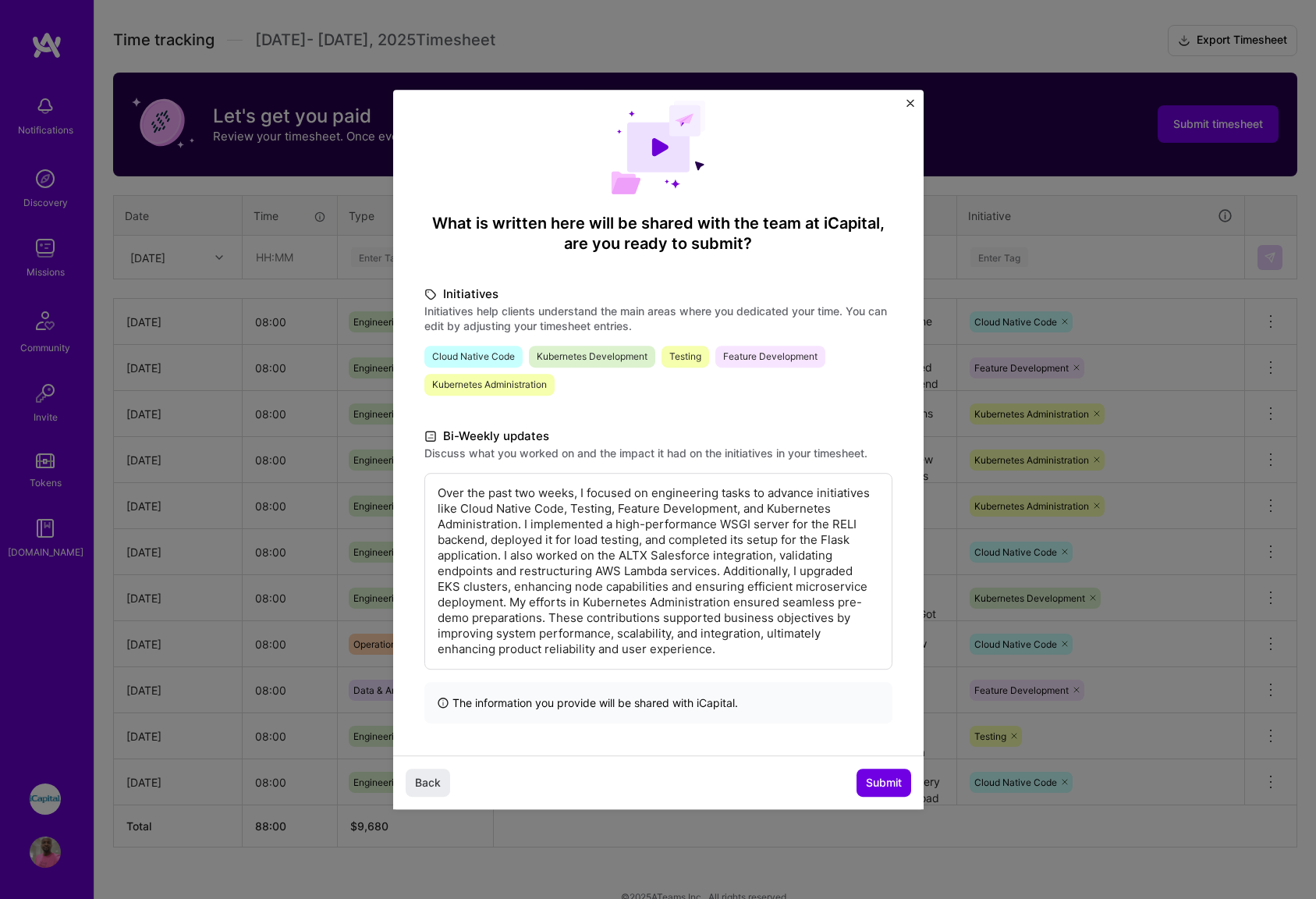
scroll to position [452, 0]
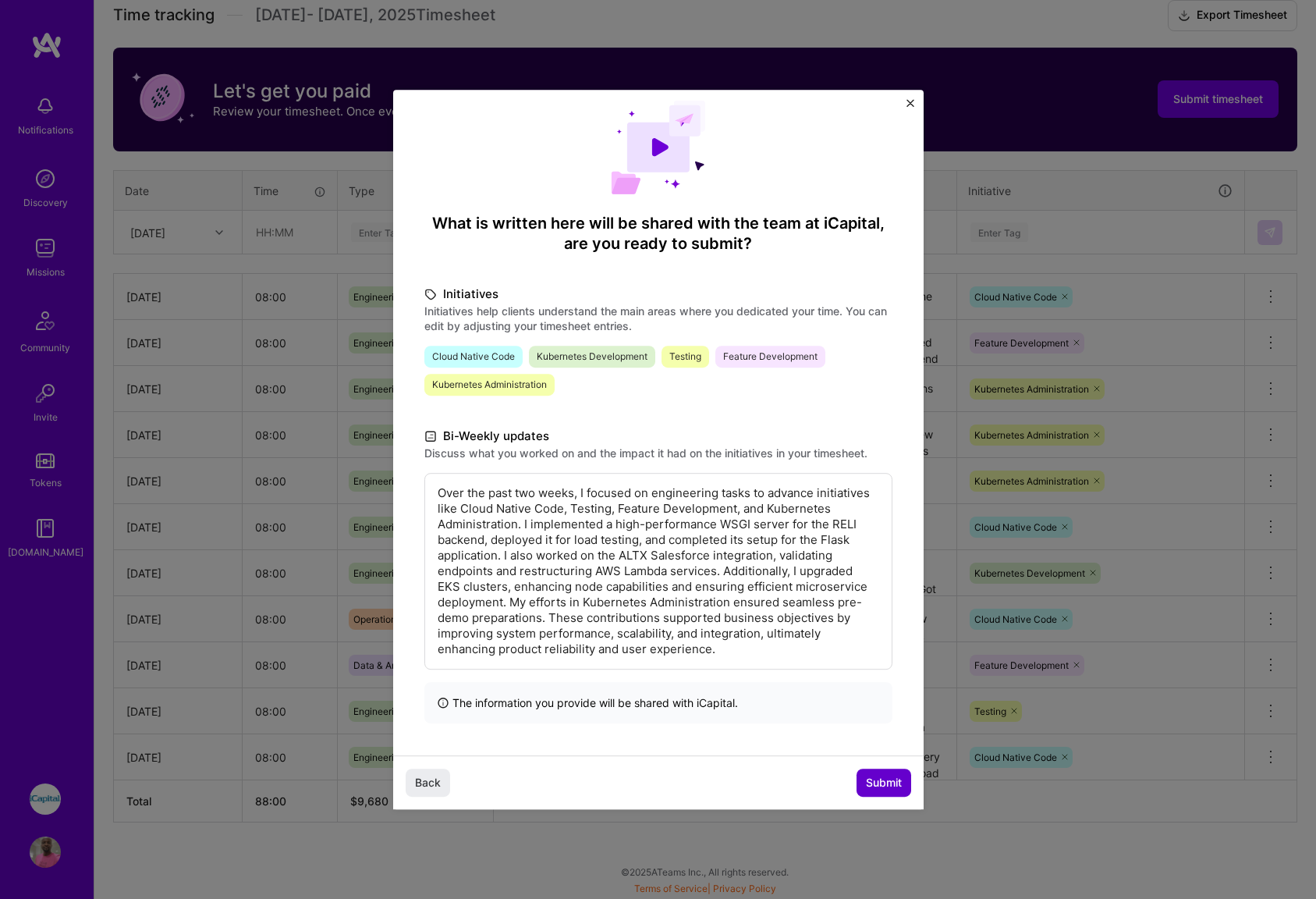
click at [876, 784] on span "Submit" at bounding box center [884, 783] width 36 height 15
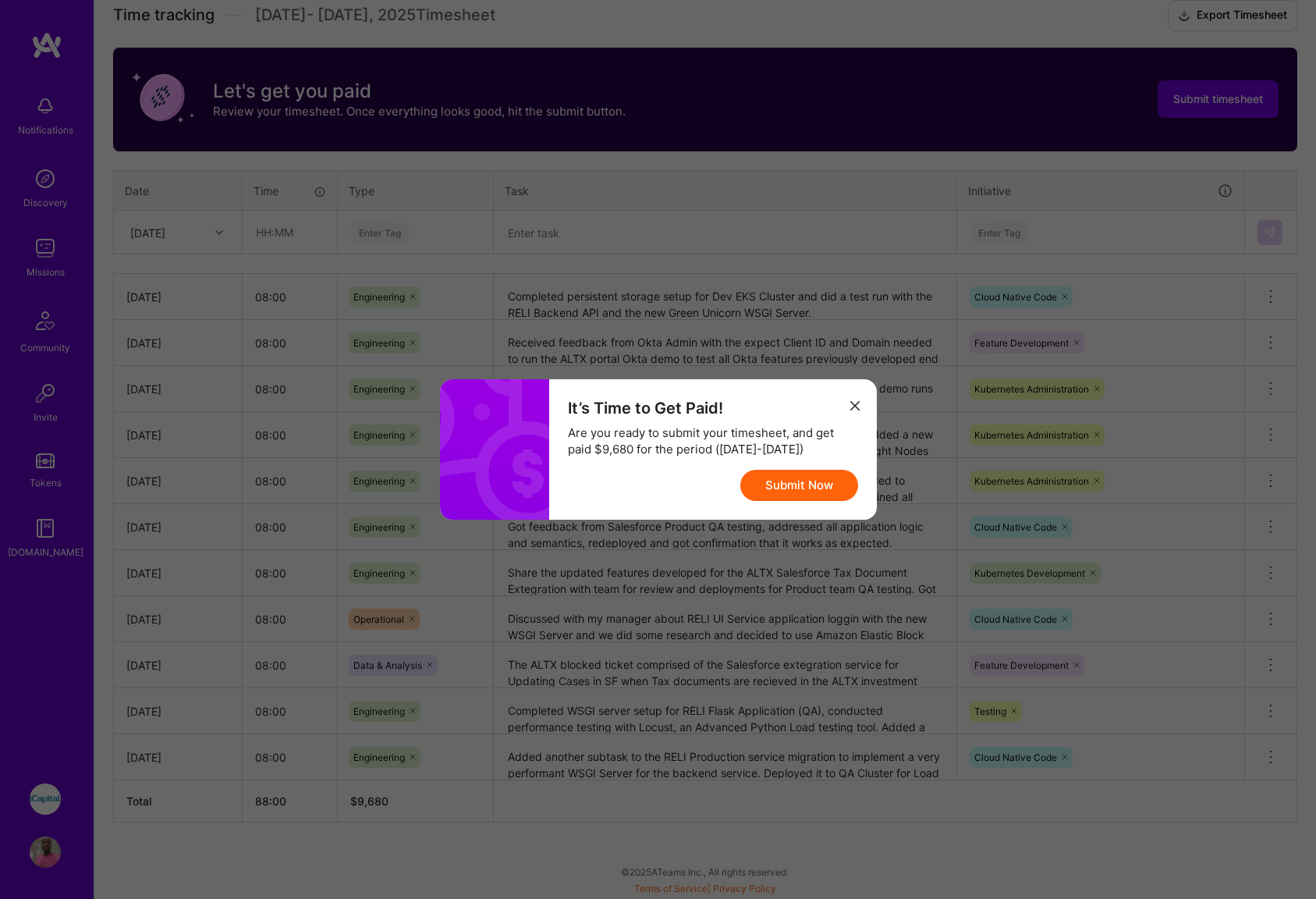
click at [808, 495] on button "Submit Now" at bounding box center [799, 485] width 118 height 31
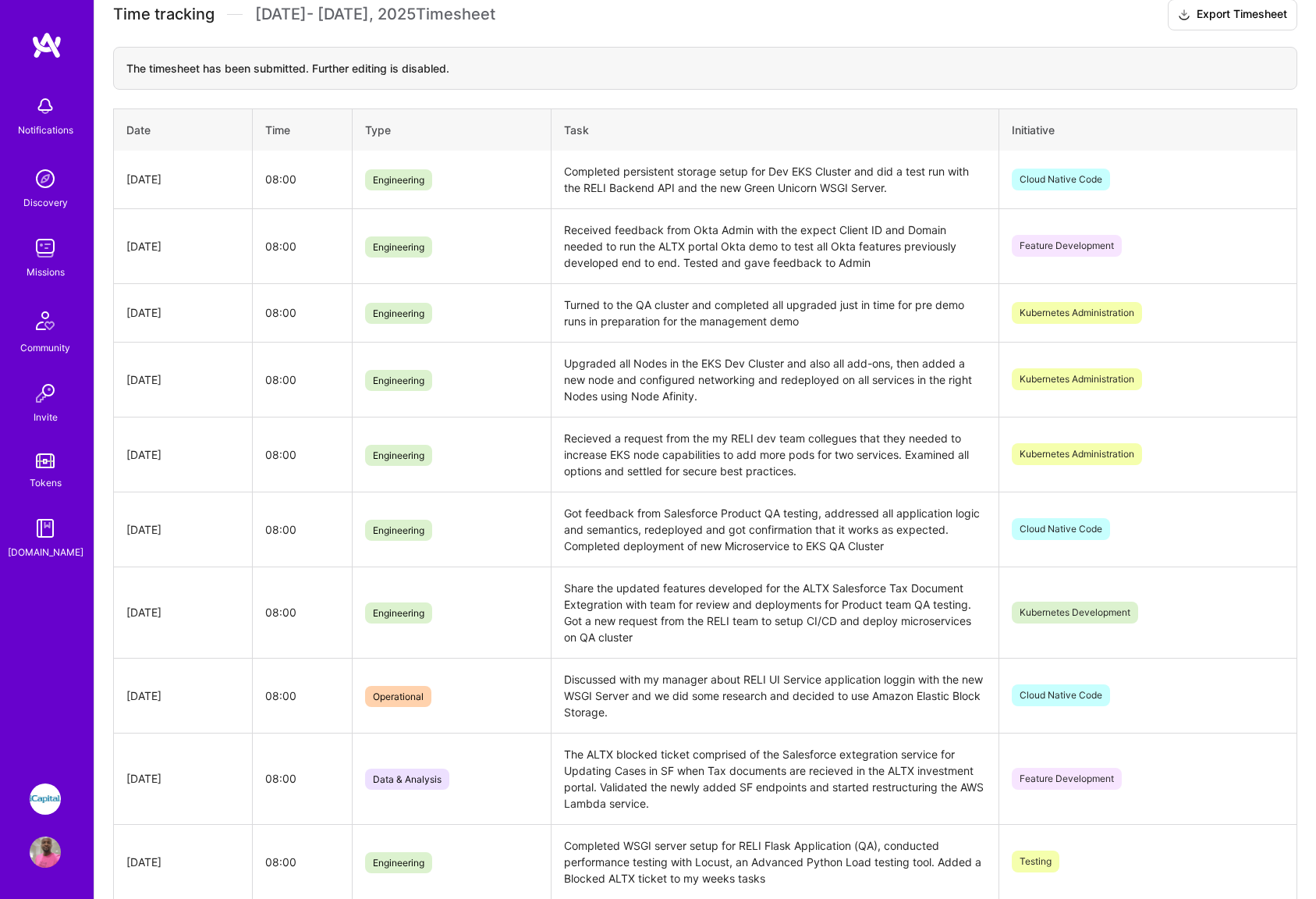
scroll to position [0, 0]
